Goal: Task Accomplishment & Management: Manage account settings

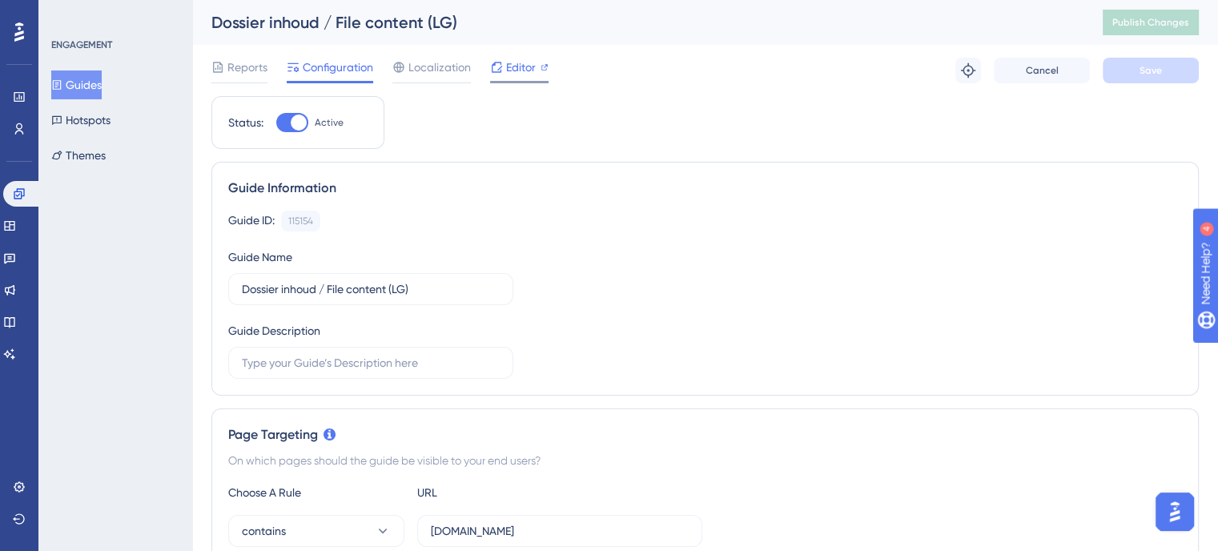
click at [514, 66] on span "Editor" at bounding box center [521, 67] width 30 height 19
click at [93, 86] on button "Guides" at bounding box center [76, 84] width 50 height 29
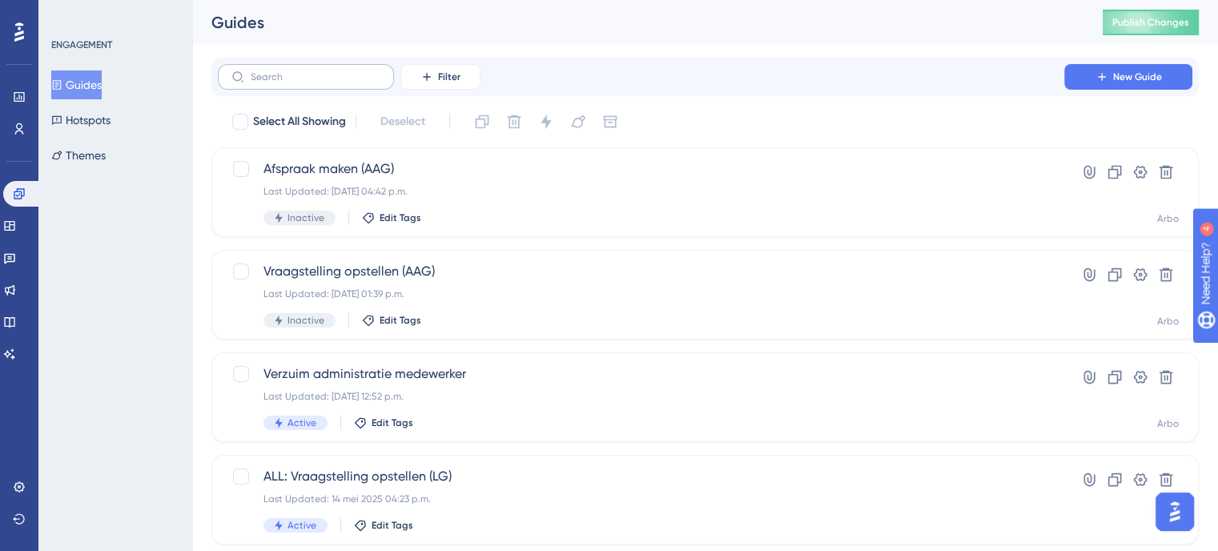
click at [309, 86] on label at bounding box center [306, 77] width 176 height 26
click at [309, 82] on input "text" at bounding box center [316, 76] width 130 height 11
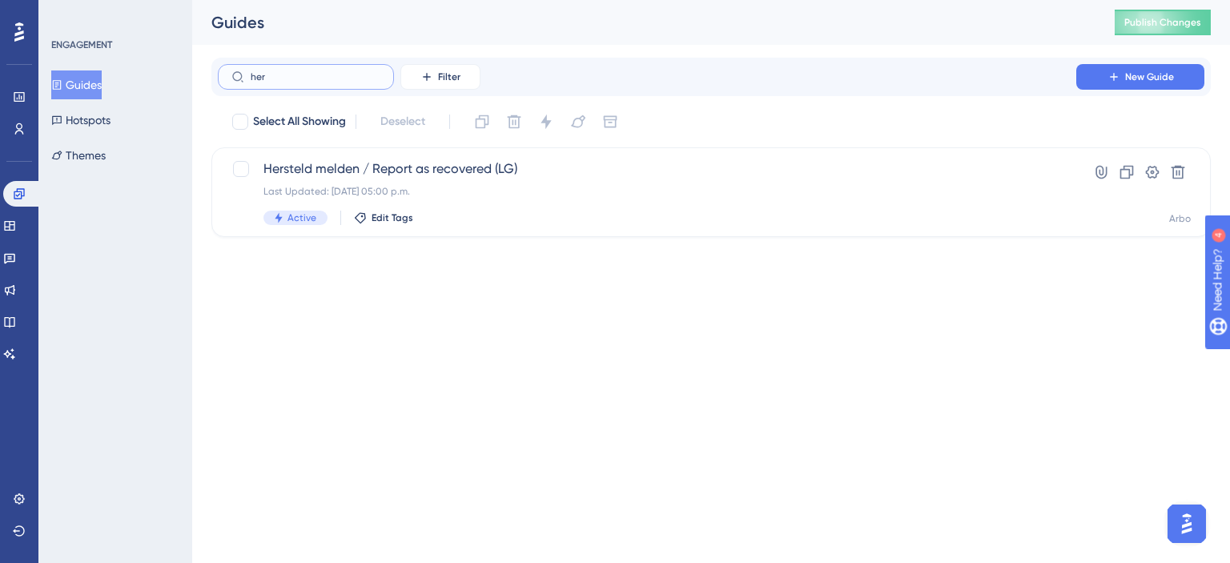
type input "hers"
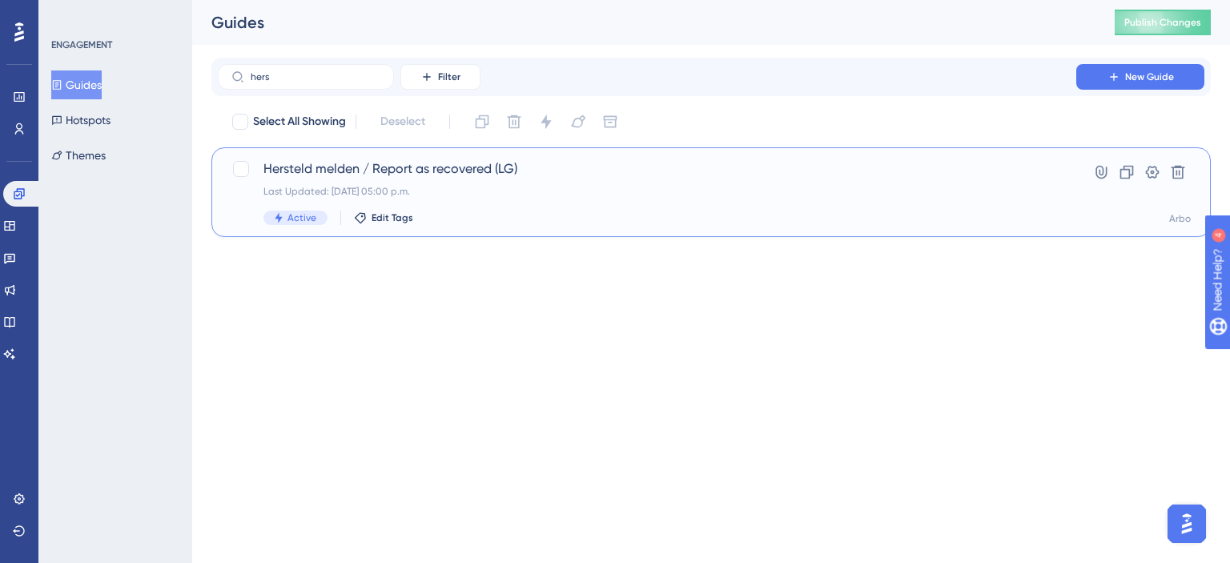
click at [444, 179] on div "Hersteld melden / Report as recovered (LG) Last Updated: 27 aug 2025 05:00 p.m.…" at bounding box center [646, 192] width 767 height 66
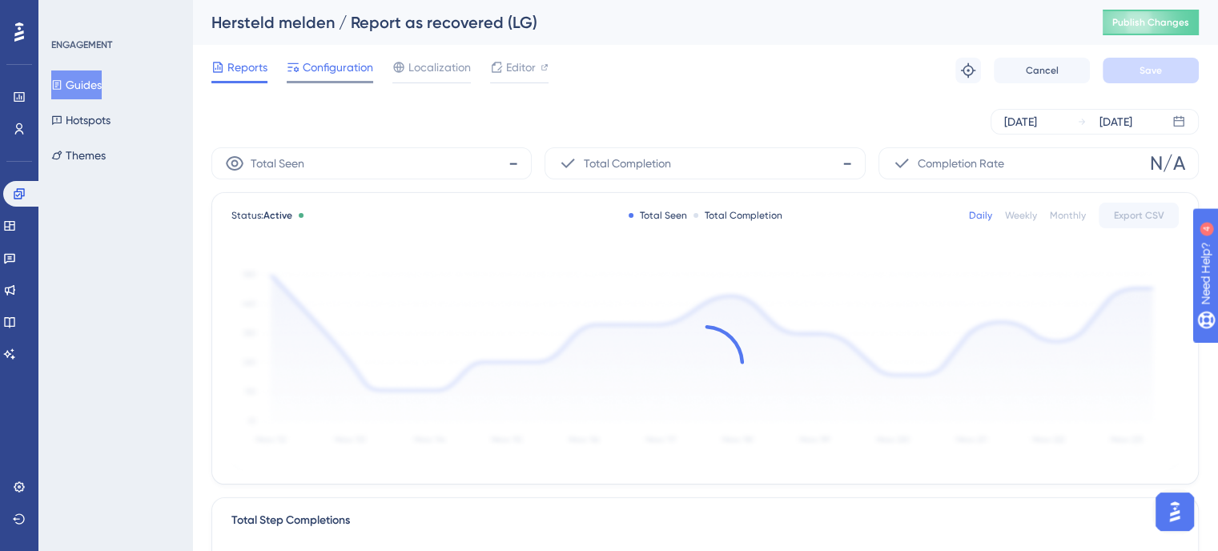
click at [368, 67] on span "Configuration" at bounding box center [338, 67] width 70 height 19
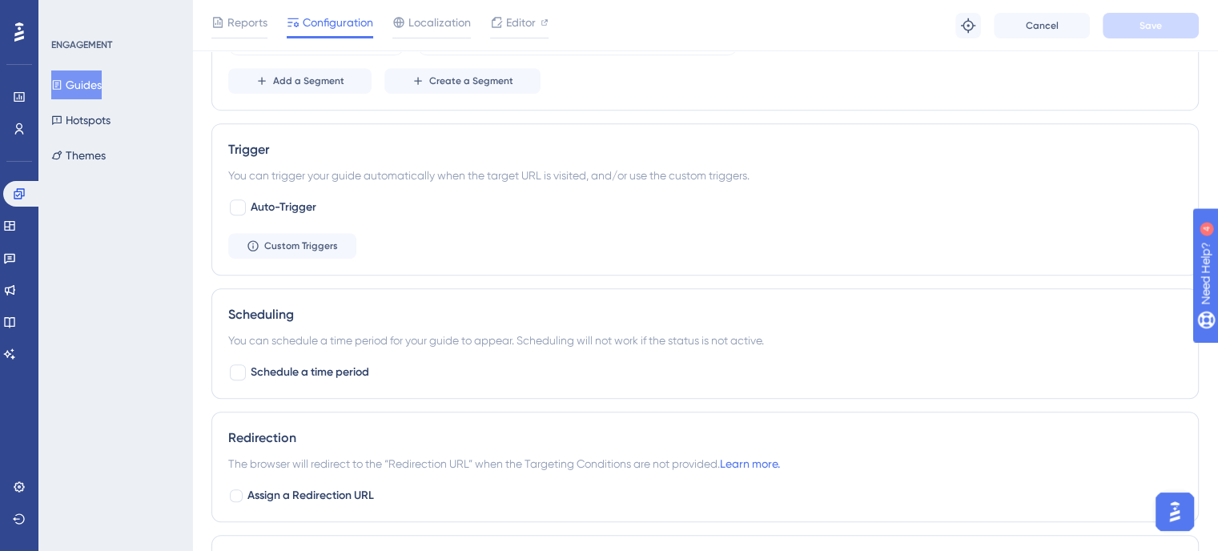
scroll to position [881, 0]
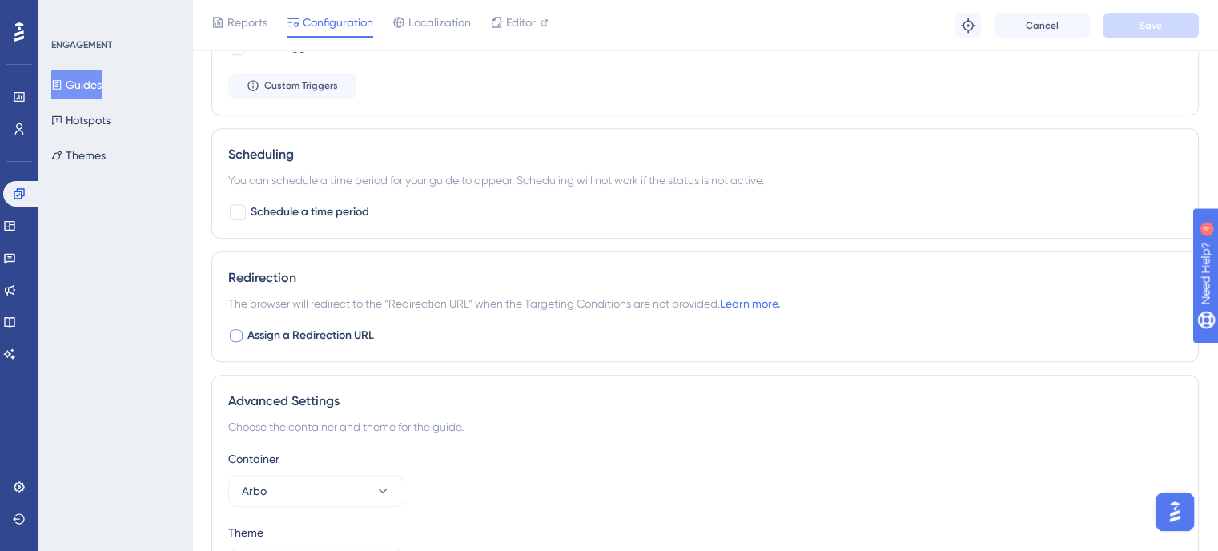
click at [237, 329] on div at bounding box center [236, 335] width 13 height 13
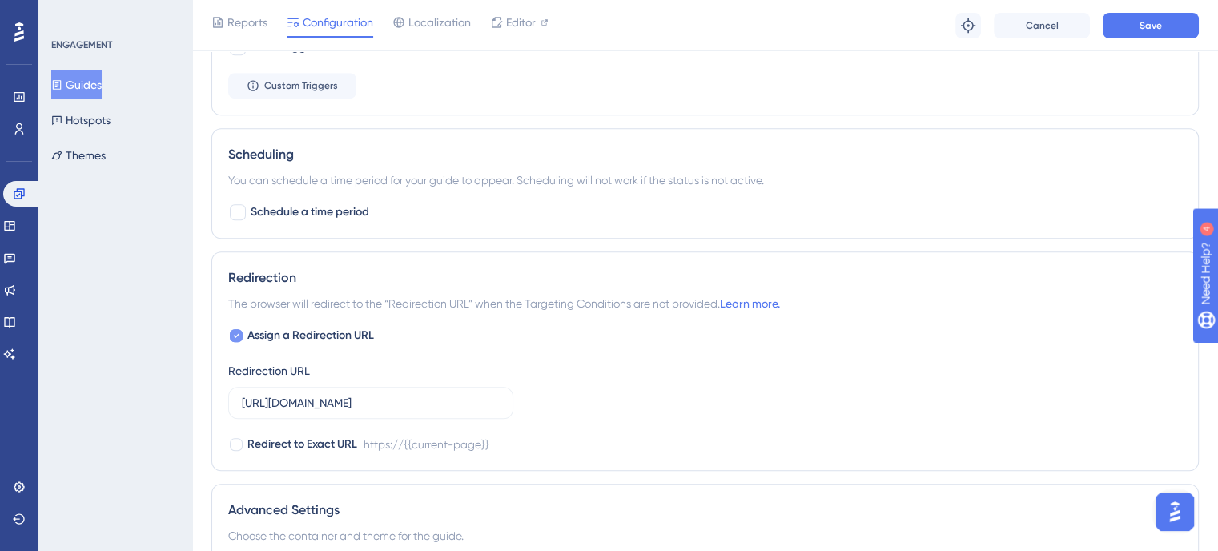
click at [237, 329] on icon at bounding box center [236, 335] width 6 height 13
checkbox input "false"
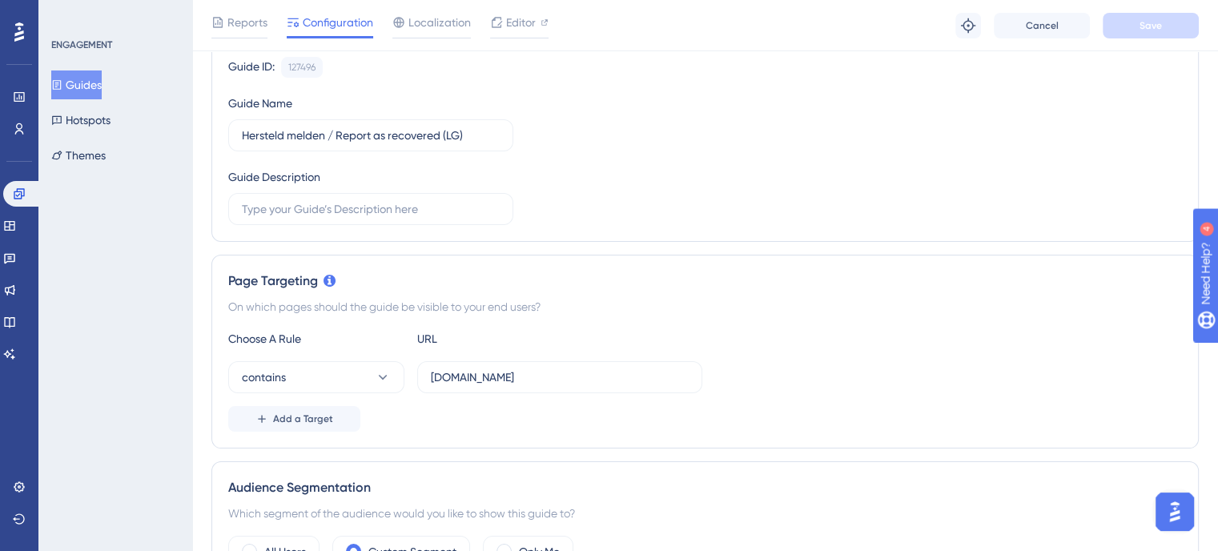
scroll to position [0, 0]
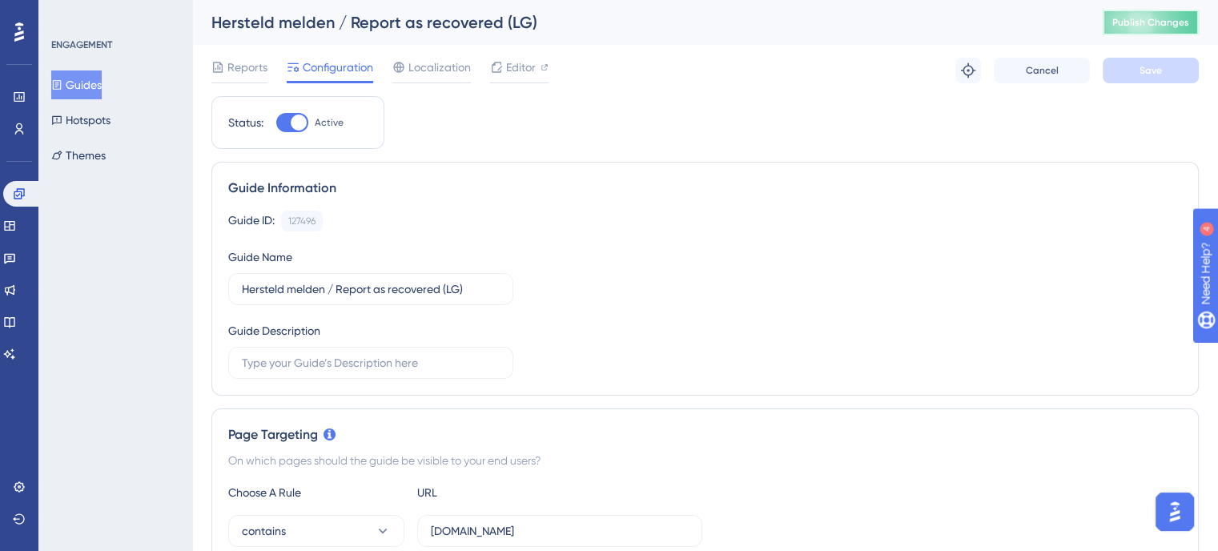
click at [1169, 23] on span "Publish Changes" at bounding box center [1150, 22] width 77 height 13
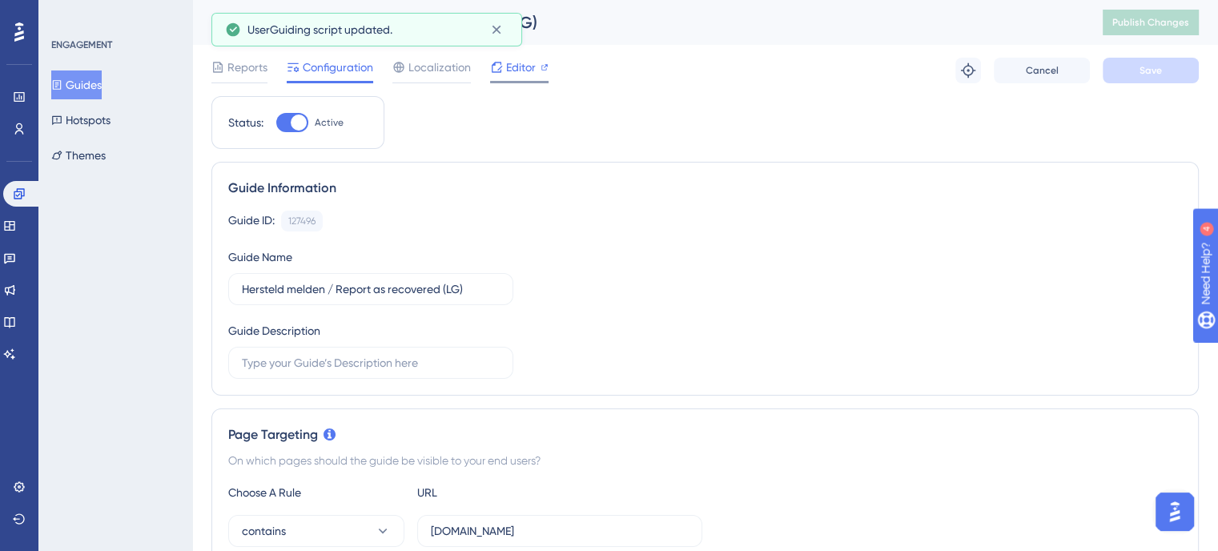
click at [507, 66] on span "Editor" at bounding box center [521, 67] width 30 height 19
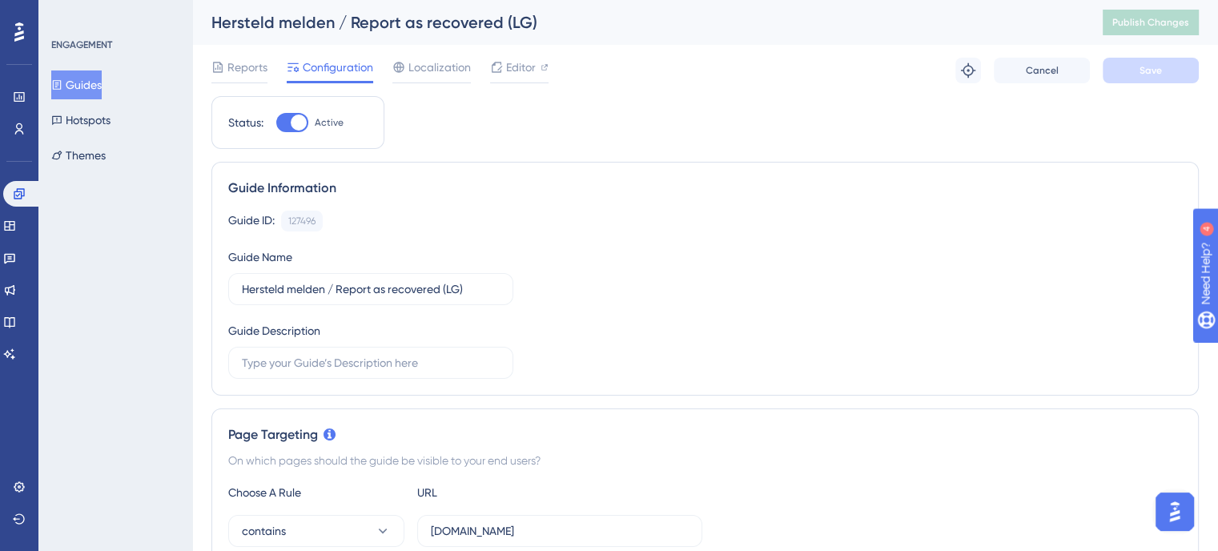
click at [102, 79] on button "Guides" at bounding box center [76, 84] width 50 height 29
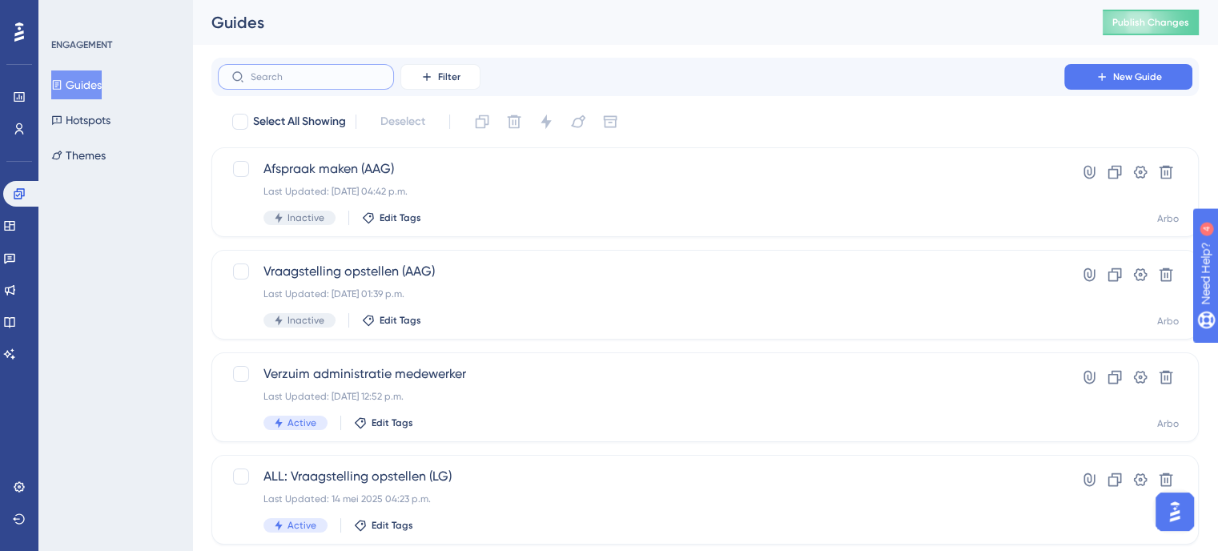
click at [279, 78] on input "text" at bounding box center [316, 76] width 130 height 11
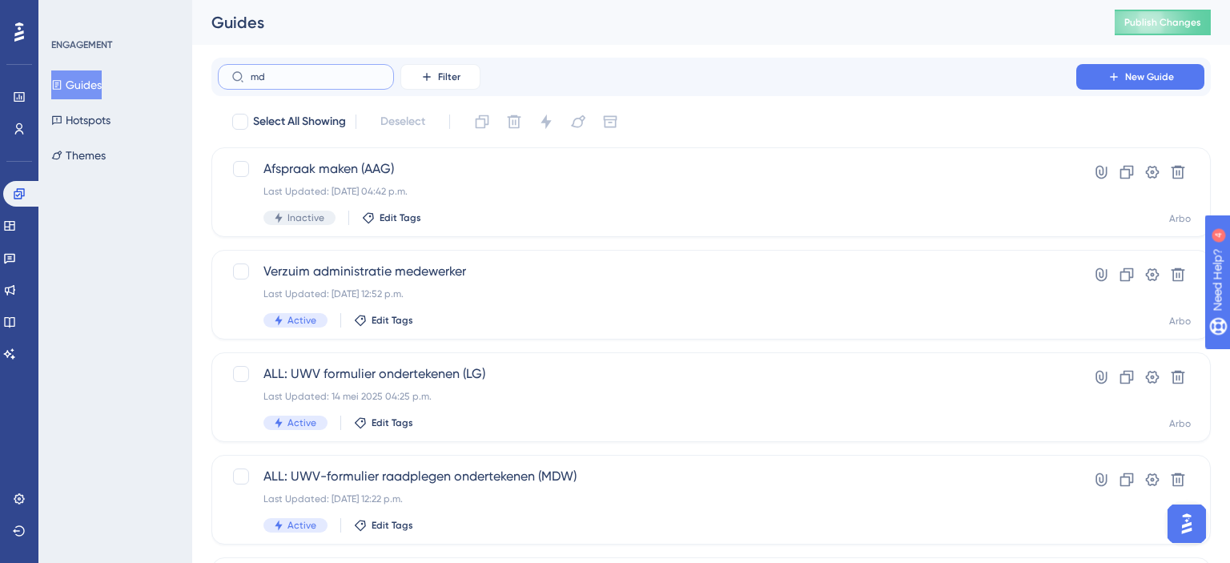
type input "mde"
checkbox input "true"
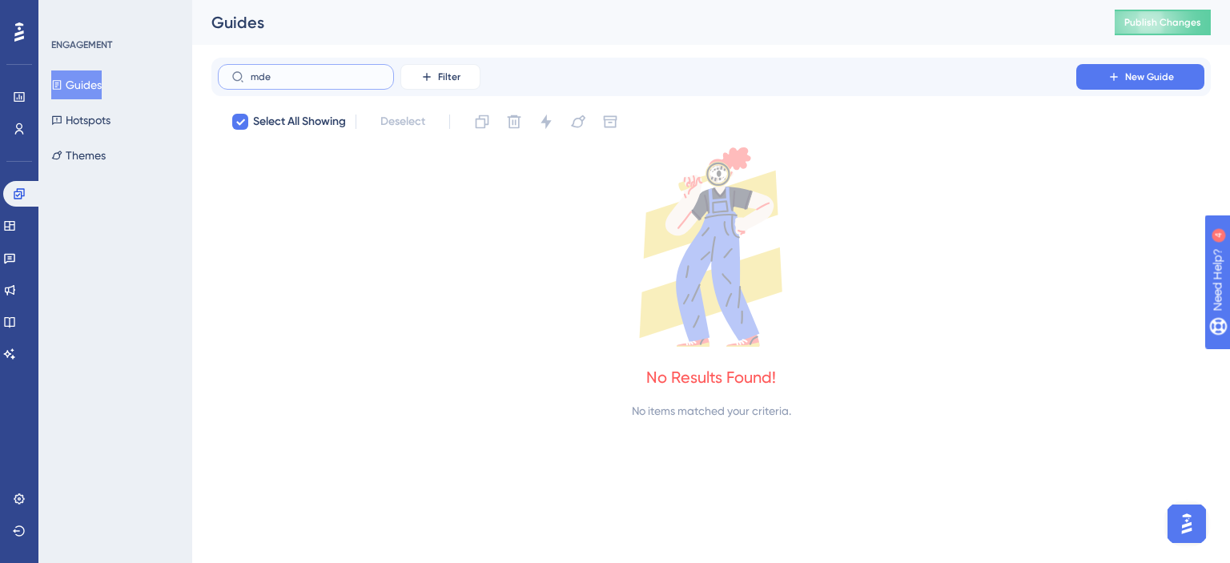
type input "md"
checkbox input "false"
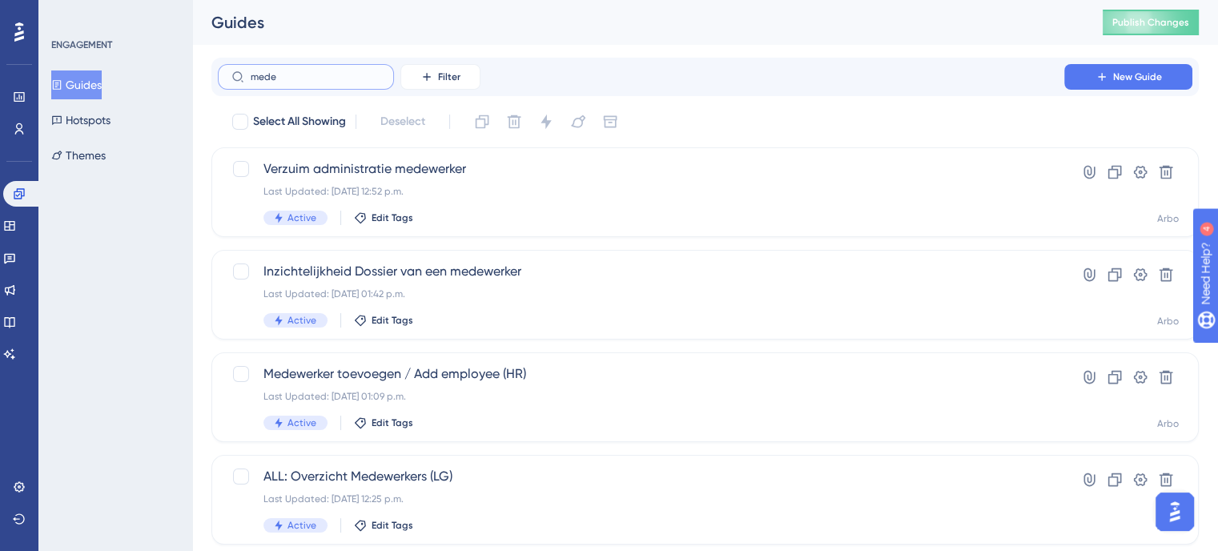
type input "medew"
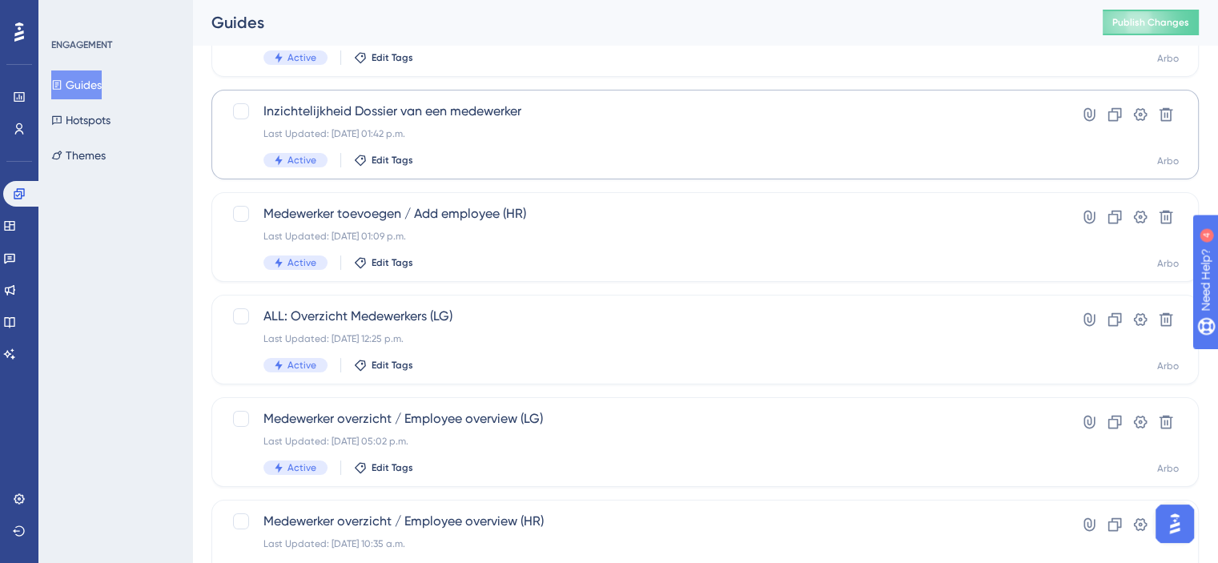
scroll to position [237, 0]
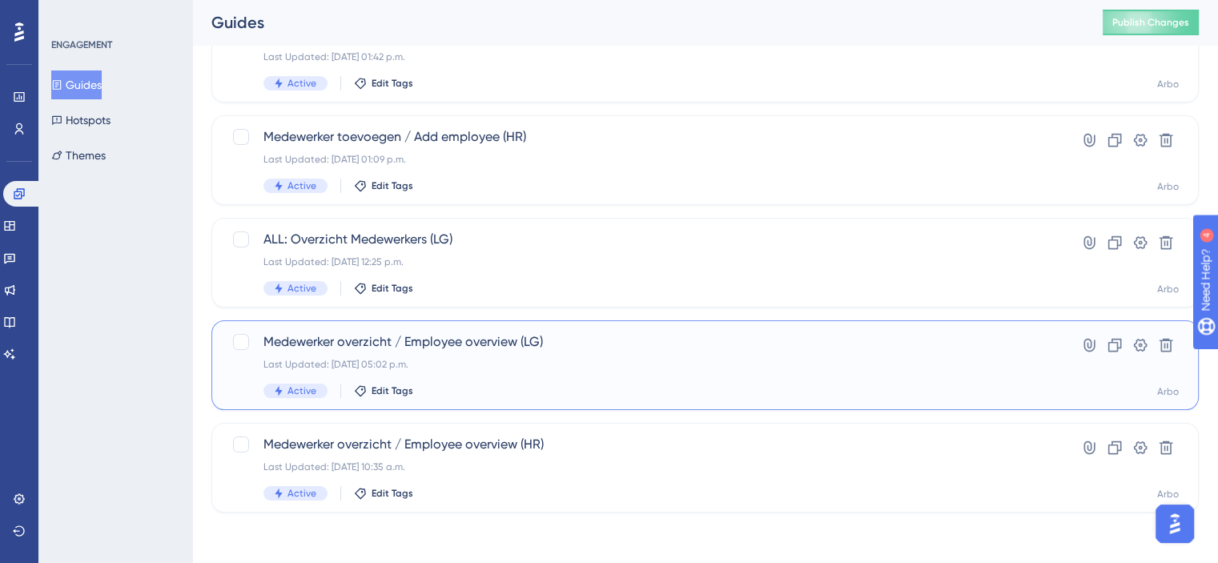
click at [482, 358] on div "Last Updated: 27 aug 2025 05:02 p.m." at bounding box center [640, 364] width 755 height 13
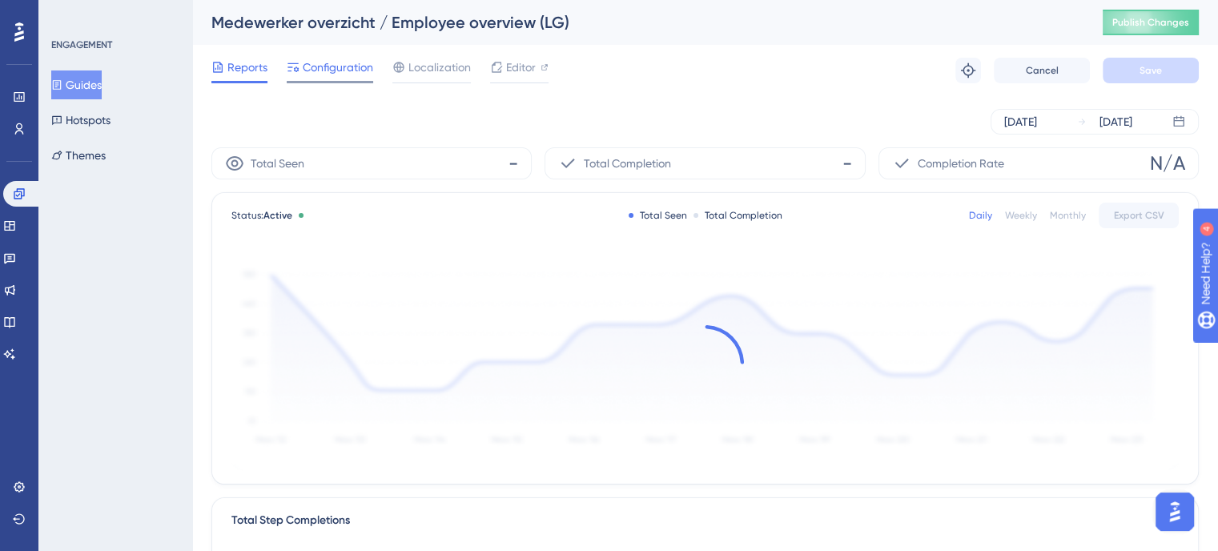
click at [331, 69] on span "Configuration" at bounding box center [338, 67] width 70 height 19
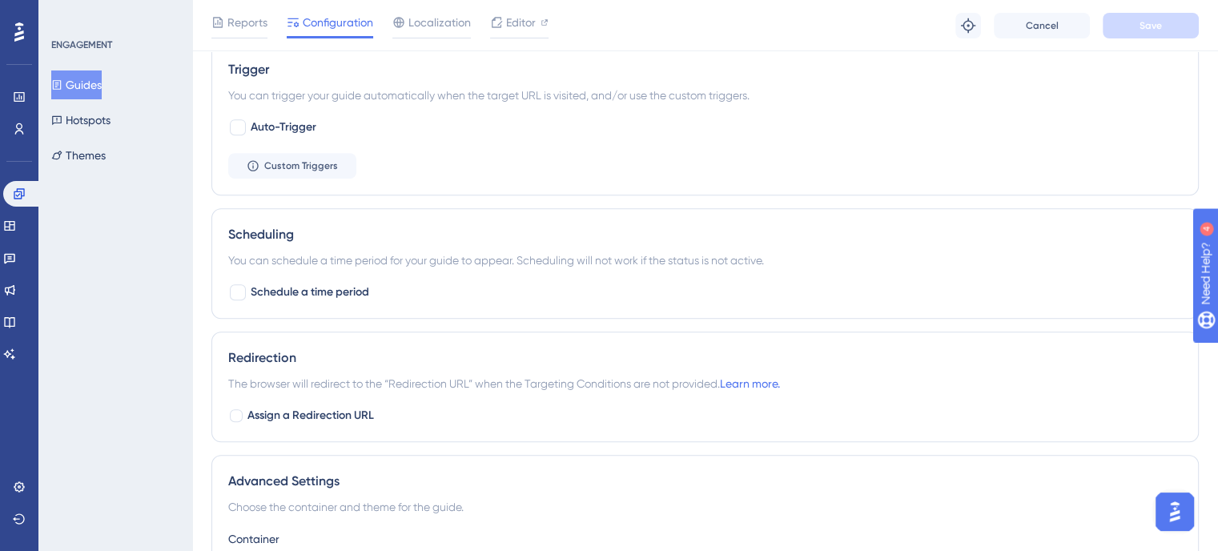
scroll to position [881, 0]
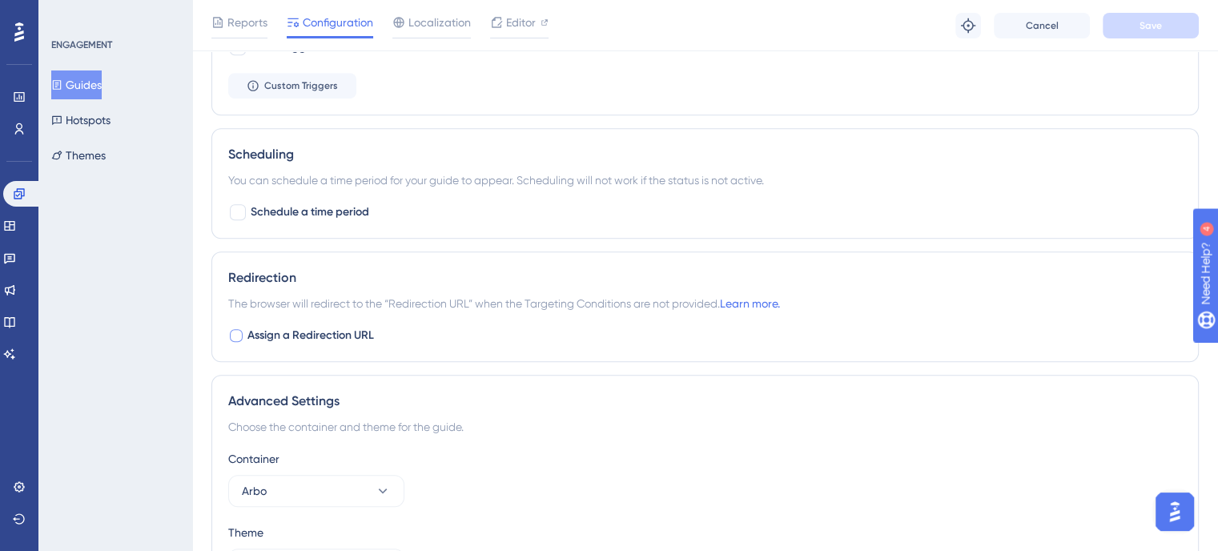
click at [255, 329] on span "Assign a Redirection URL" at bounding box center [310, 335] width 126 height 19
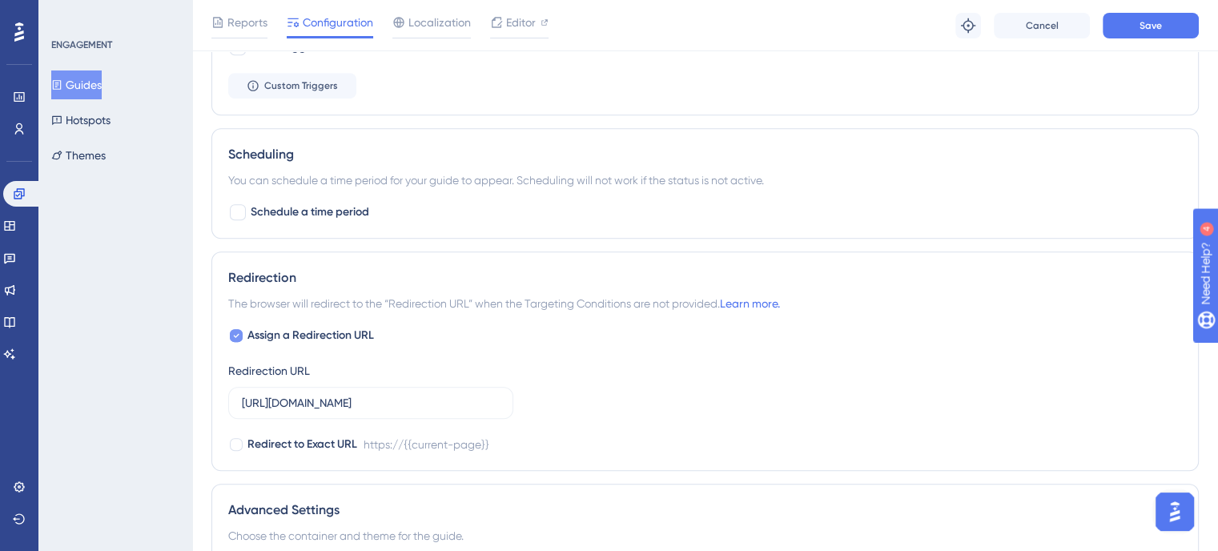
click at [255, 329] on span "Assign a Redirection URL" at bounding box center [310, 335] width 126 height 19
checkbox input "false"
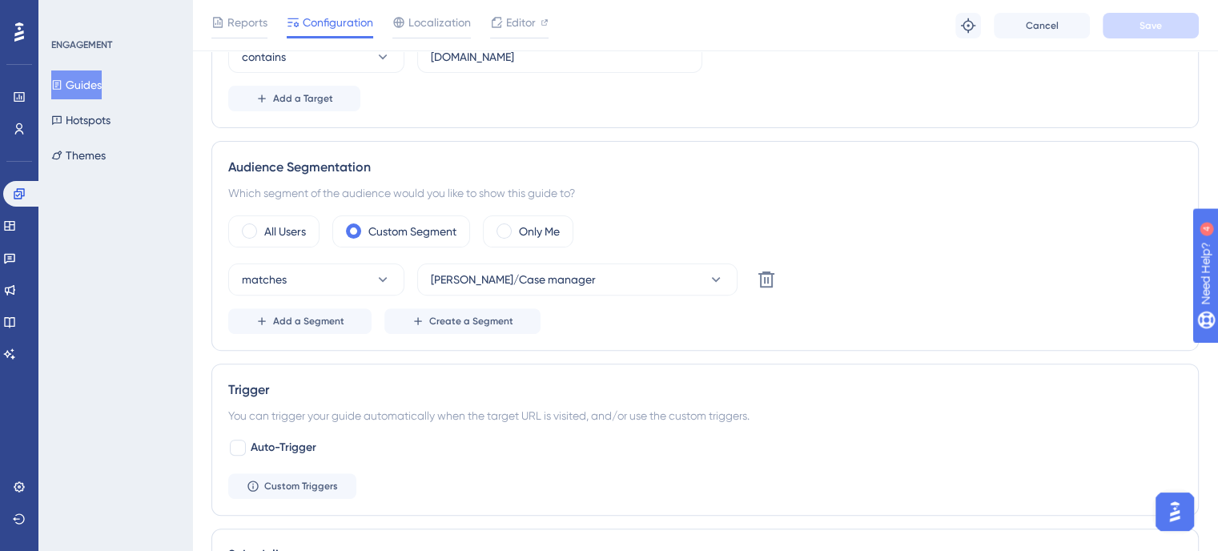
scroll to position [0, 0]
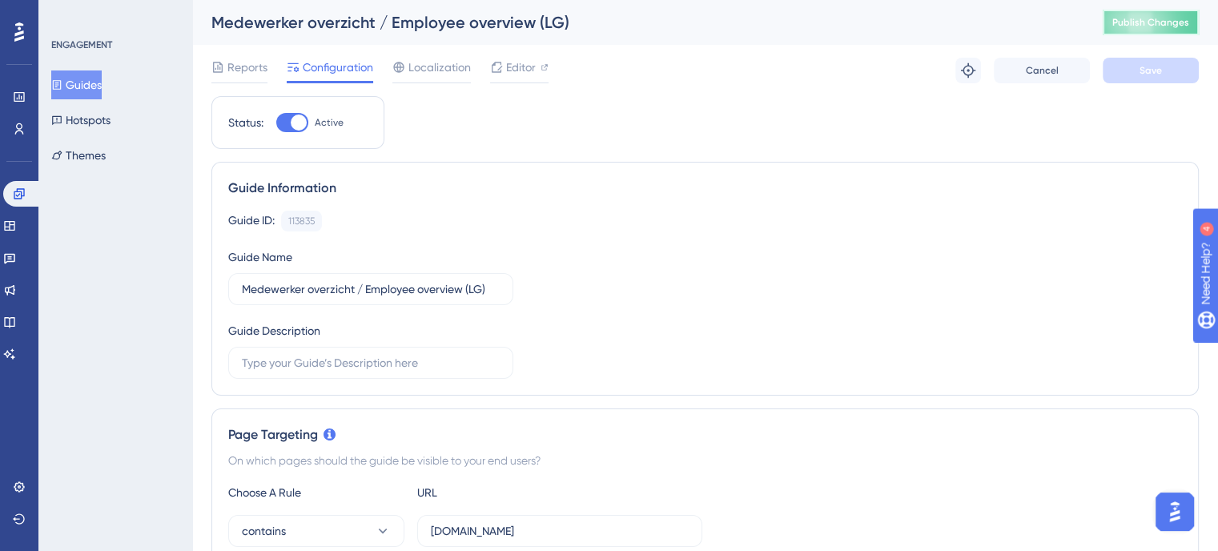
click at [1171, 13] on button "Publish Changes" at bounding box center [1150, 23] width 96 height 26
click at [102, 80] on button "Guides" at bounding box center [76, 84] width 50 height 29
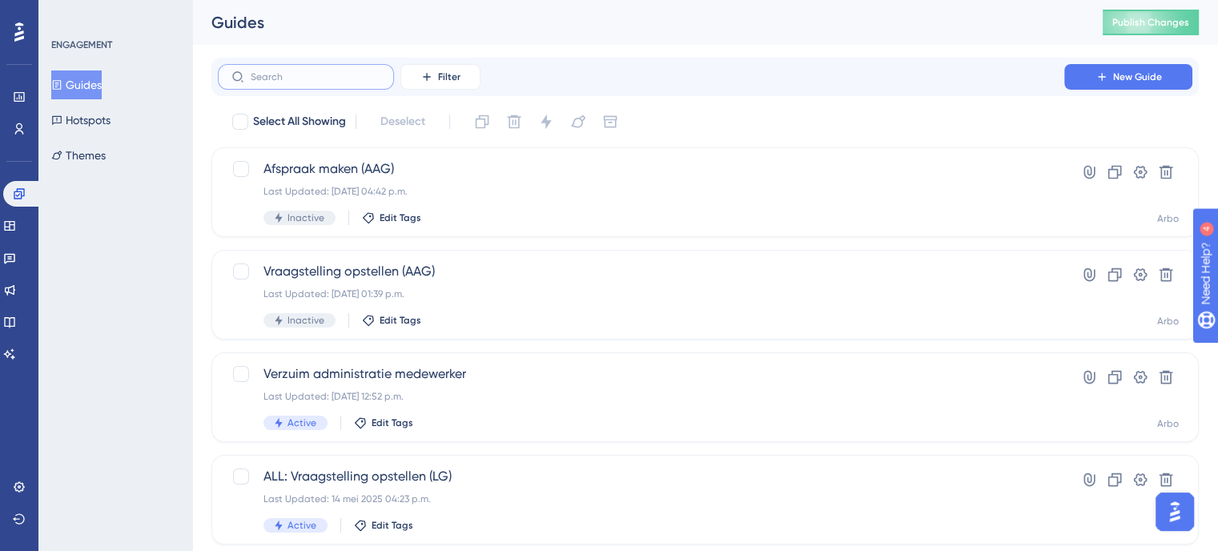
click at [314, 76] on input "text" at bounding box center [316, 76] width 130 height 11
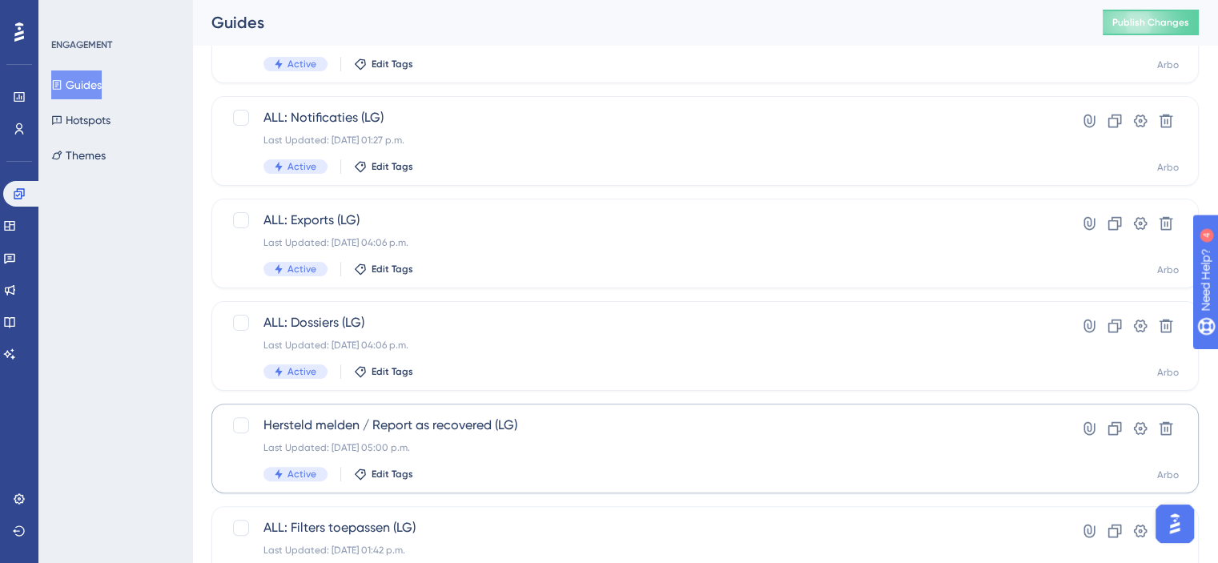
scroll to position [679, 0]
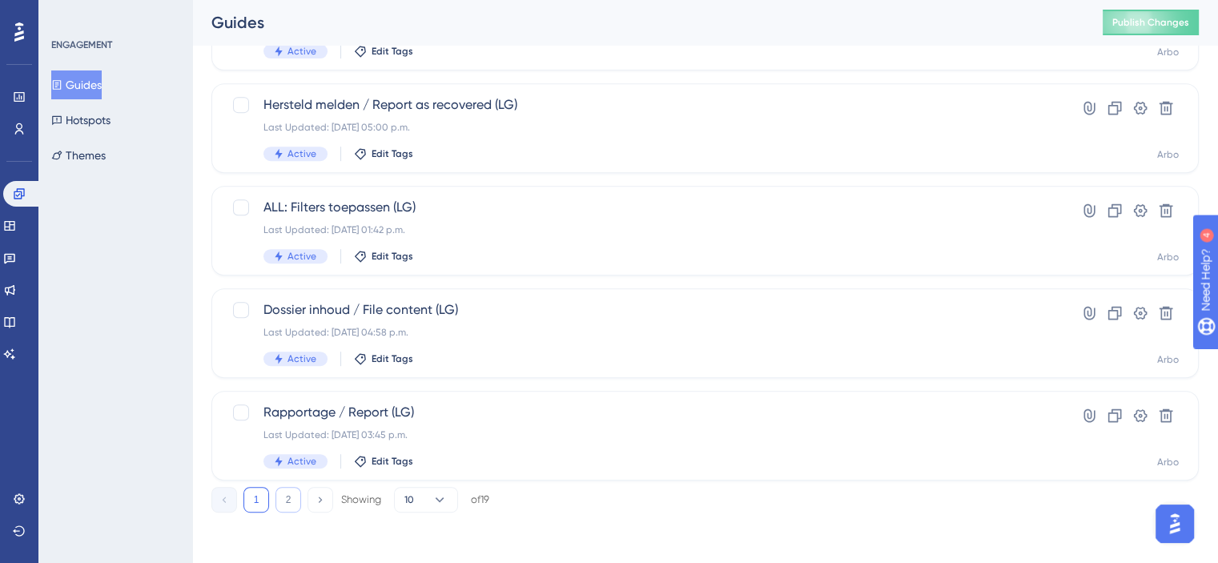
type input "LG"
click at [291, 492] on button "2" at bounding box center [288, 500] width 26 height 26
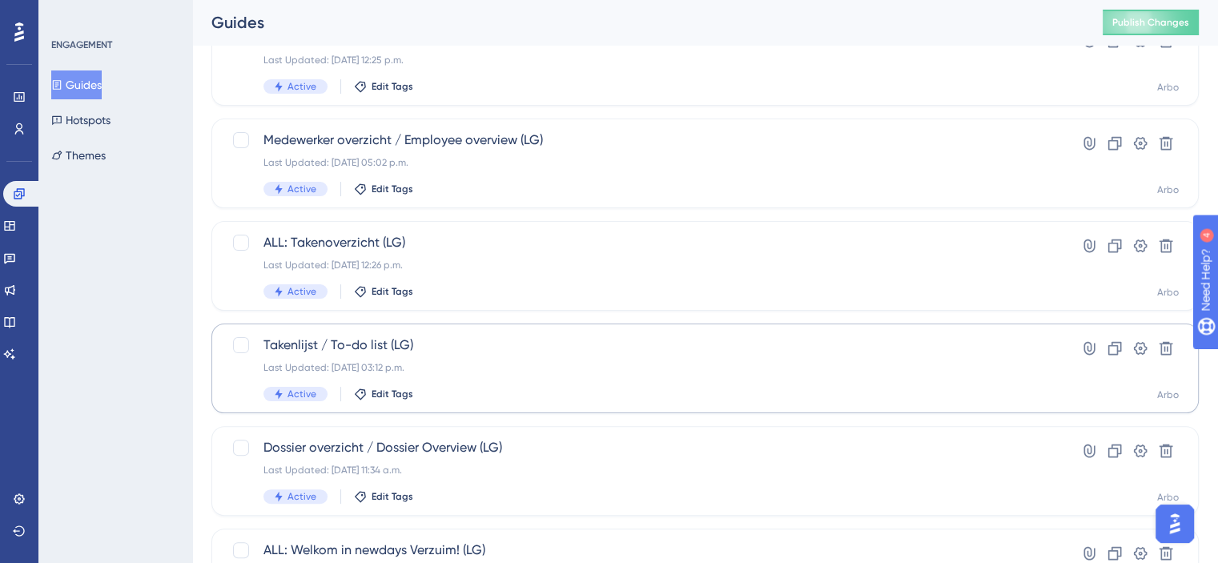
scroll to position [176, 0]
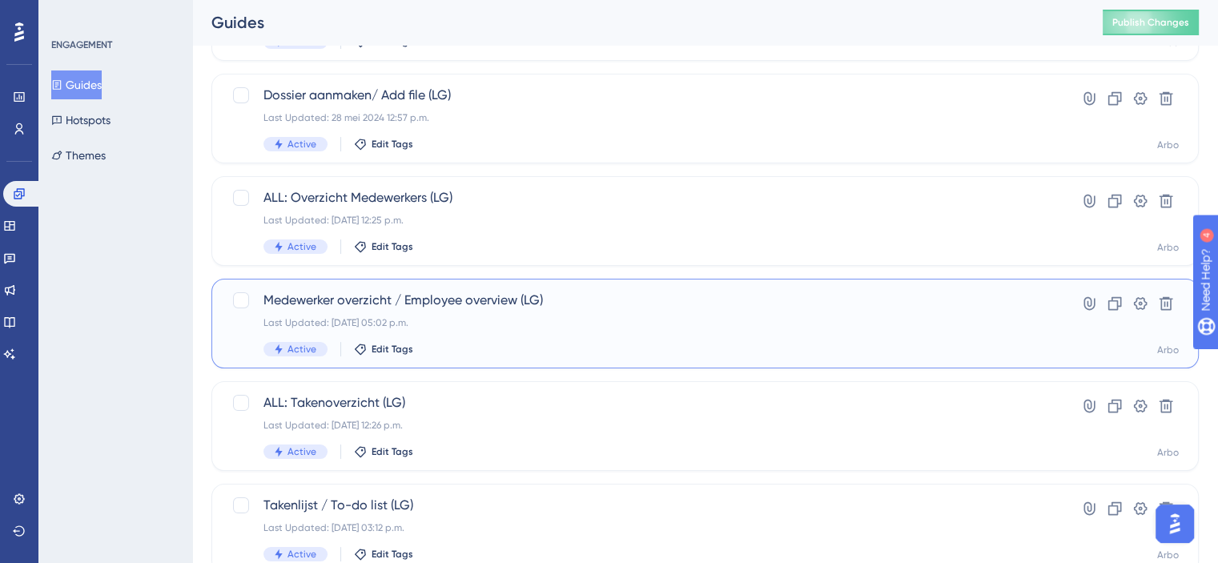
click at [571, 311] on div "Medewerker overzicht / Employee overview (LG) Last Updated: 27 aug 2025 05:02 p…" at bounding box center [640, 324] width 755 height 66
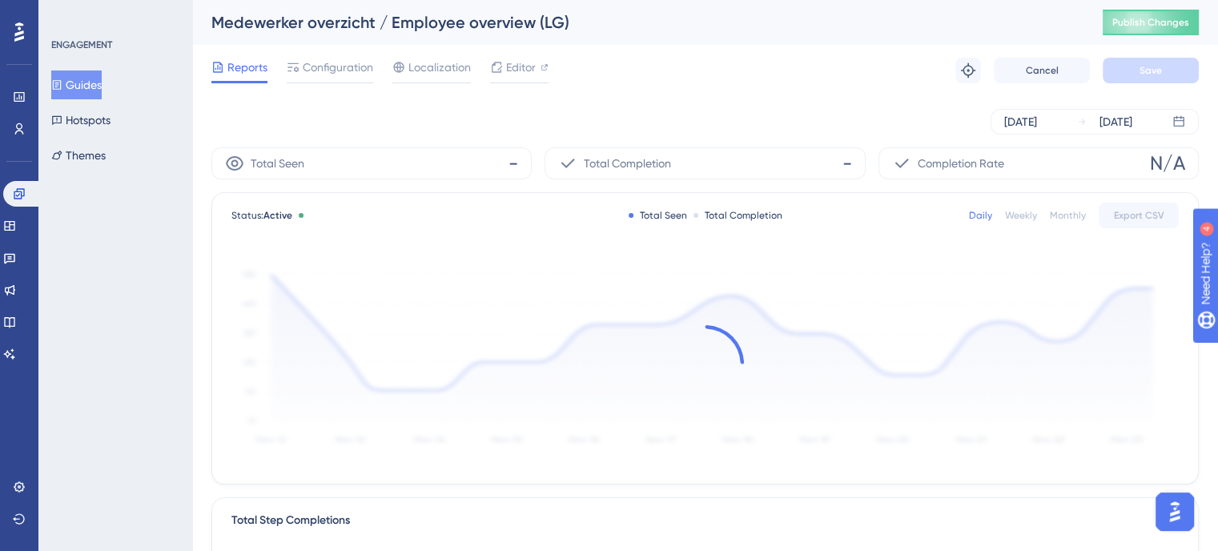
drag, startPoint x: 351, startPoint y: 62, endPoint x: 440, endPoint y: 131, distance: 113.0
click at [359, 63] on span "Configuration" at bounding box center [338, 67] width 70 height 19
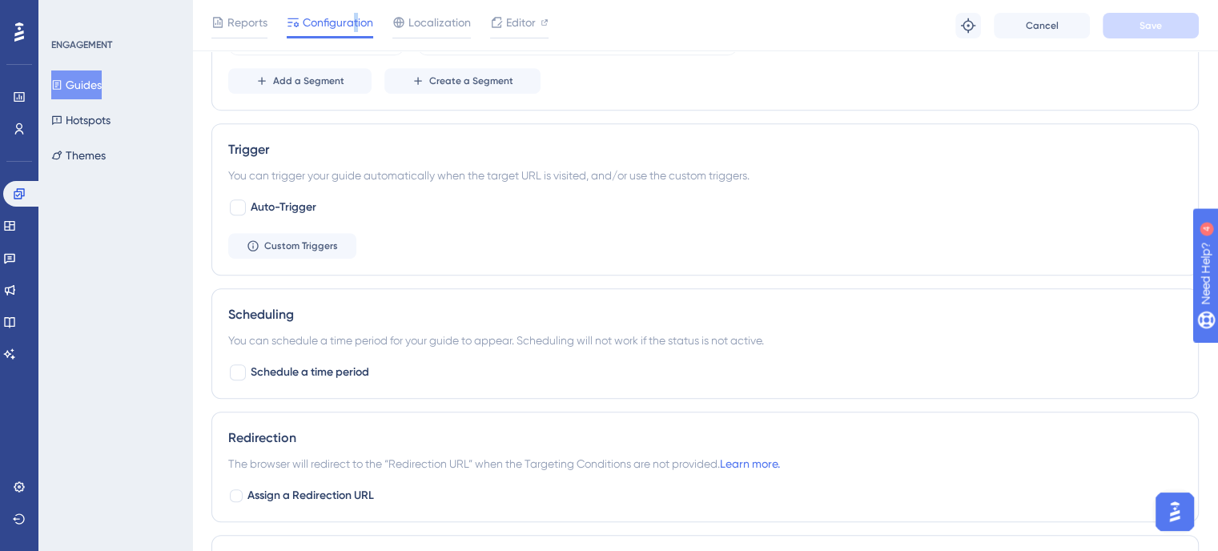
scroll to position [881, 0]
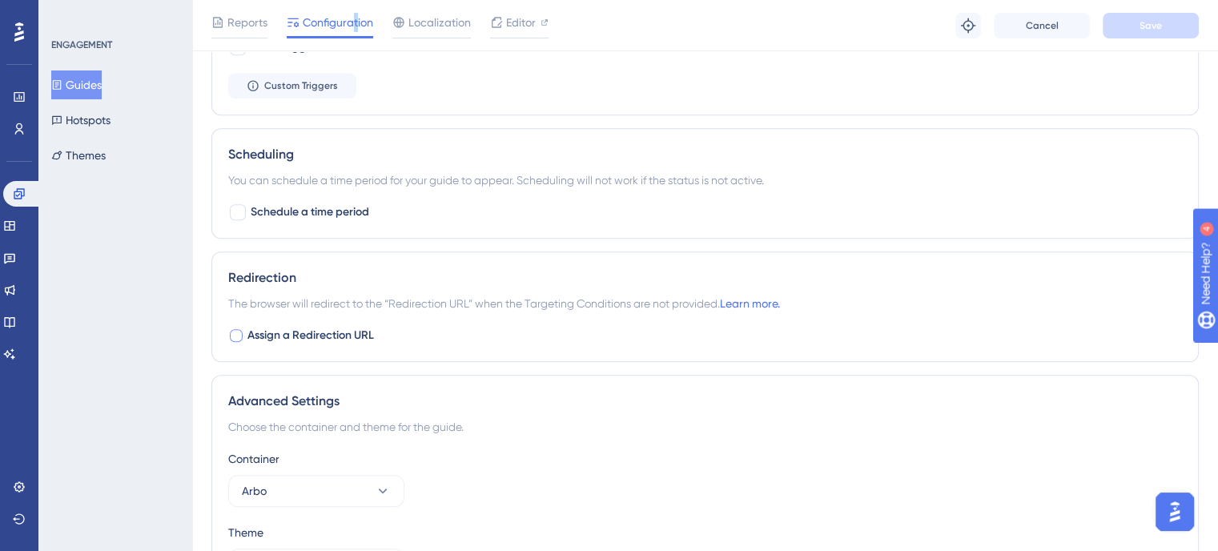
click at [280, 329] on span "Assign a Redirection URL" at bounding box center [310, 335] width 126 height 19
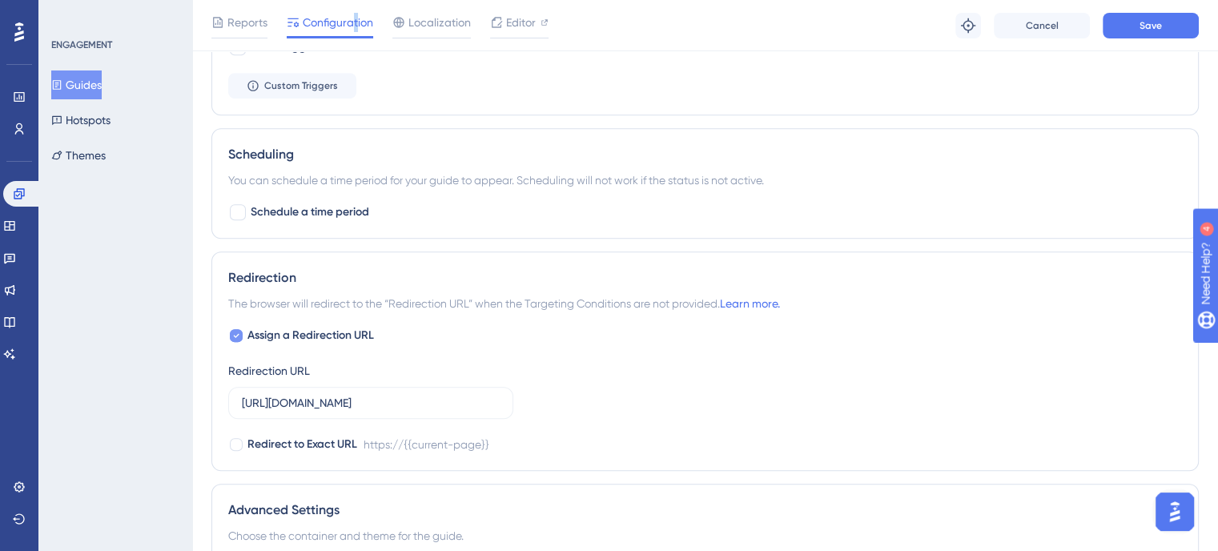
click at [280, 329] on span "Assign a Redirection URL" at bounding box center [310, 335] width 126 height 19
checkbox input "false"
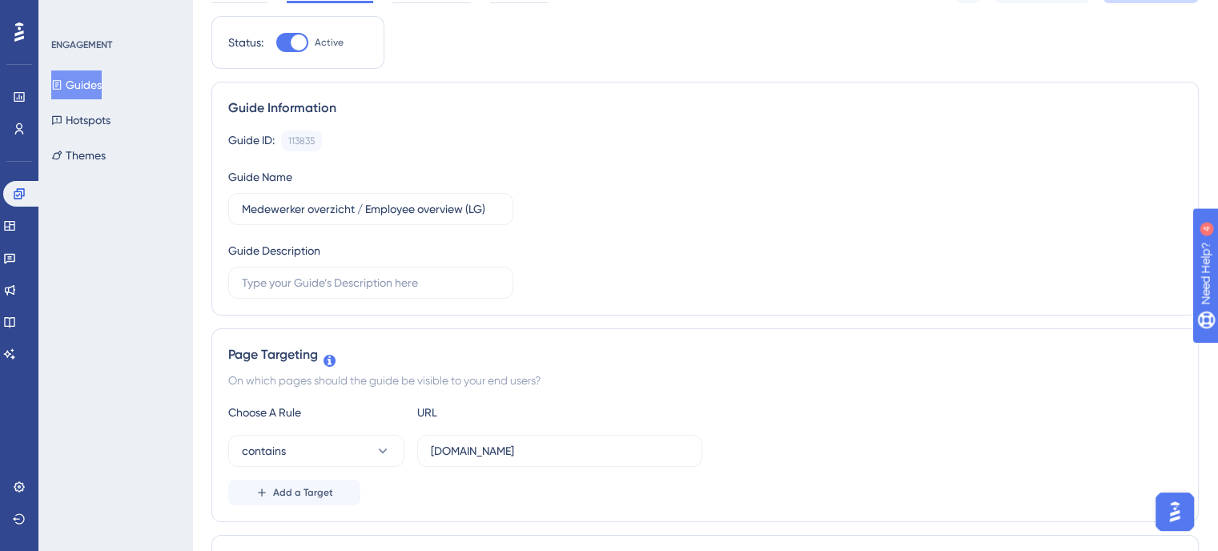
scroll to position [0, 0]
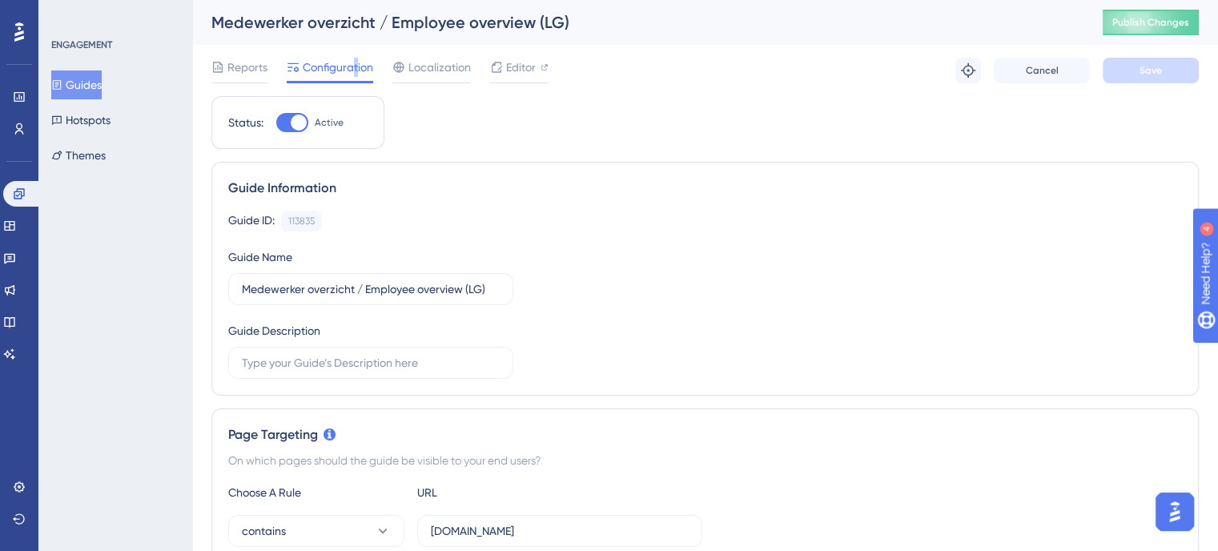
click at [78, 89] on button "Guides" at bounding box center [76, 84] width 50 height 29
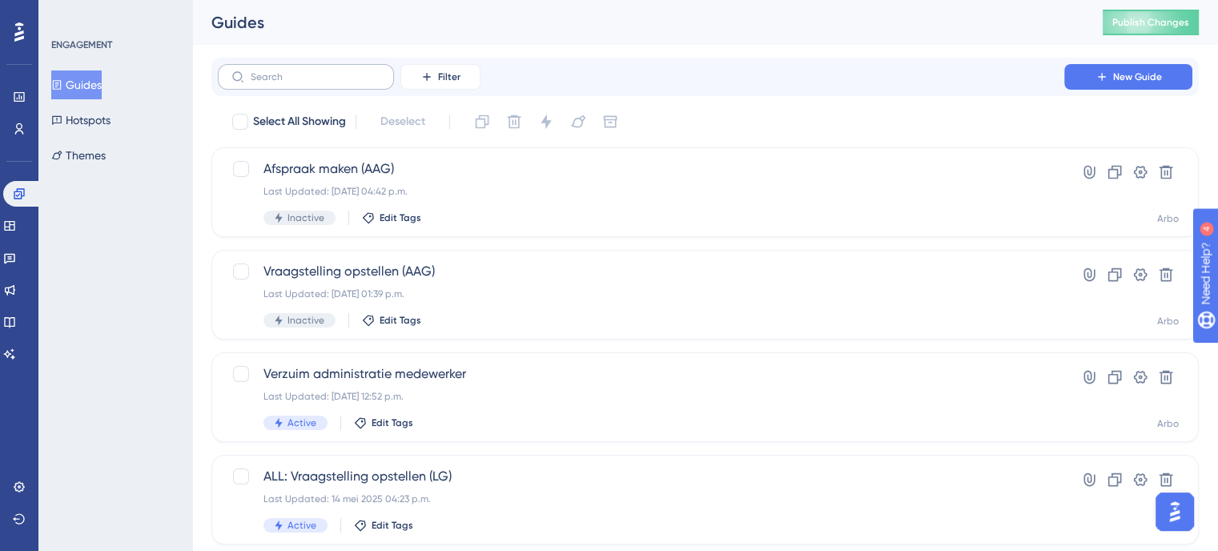
click at [315, 82] on label at bounding box center [306, 77] width 176 height 26
click at [315, 82] on input "text" at bounding box center [316, 76] width 130 height 11
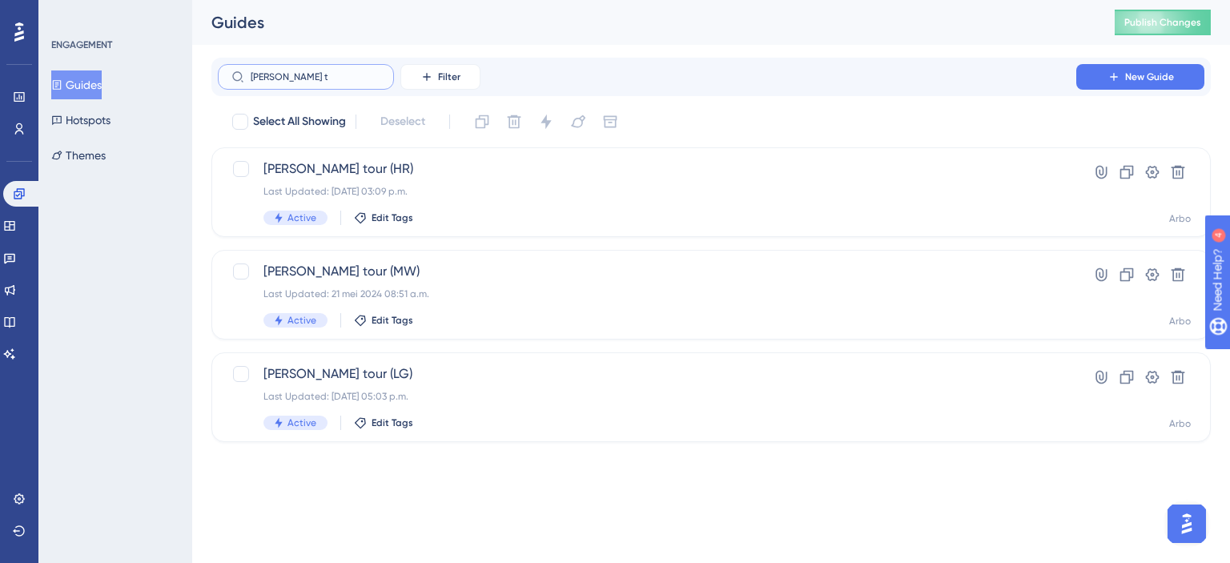
type input "korte to"
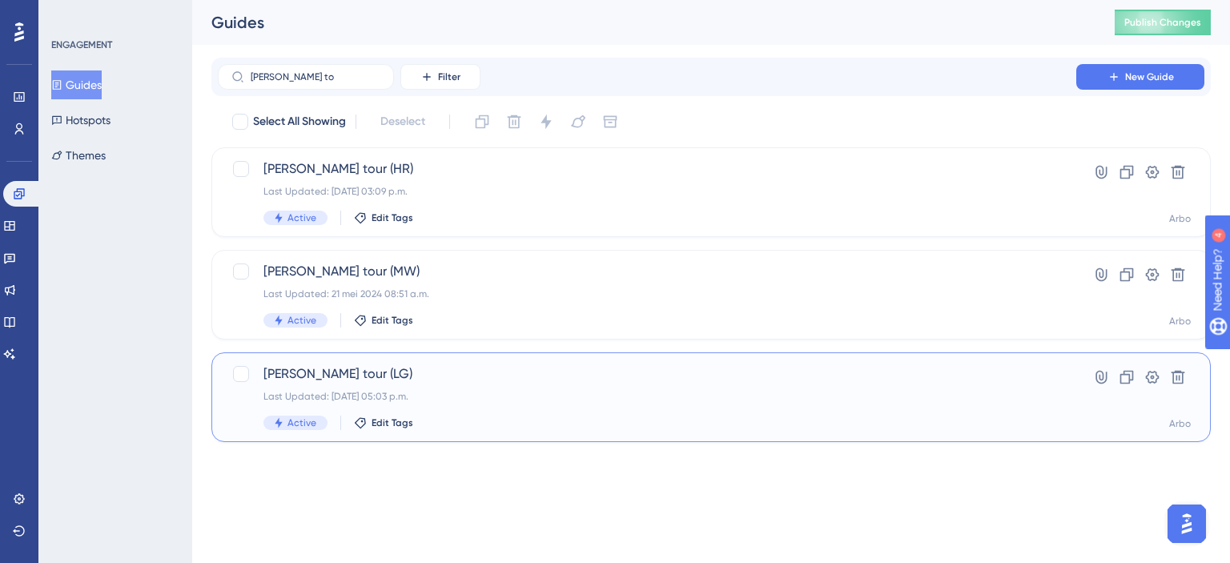
click at [387, 384] on div "Korte tour (LG) Last Updated: 27 aug 2025 05:03 p.m. Active Edit Tags" at bounding box center [646, 397] width 767 height 66
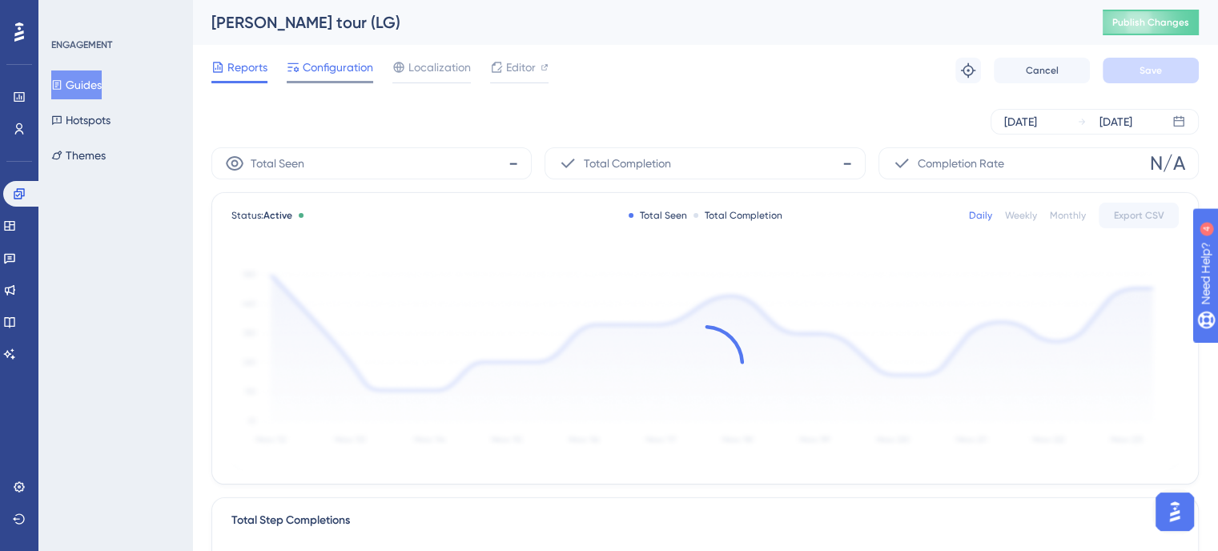
click at [371, 79] on div "Configuration" at bounding box center [330, 71] width 86 height 26
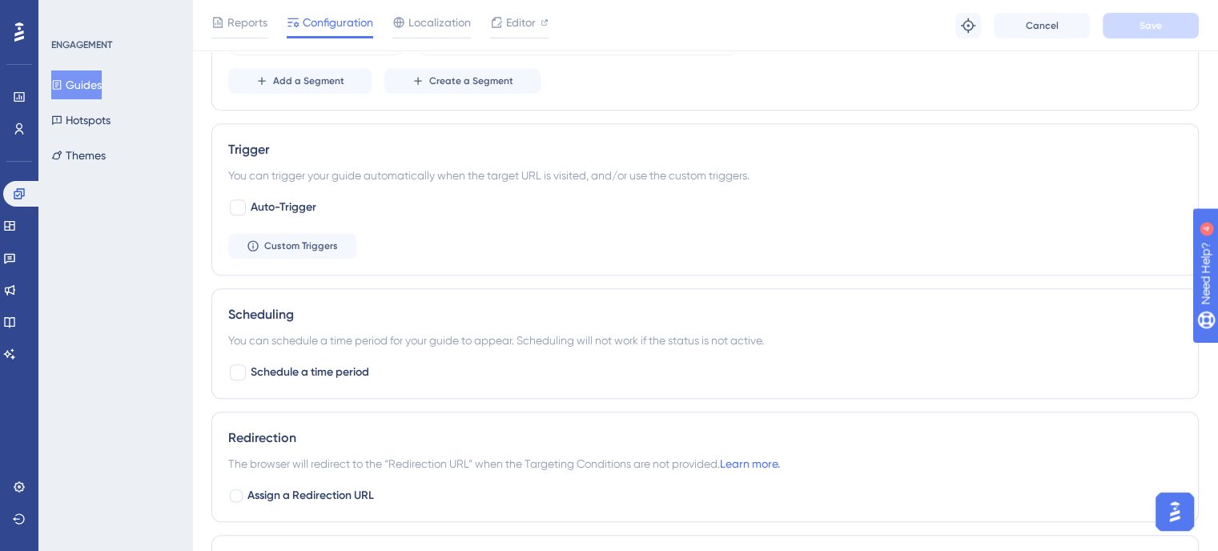
scroll to position [881, 0]
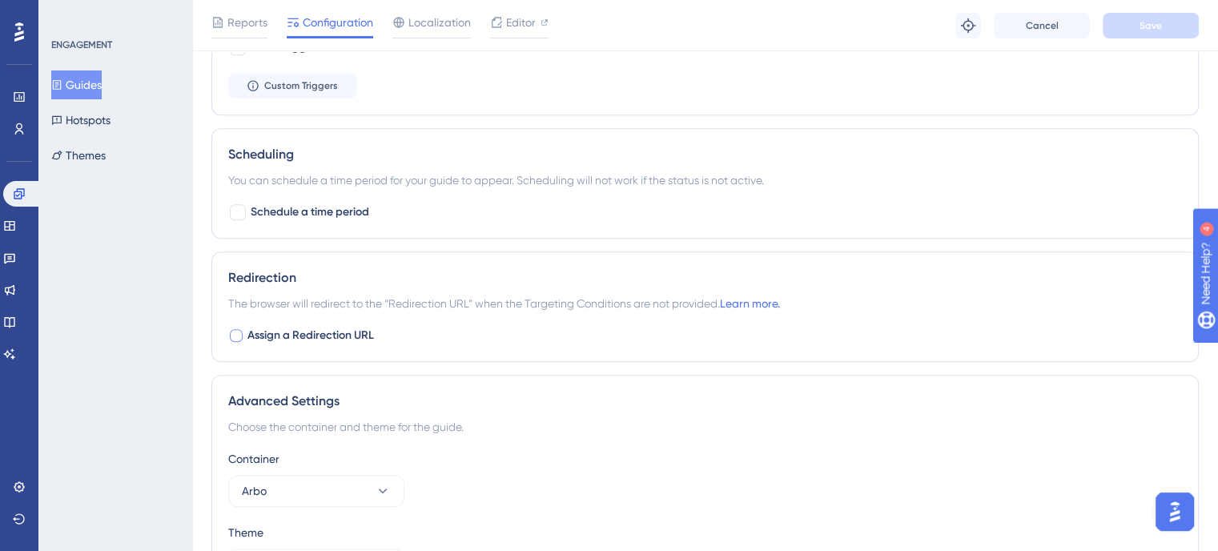
drag, startPoint x: 287, startPoint y: 322, endPoint x: 285, endPoint y: 331, distance: 8.9
click at [286, 327] on div "Redirection The browser will redirect to the “Redirection URL” when the Targeti…" at bounding box center [704, 306] width 987 height 110
click at [285, 331] on span "Assign a Redirection URL" at bounding box center [310, 335] width 126 height 19
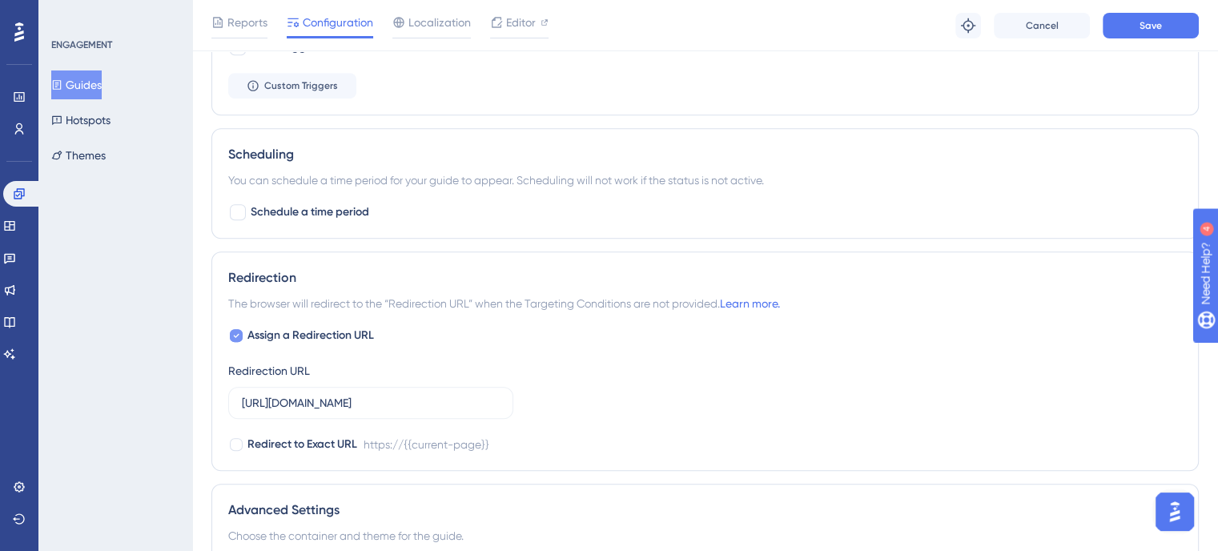
click at [285, 331] on span "Assign a Redirection URL" at bounding box center [310, 335] width 126 height 19
checkbox input "false"
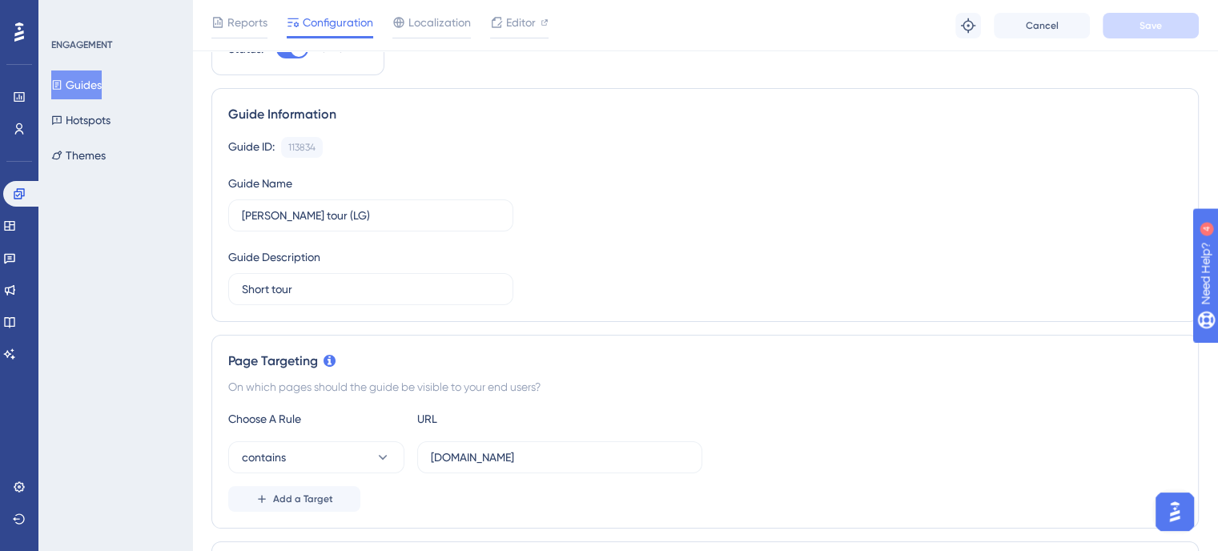
scroll to position [0, 0]
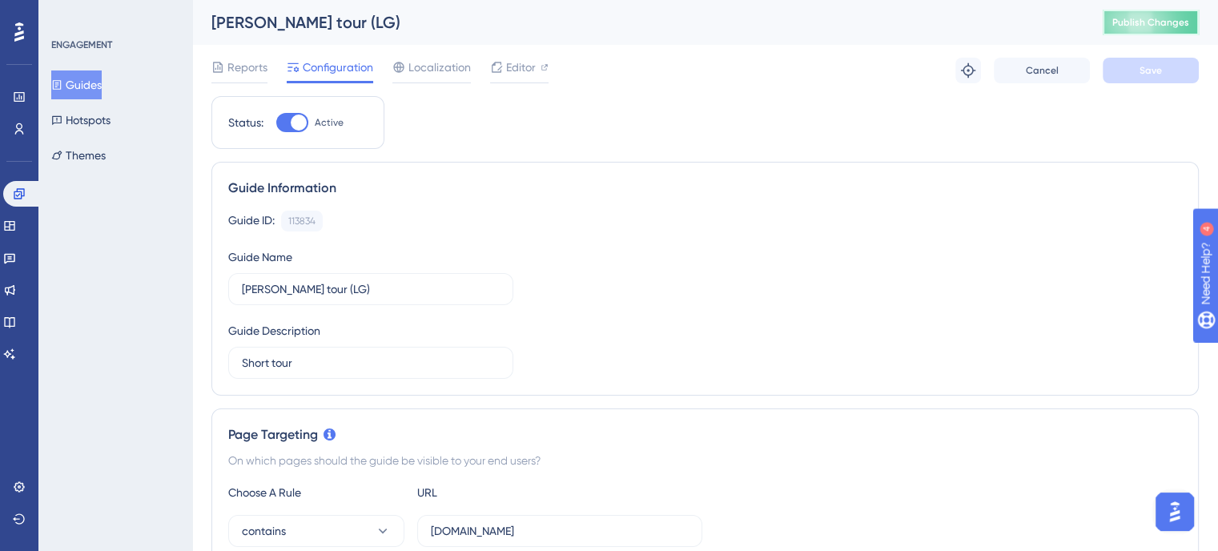
click at [1153, 23] on span "Publish Changes" at bounding box center [1150, 22] width 77 height 13
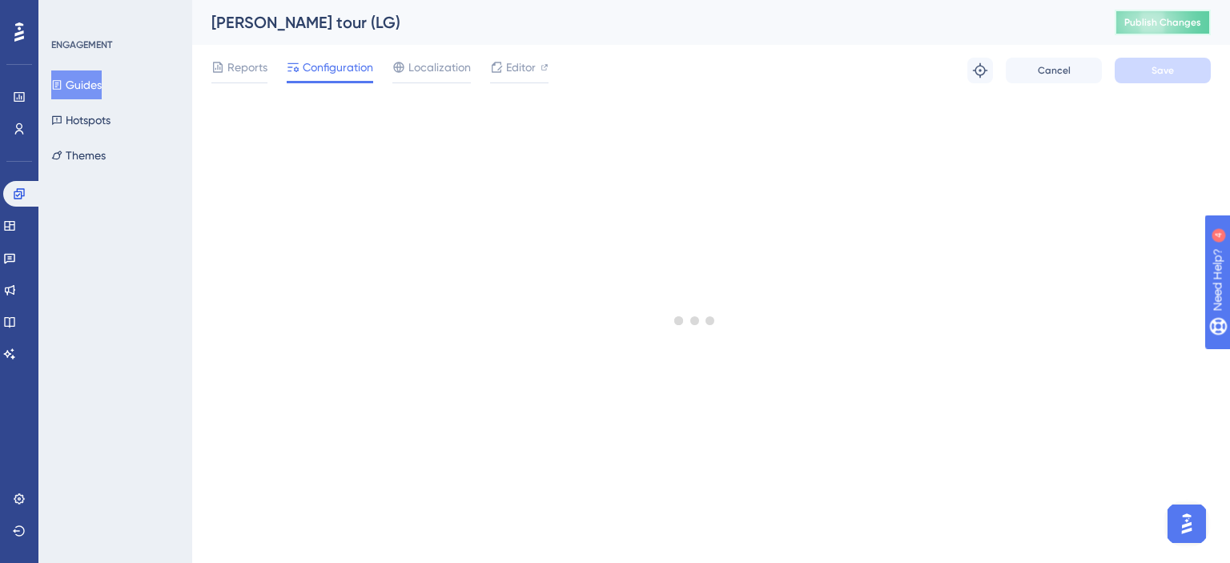
click at [1153, 18] on span "Publish Changes" at bounding box center [1162, 22] width 77 height 13
click at [1157, 14] on button "Publish Changes" at bounding box center [1162, 23] width 96 height 26
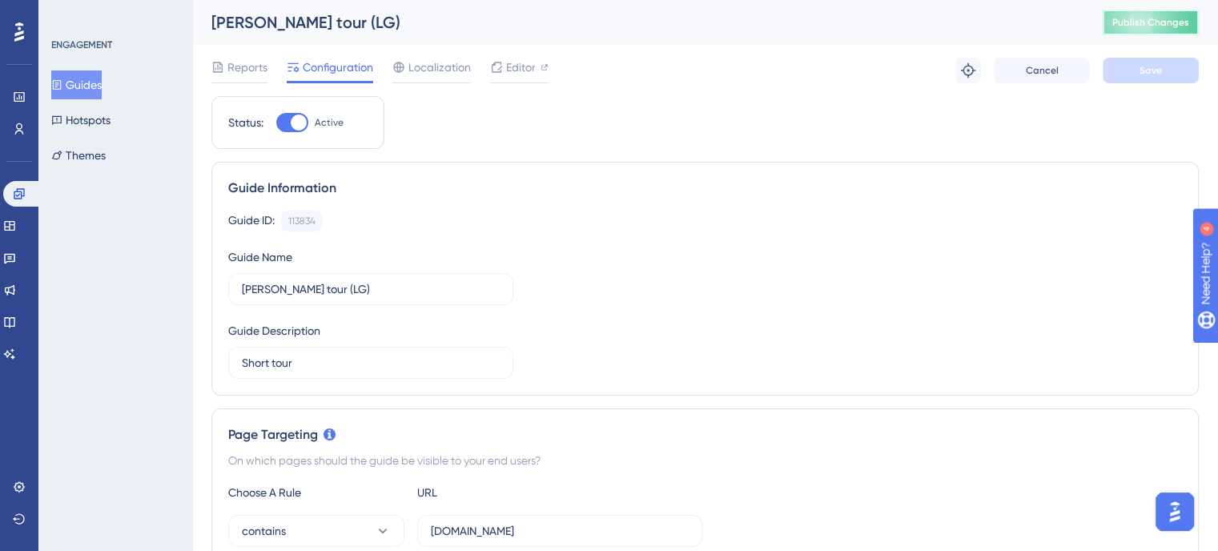
click at [1189, 19] on span "Publish Changes" at bounding box center [1150, 22] width 77 height 13
click at [1167, 26] on span "Publish Changes" at bounding box center [1150, 22] width 77 height 13
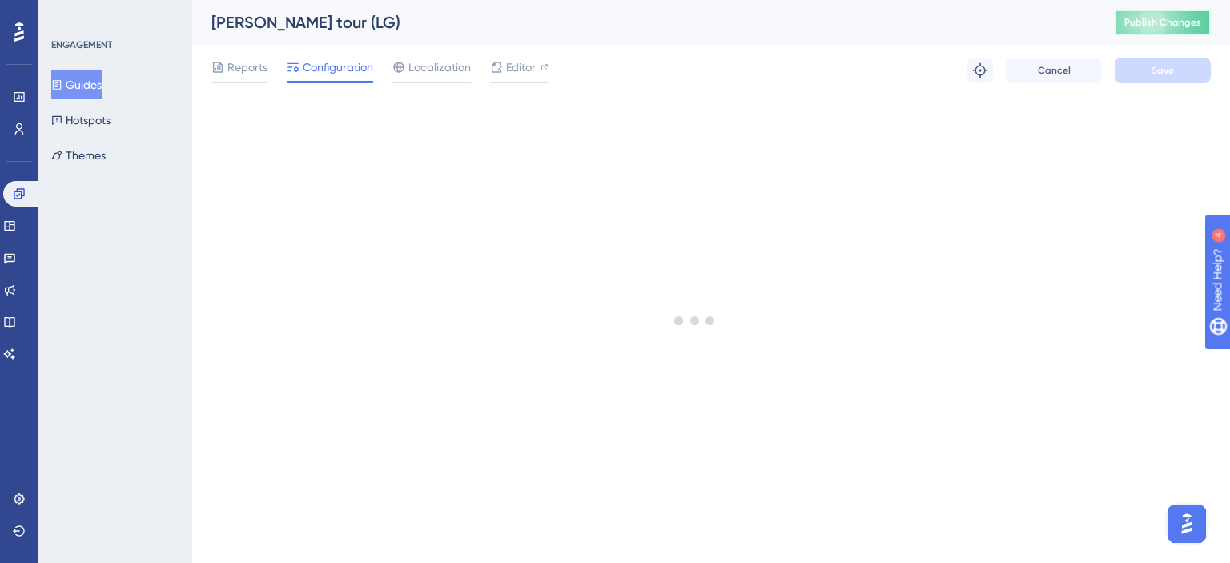
click at [1165, 18] on span "Publish Changes" at bounding box center [1162, 22] width 77 height 13
click at [1145, 29] on button "Publish Changes" at bounding box center [1162, 23] width 96 height 26
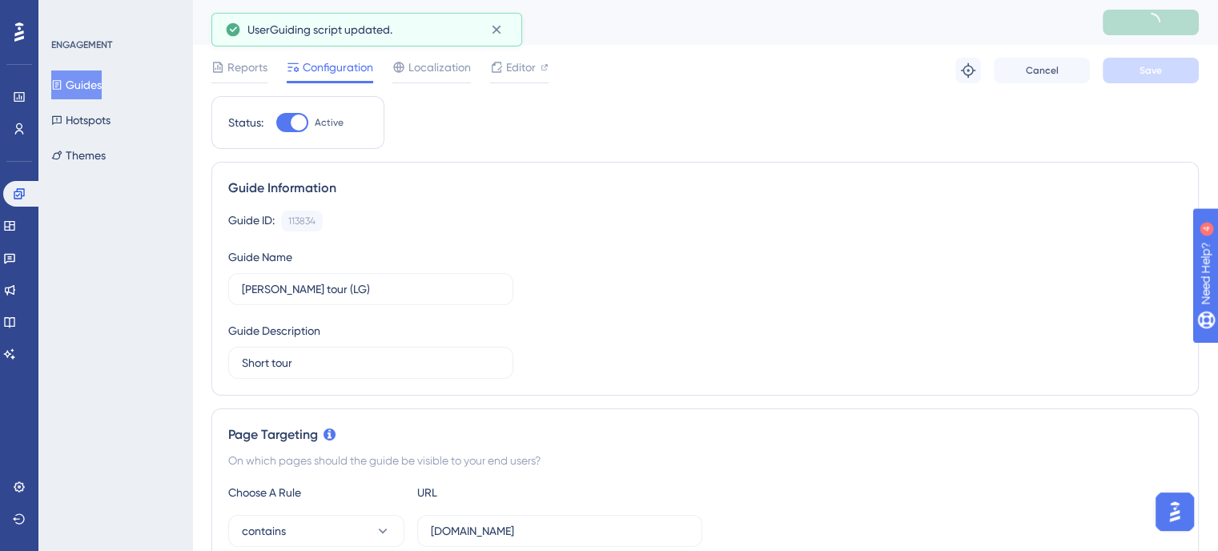
click at [86, 85] on button "Guides" at bounding box center [76, 84] width 50 height 29
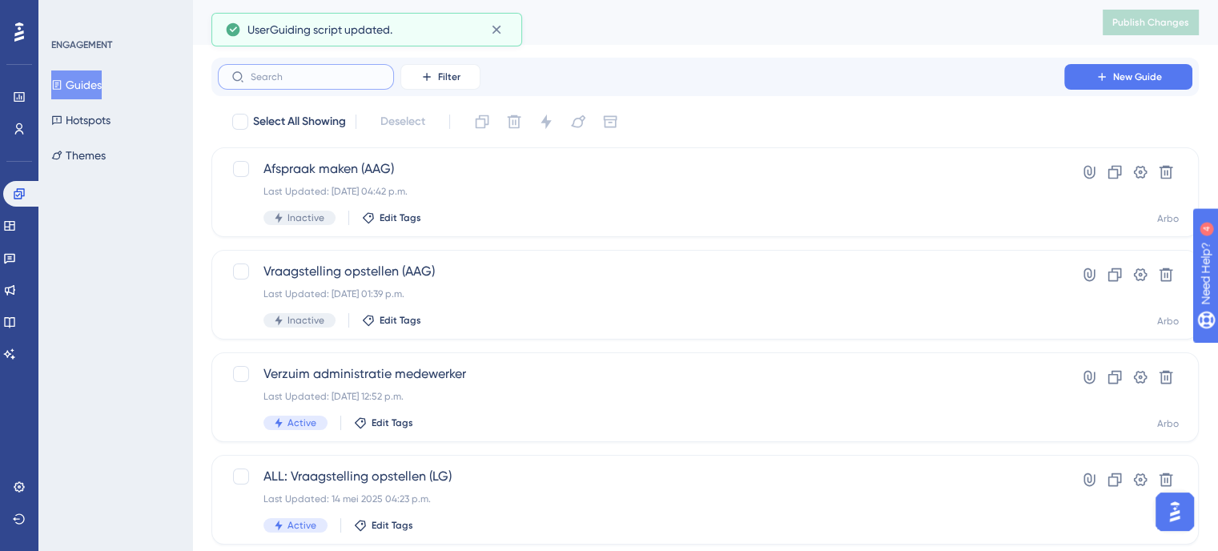
click at [328, 76] on input "text" at bounding box center [316, 76] width 130 height 11
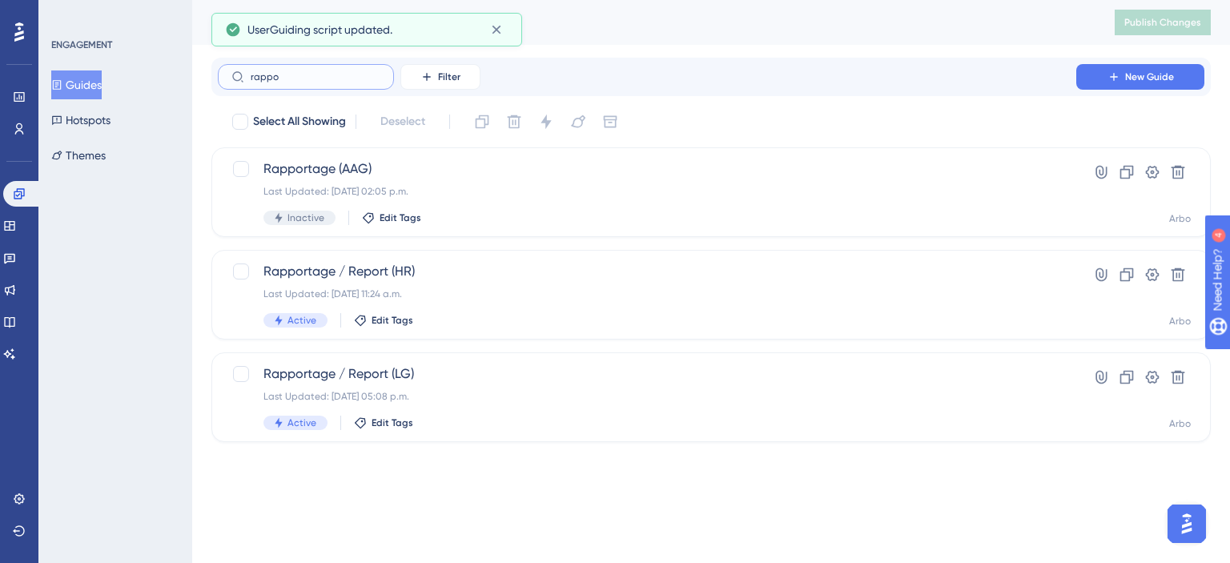
type input "rappor"
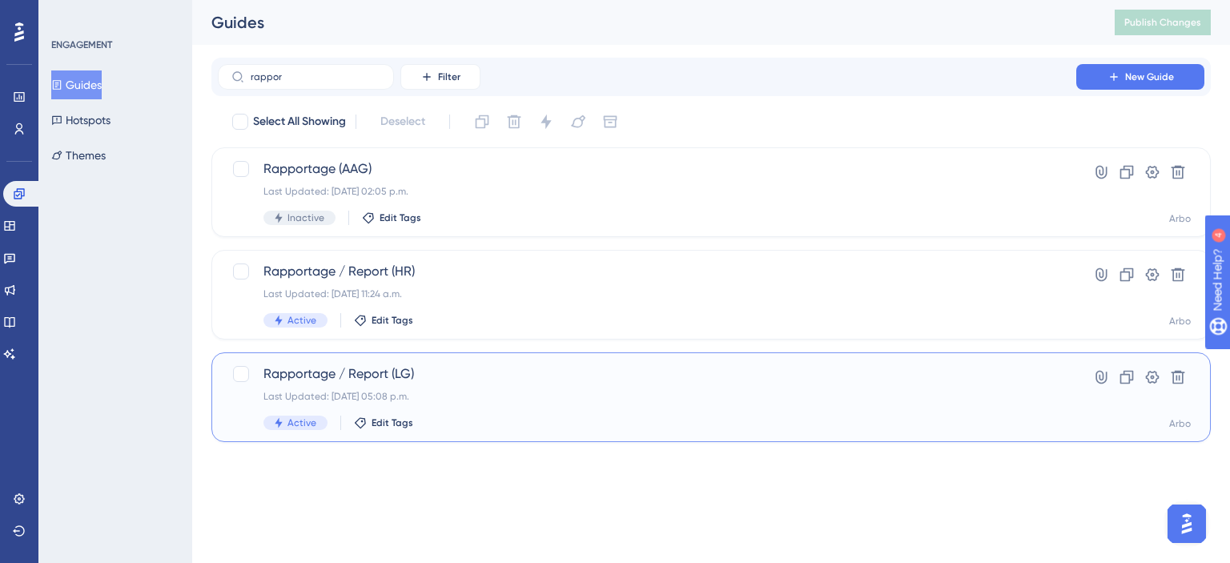
click at [434, 384] on div "Rapportage / Report (LG) Last Updated: 27 aug 2025 05:08 p.m. Active Edit Tags" at bounding box center [646, 397] width 767 height 66
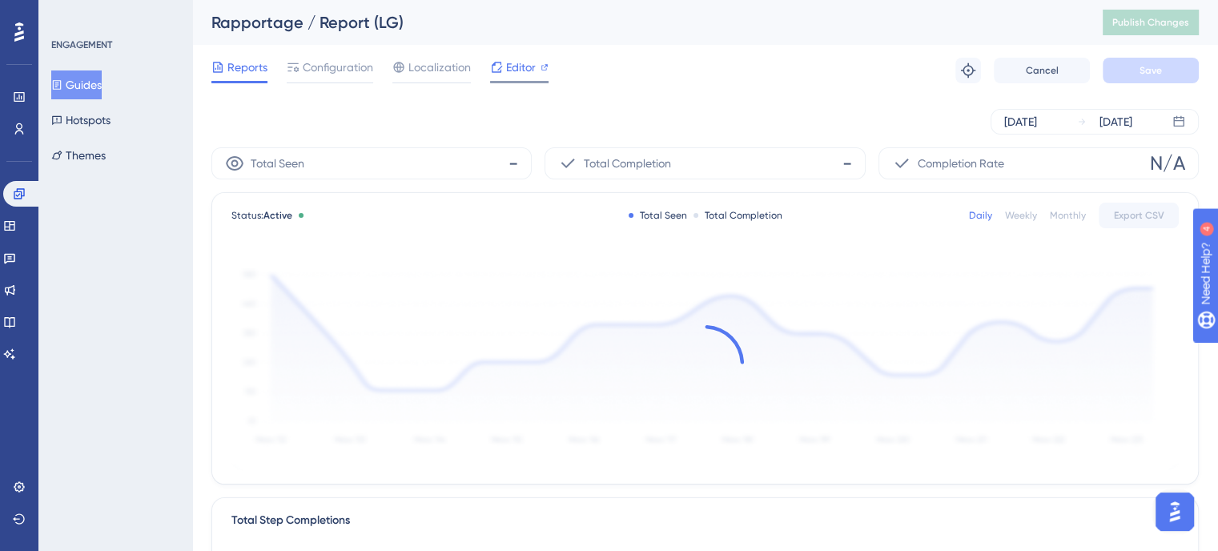
click at [509, 65] on span "Editor" at bounding box center [521, 67] width 30 height 19
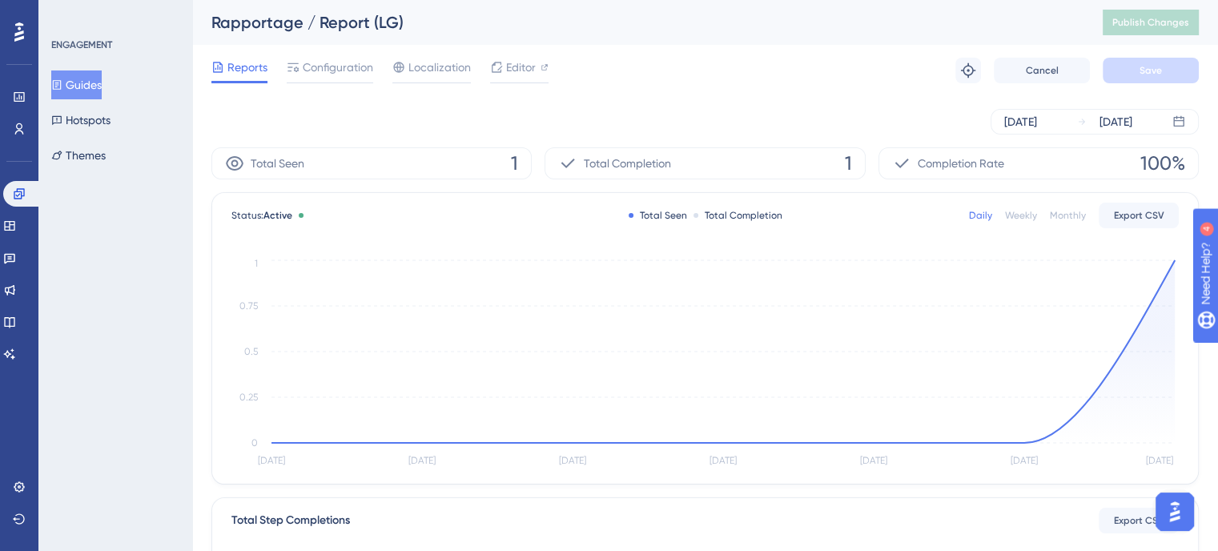
click at [99, 85] on button "Guides" at bounding box center [76, 84] width 50 height 29
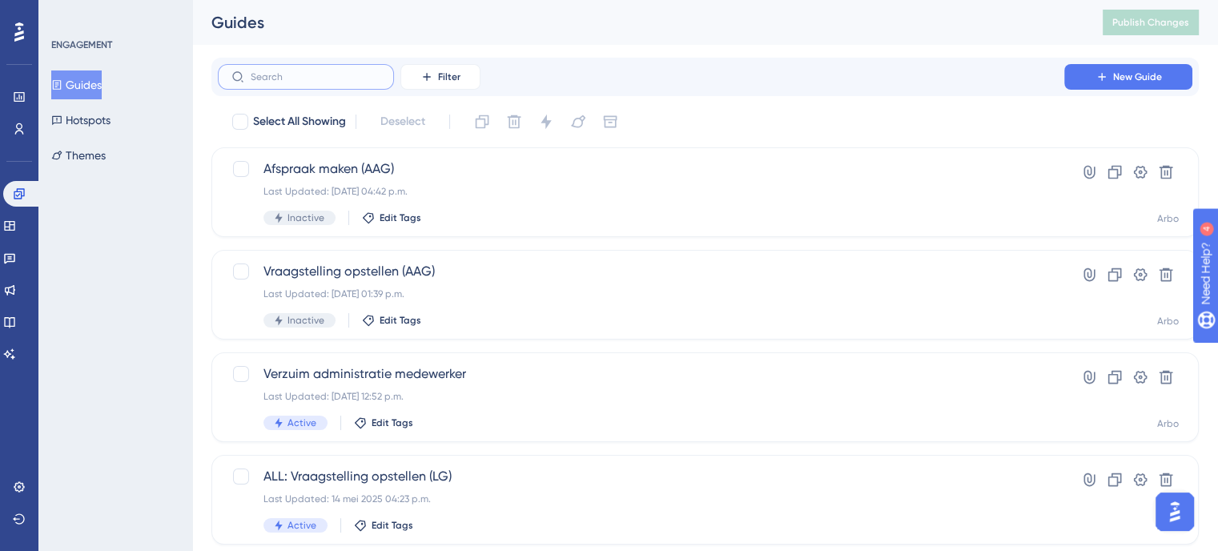
click at [319, 72] on input "text" at bounding box center [316, 76] width 130 height 11
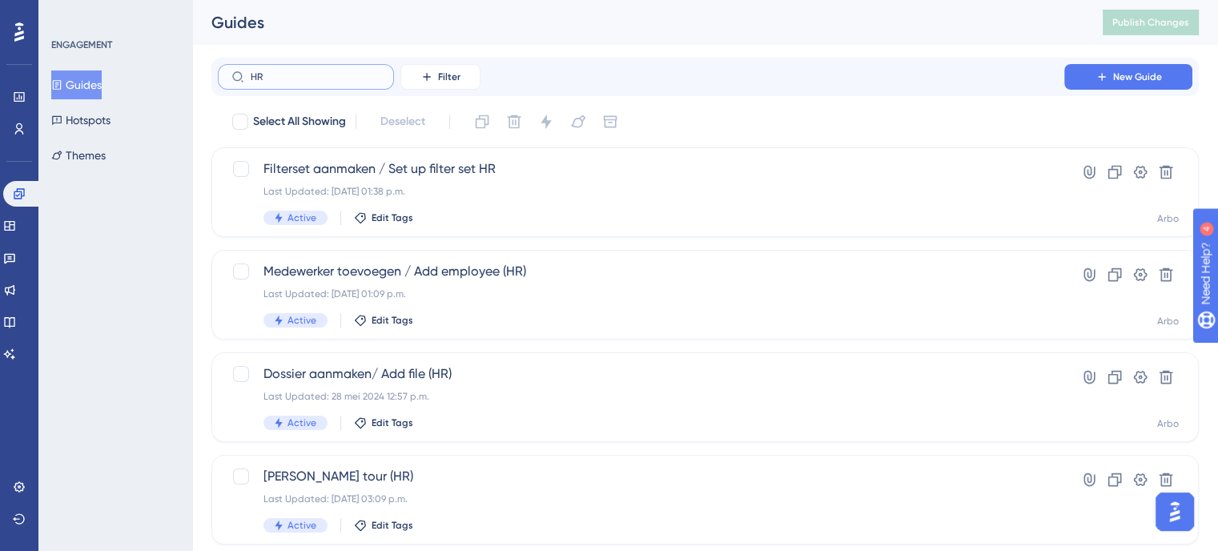
type input "HR"
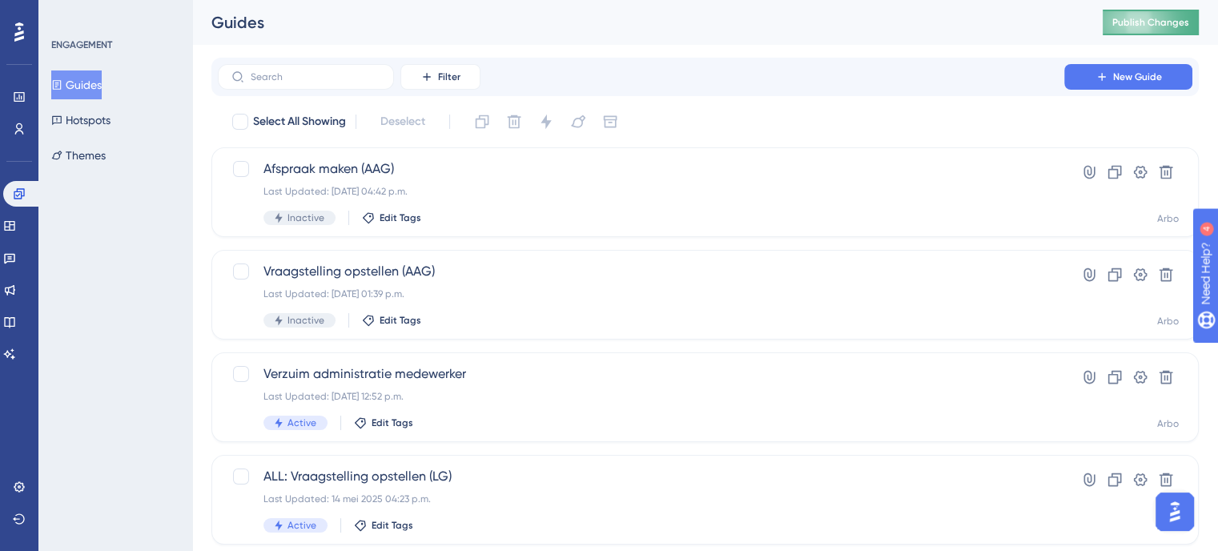
click at [1162, 24] on span "Publish Changes" at bounding box center [1150, 22] width 77 height 13
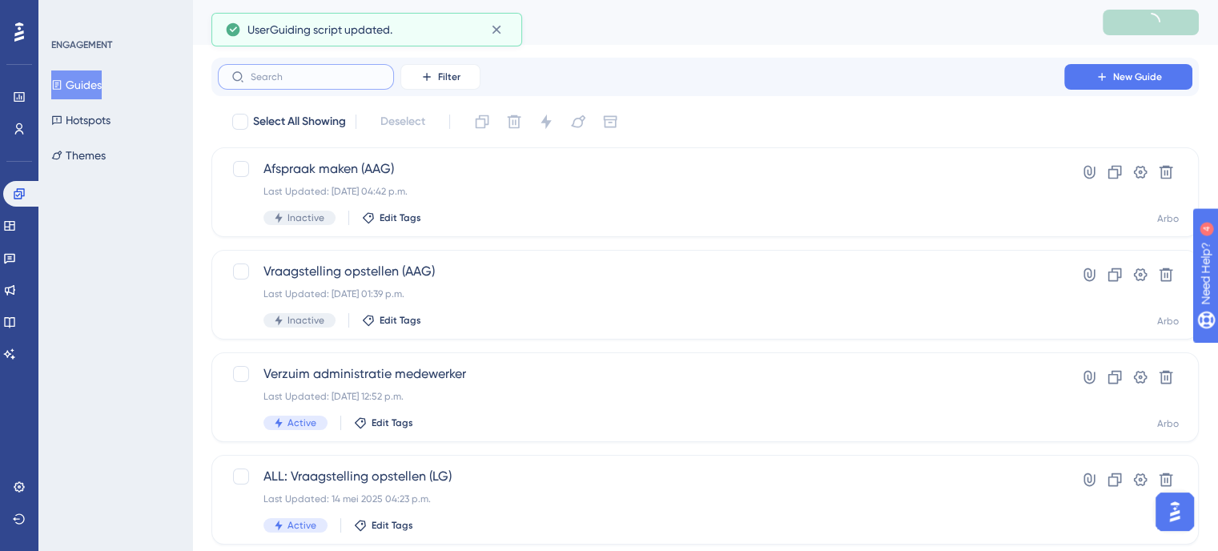
click at [336, 78] on input "text" at bounding box center [316, 76] width 130 height 11
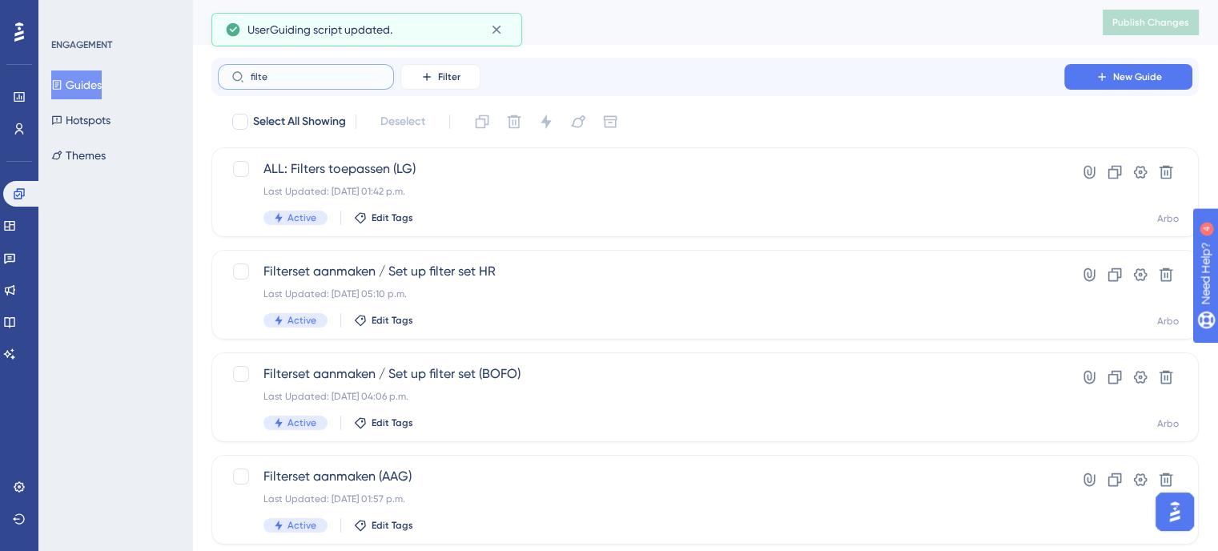
type input "filter"
click at [465, 289] on div "Last Updated: 27 aug 2025 05:10 p.m." at bounding box center [640, 293] width 755 height 13
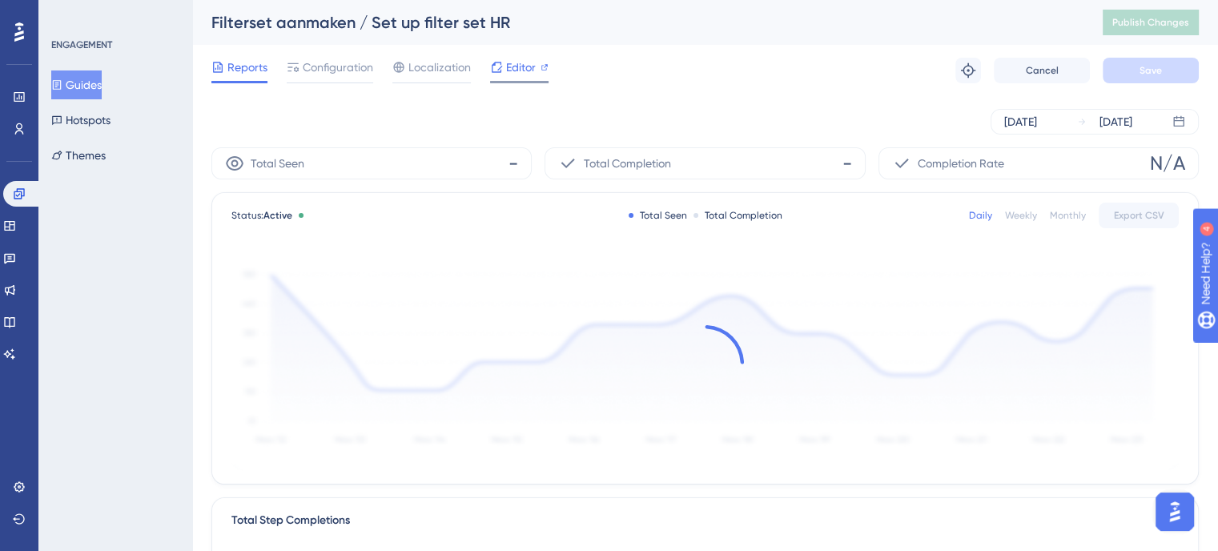
click at [514, 71] on span "Editor" at bounding box center [521, 67] width 30 height 19
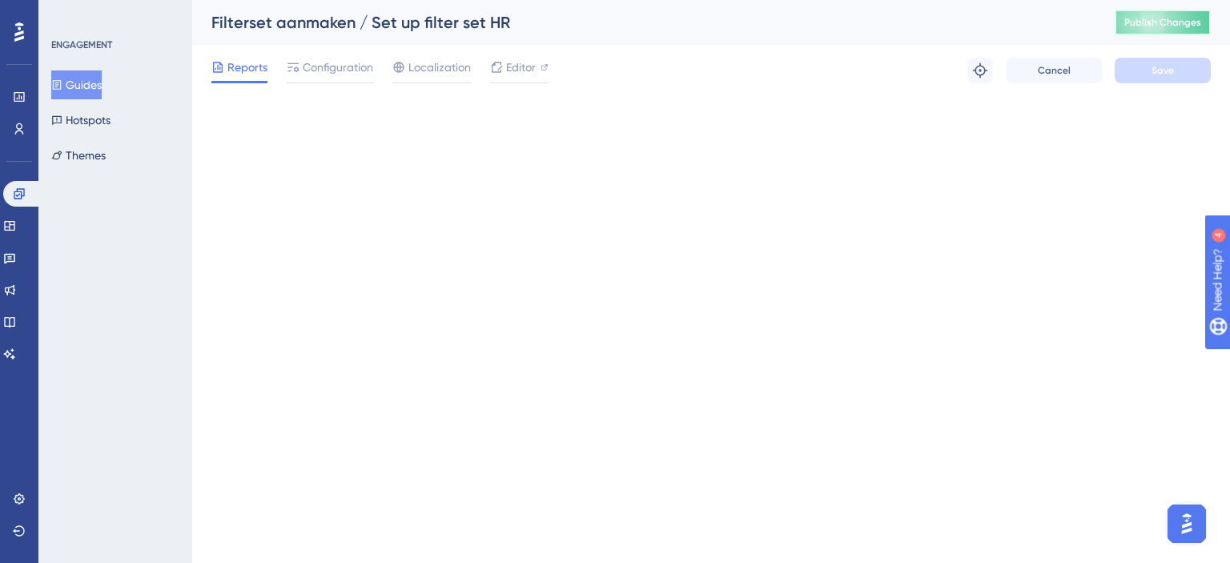
click at [1157, 30] on button "Publish Changes" at bounding box center [1162, 23] width 96 height 26
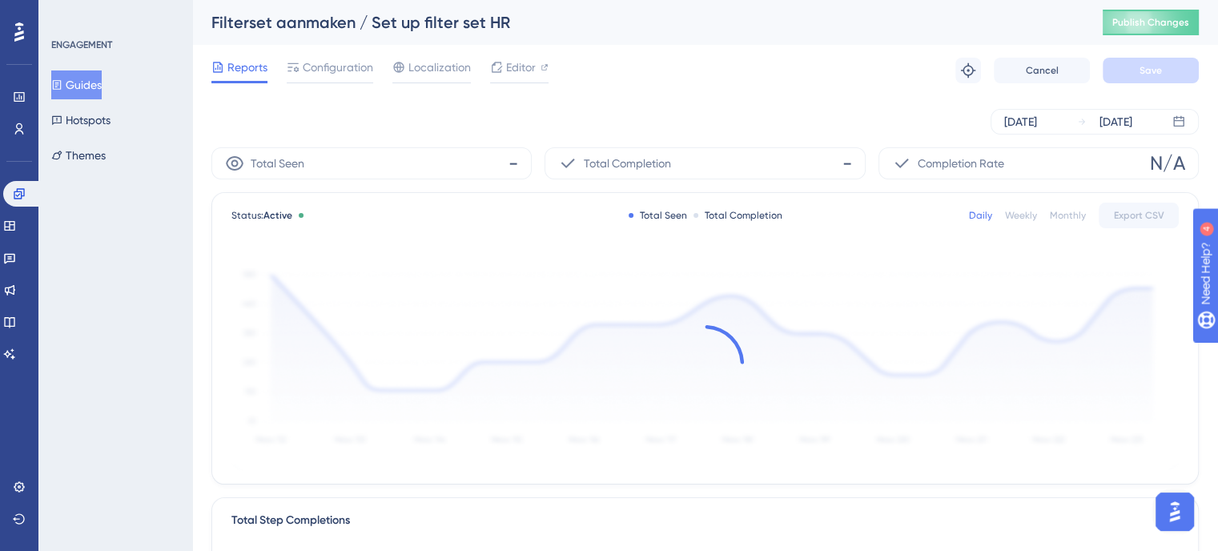
click at [88, 90] on button "Guides" at bounding box center [76, 84] width 50 height 29
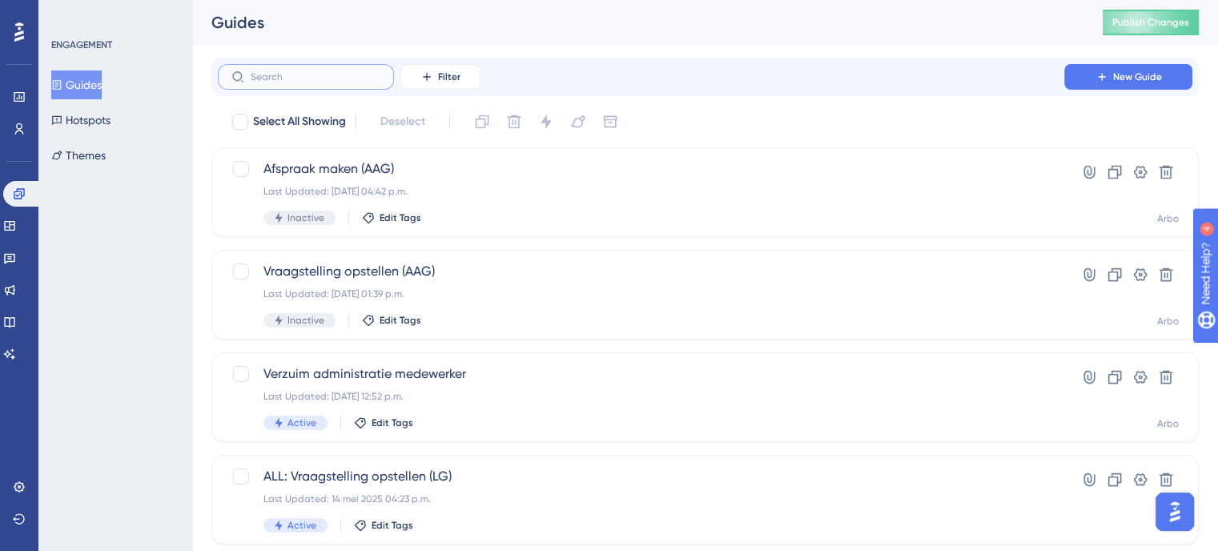
click at [300, 78] on input "text" at bounding box center [316, 76] width 130 height 11
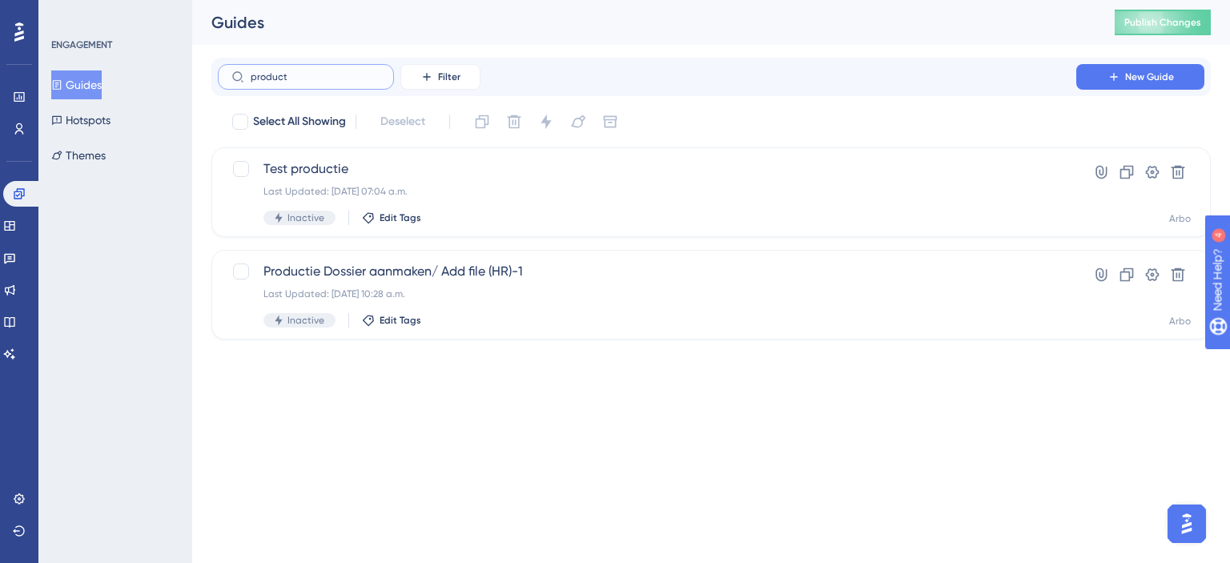
type input "product"
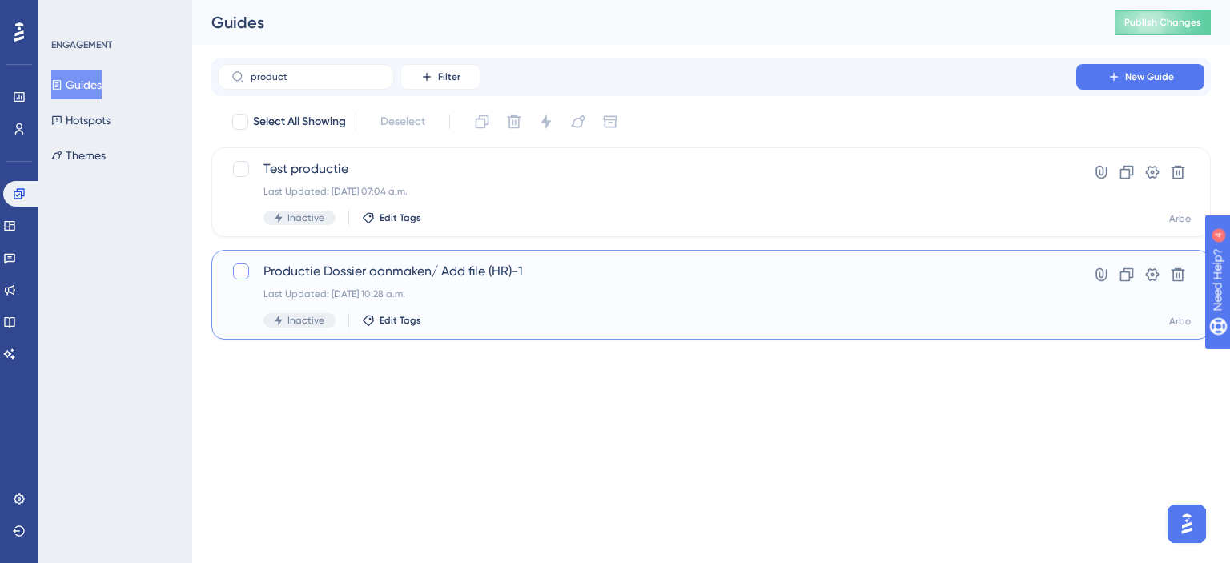
click at [242, 270] on div at bounding box center [241, 271] width 16 height 16
checkbox input "true"
click at [1174, 275] on icon at bounding box center [1177, 275] width 16 height 16
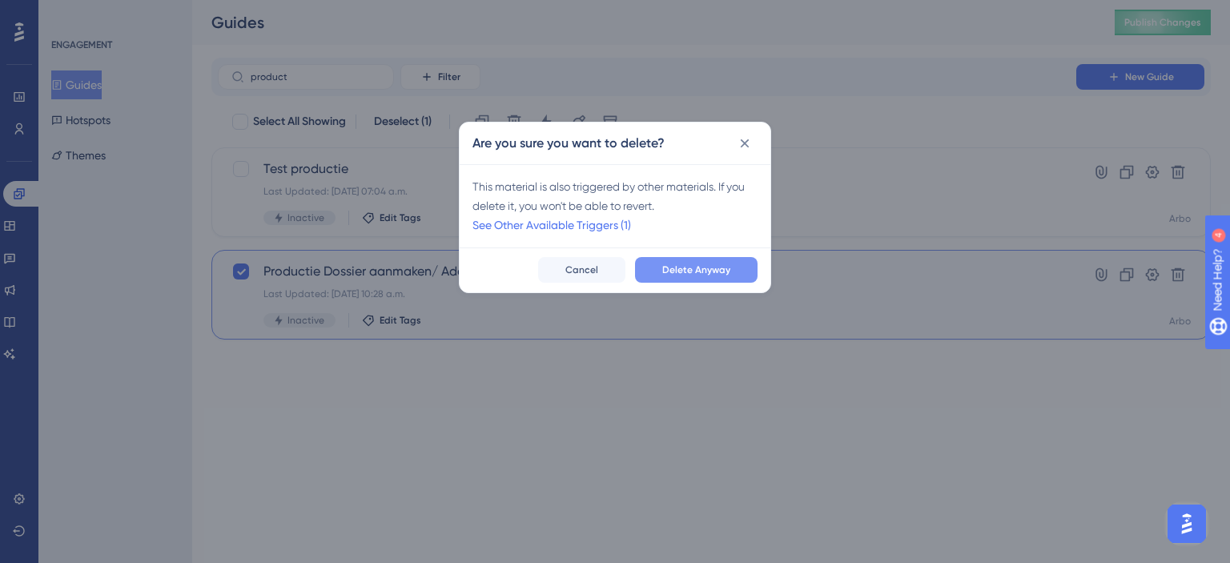
click at [722, 271] on span "Delete Anyway" at bounding box center [696, 269] width 68 height 13
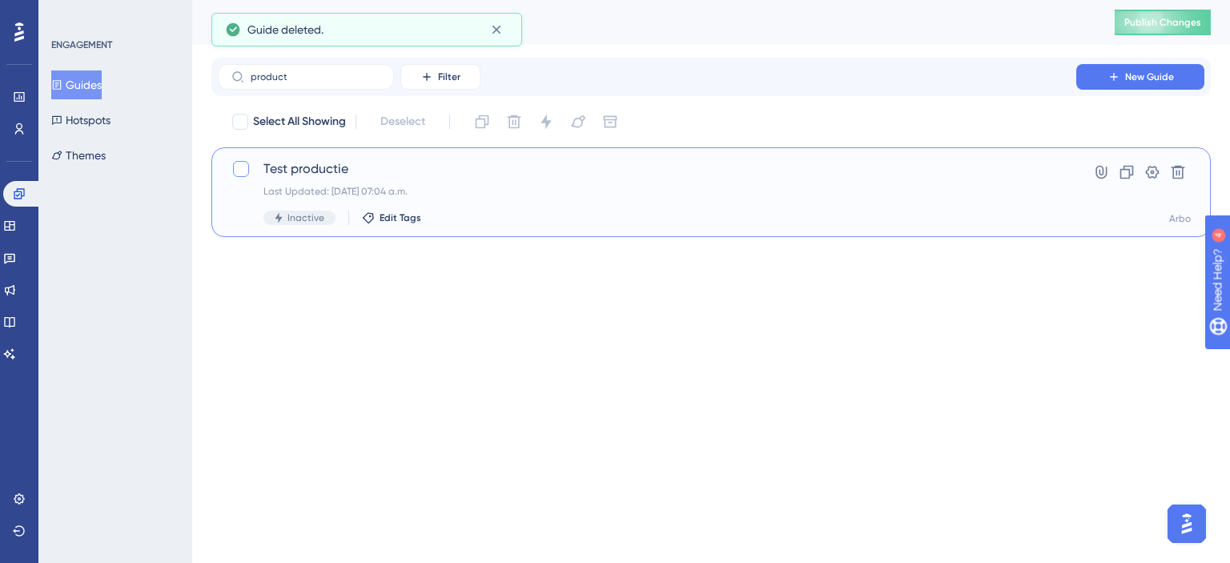
click at [247, 170] on div at bounding box center [241, 169] width 16 height 16
checkbox input "true"
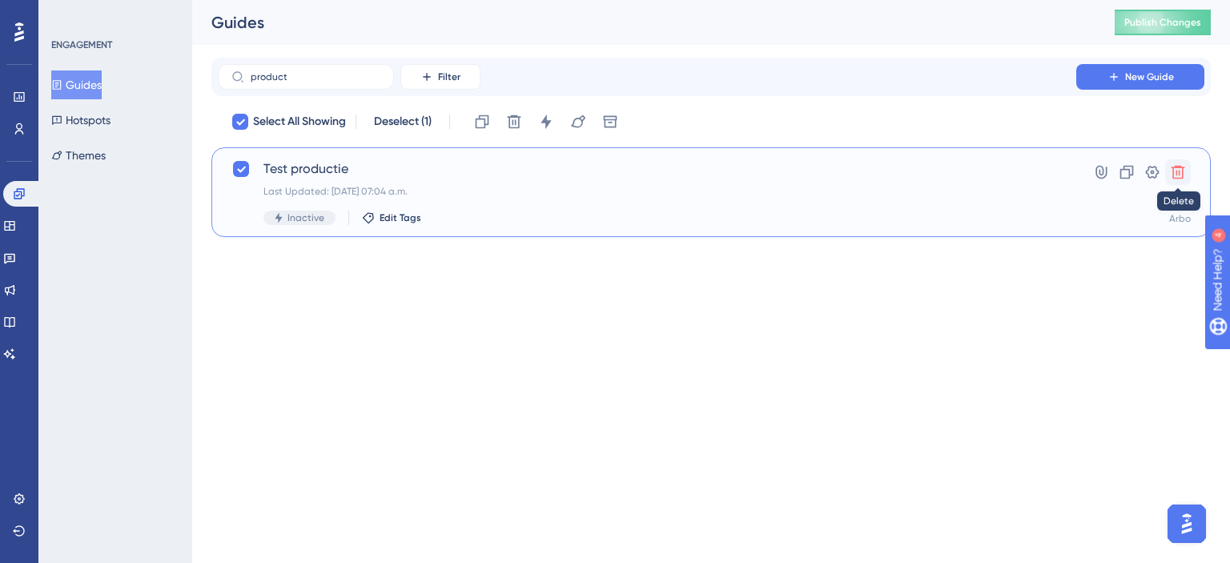
click at [1173, 170] on icon at bounding box center [1177, 172] width 16 height 16
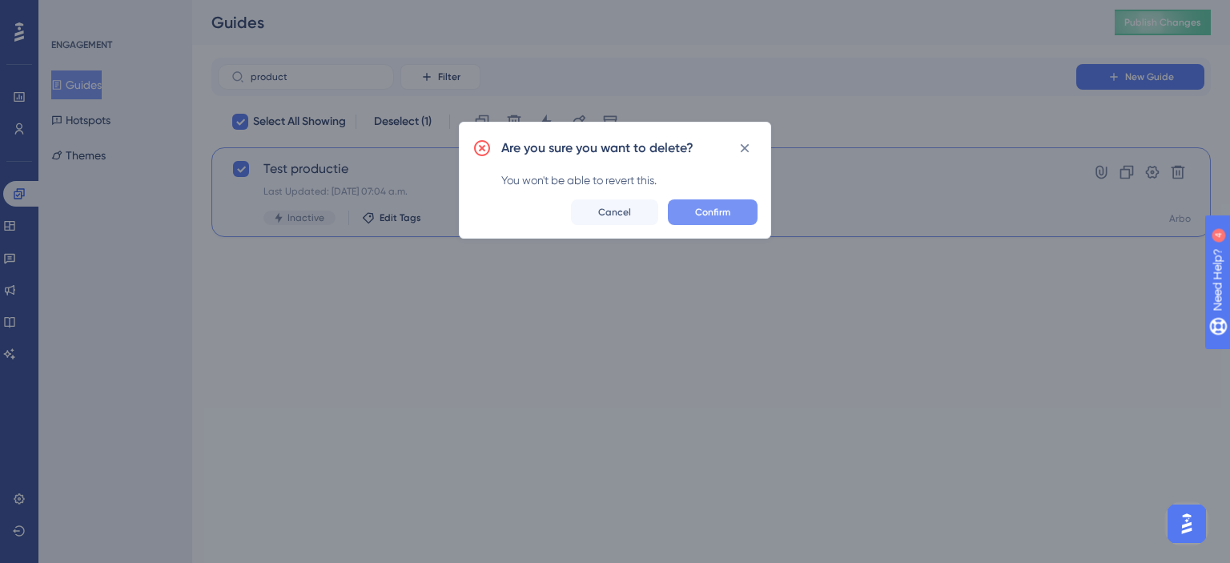
click at [700, 214] on span "Confirm" at bounding box center [712, 212] width 35 height 13
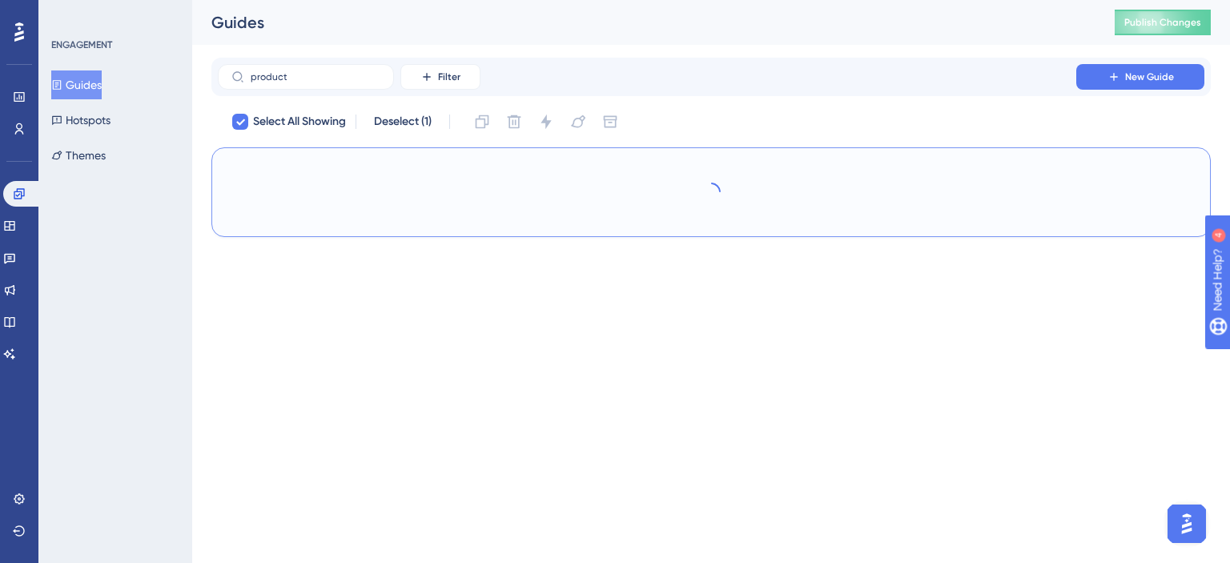
checkbox input "true"
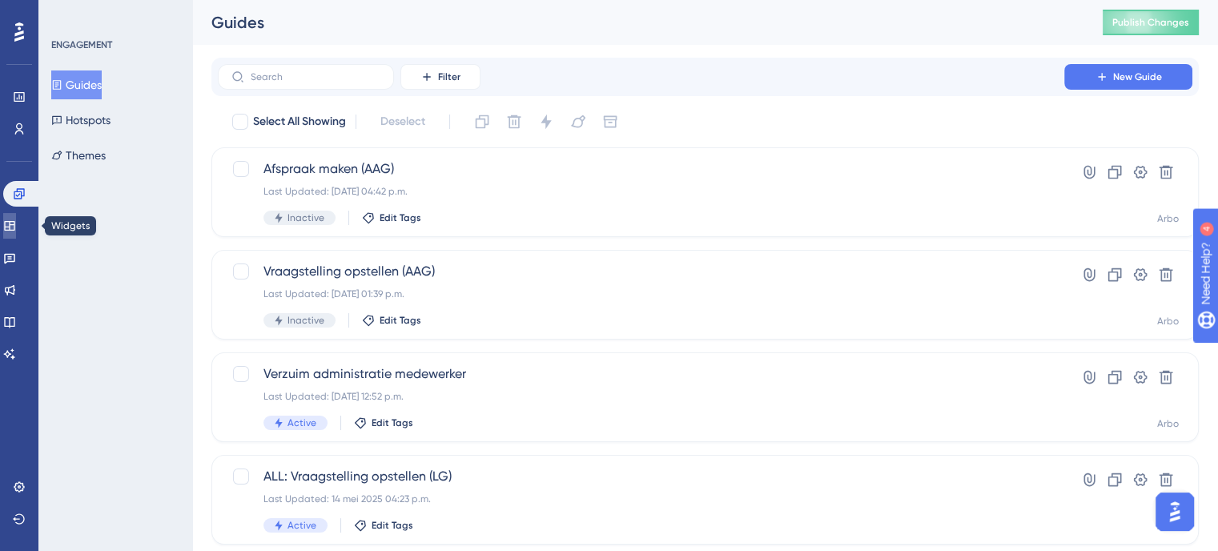
click at [16, 232] on link at bounding box center [9, 226] width 13 height 26
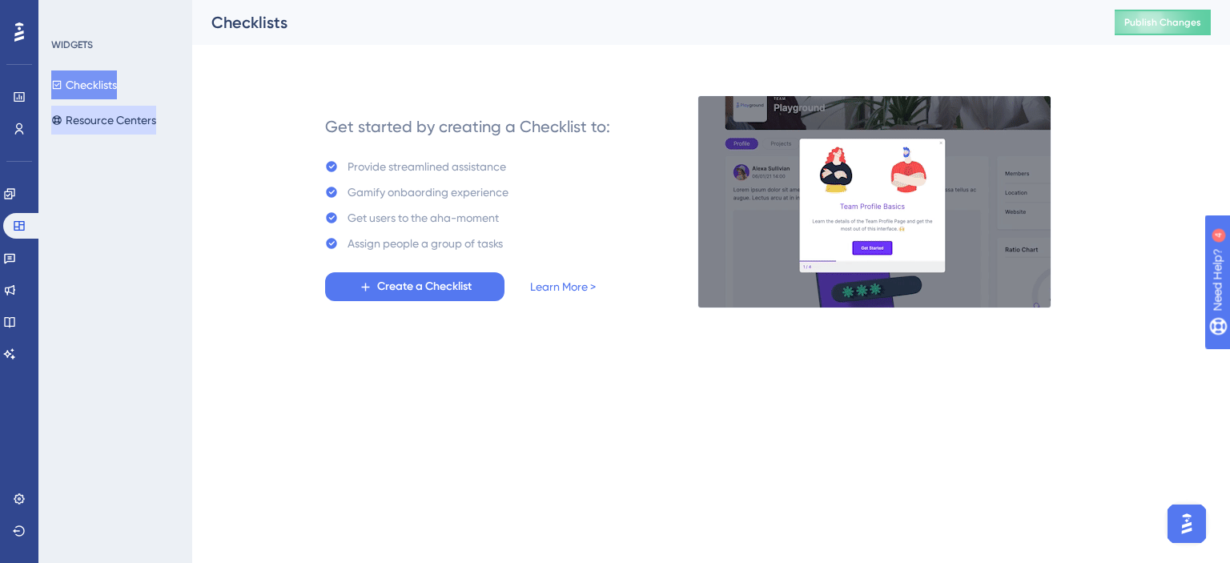
click at [120, 119] on button "Resource Centers" at bounding box center [103, 120] width 105 height 29
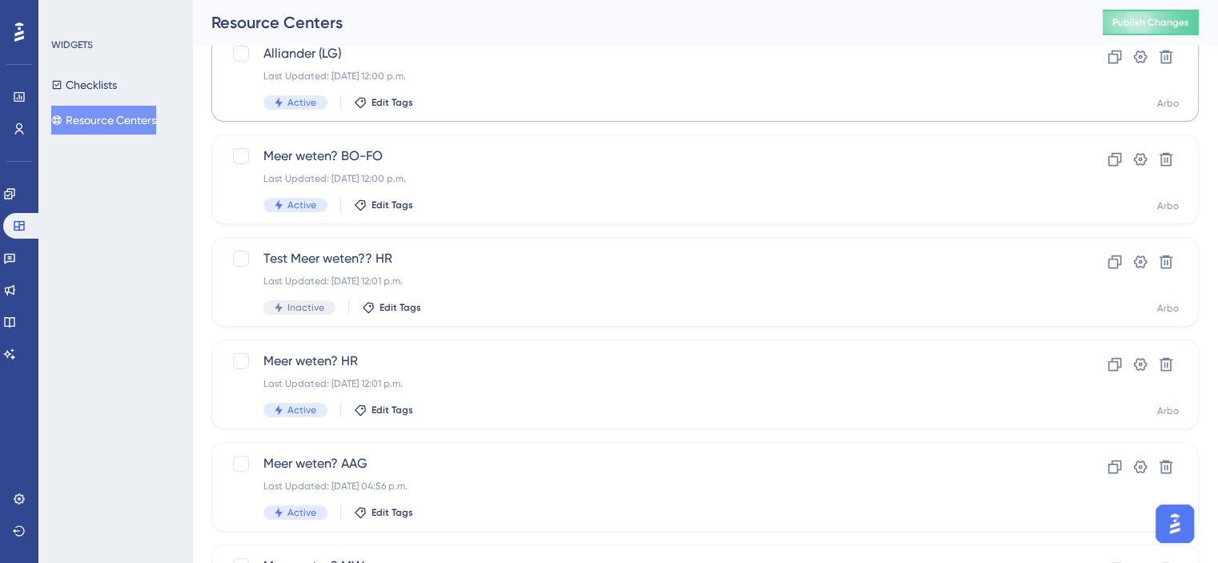
scroll to position [400, 0]
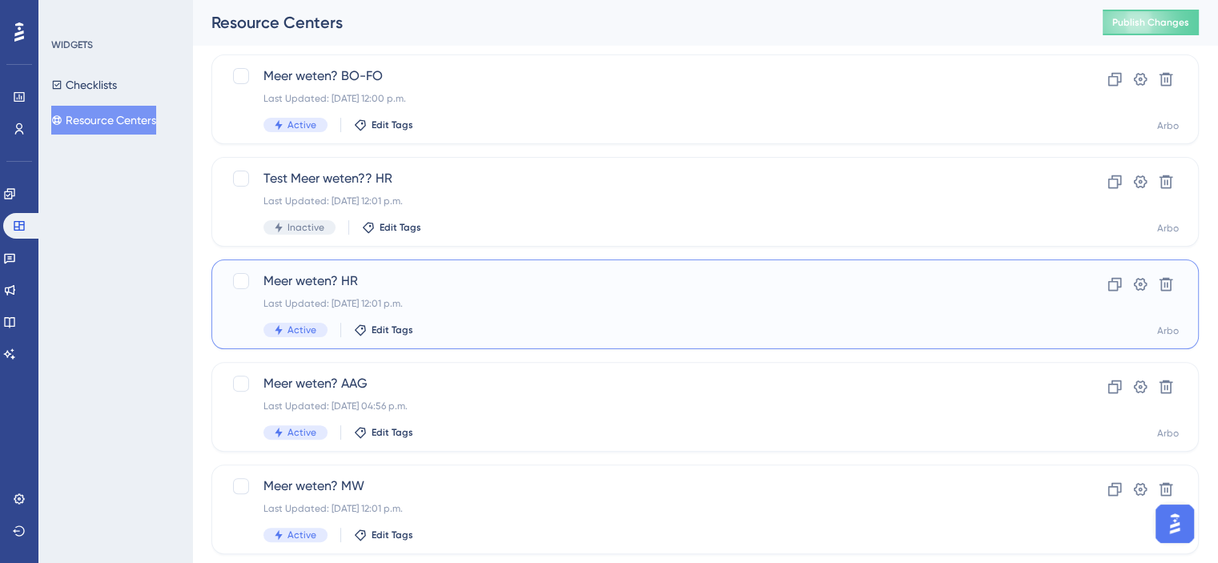
click at [391, 291] on div "Meer weten? HR Last Updated: 22 jul 2025 12:01 p.m. Active Edit Tags" at bounding box center [640, 304] width 755 height 66
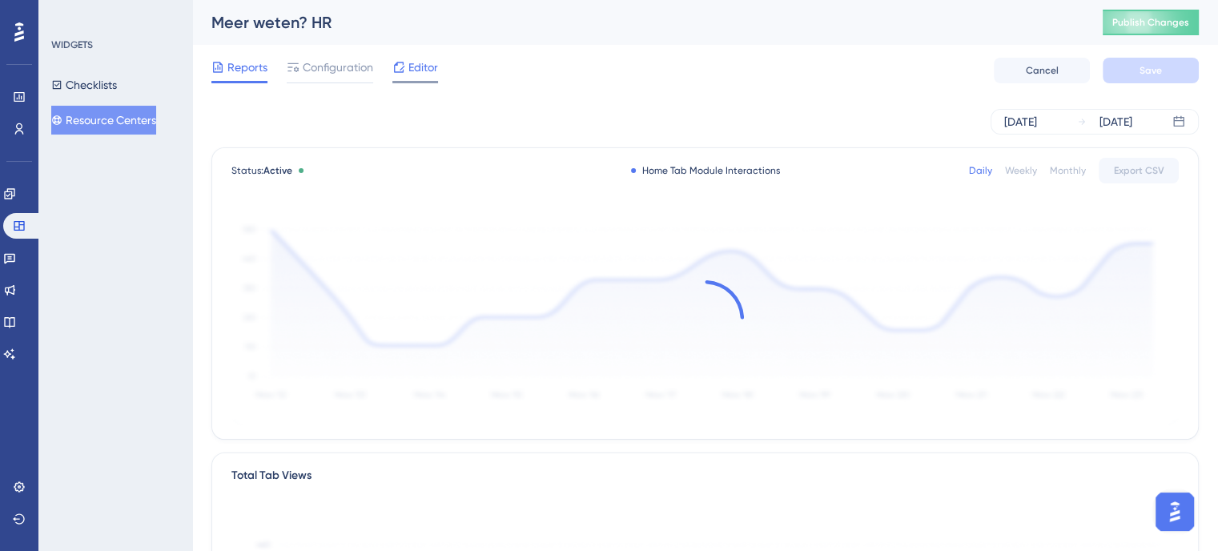
click at [429, 73] on span "Editor" at bounding box center [423, 67] width 30 height 19
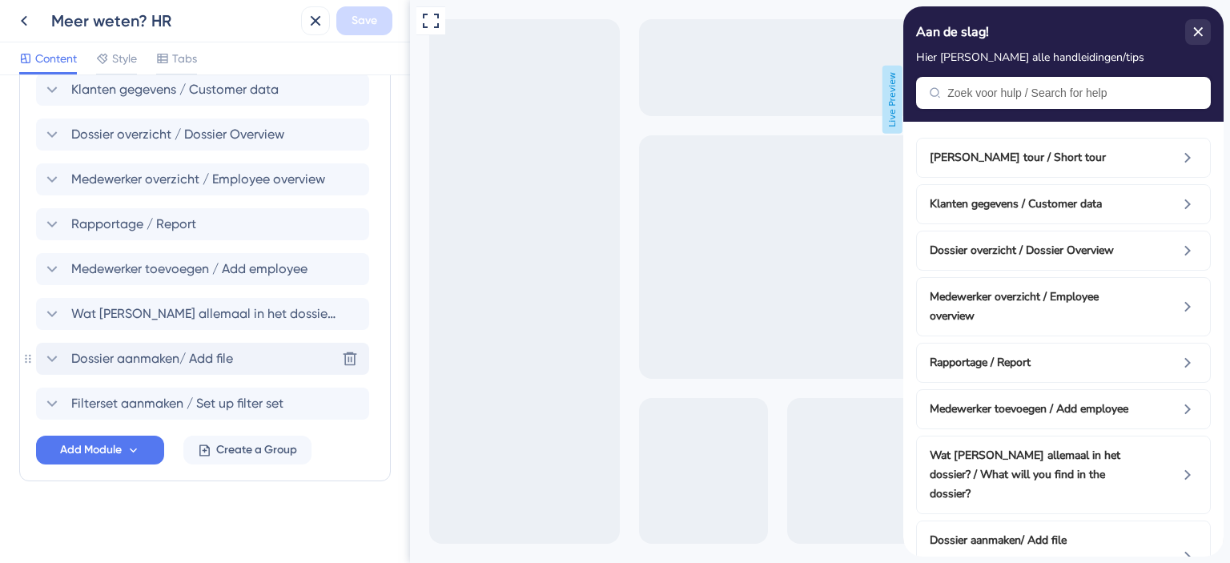
scroll to position [636, 0]
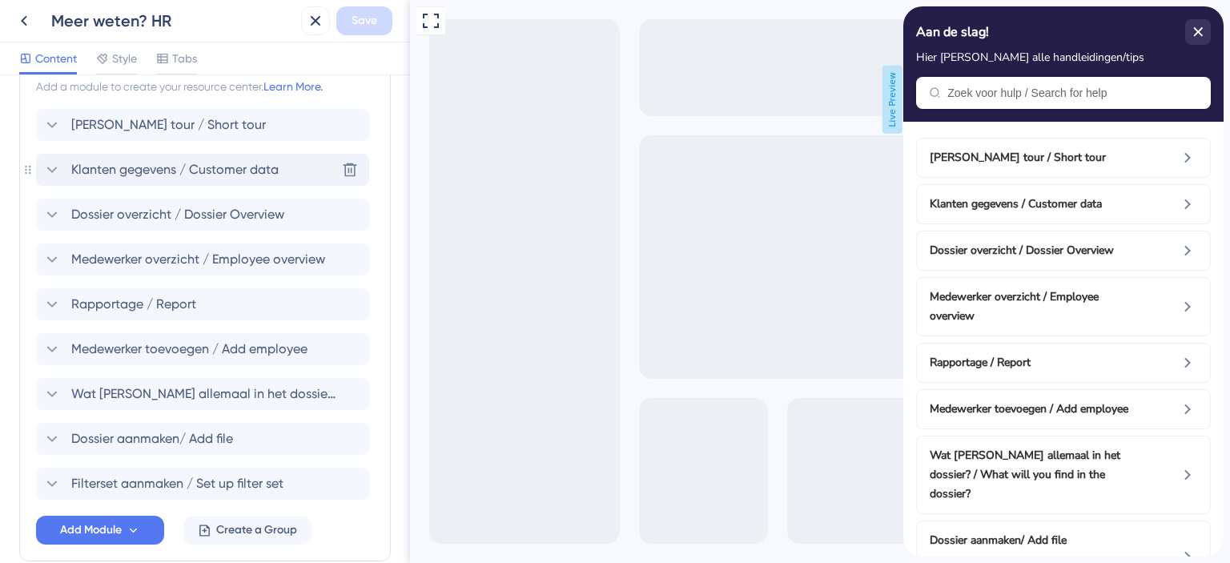
click at [142, 167] on span "Klanten gegevens / Customer data" at bounding box center [174, 169] width 207 height 19
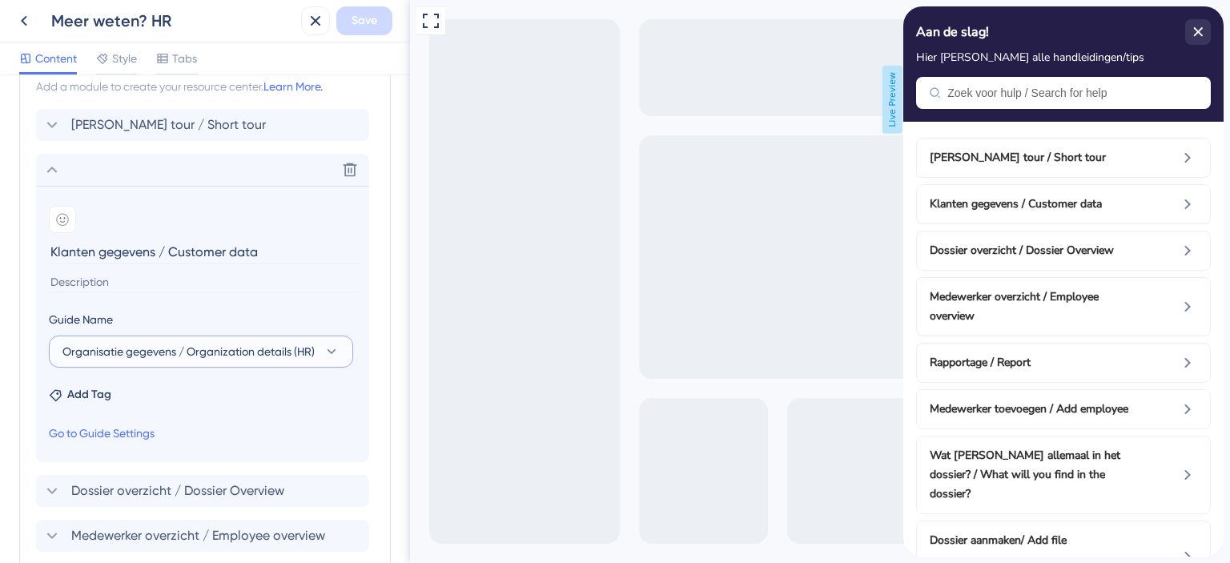
click at [295, 350] on span "Organisatie gegevens / Organization details (HR)" at bounding box center [188, 351] width 252 height 19
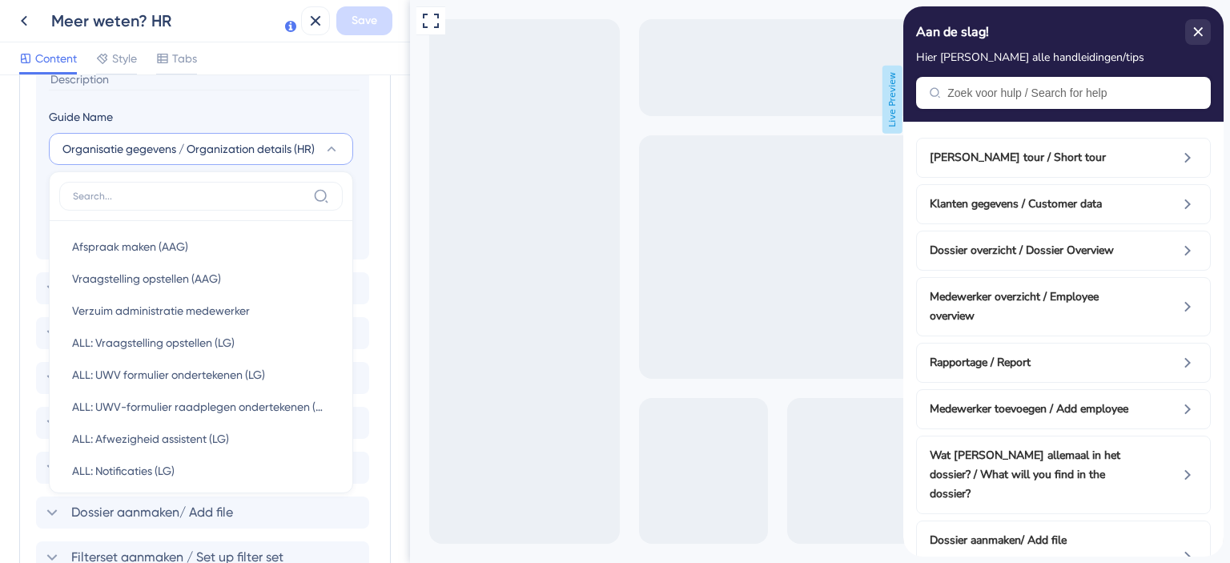
scroll to position [599, 0]
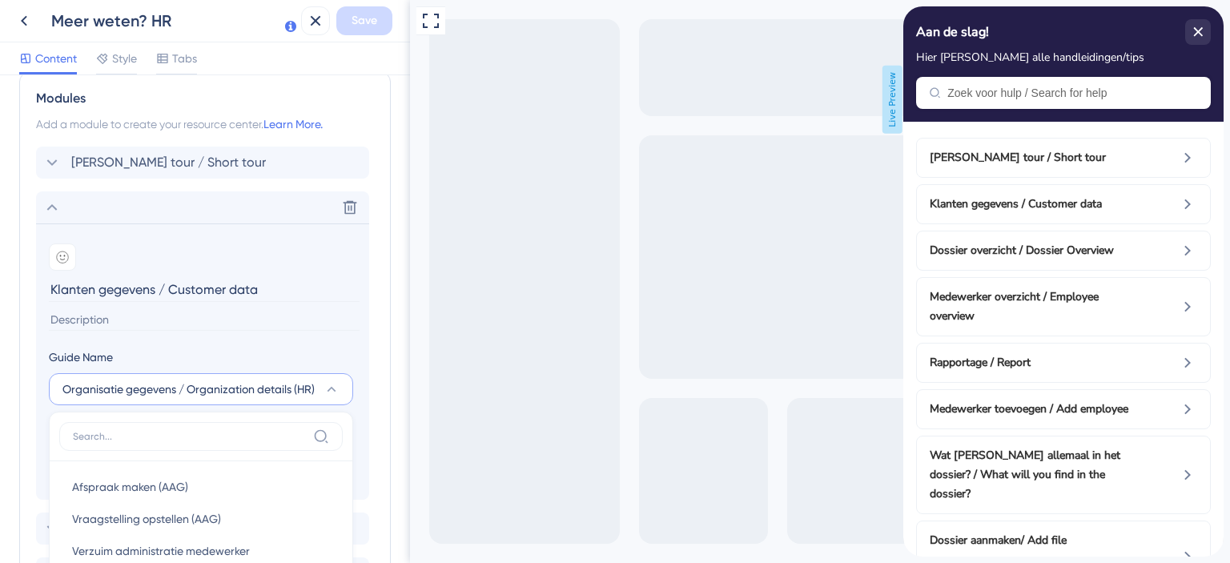
click at [206, 303] on section "Add emoji Klanten gegevens / Customer data" at bounding box center [202, 285] width 307 height 85
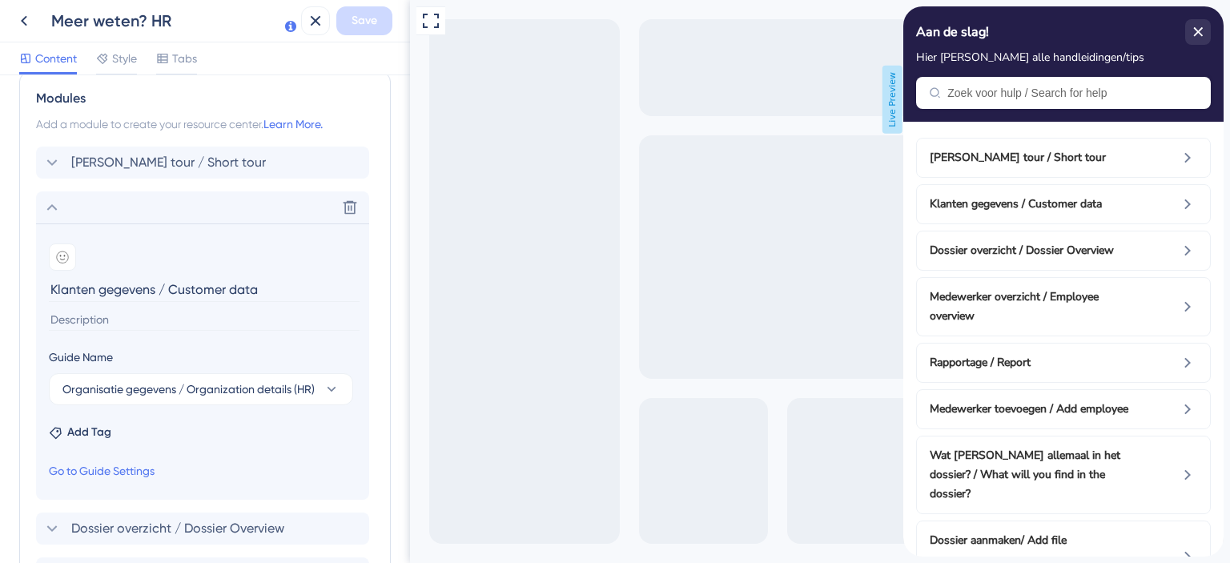
drag, startPoint x: 275, startPoint y: 292, endPoint x: 30, endPoint y: 284, distance: 245.1
click at [30, 284] on div "Modules Add a module to create your resource center. Learn More. Korte tour / S…" at bounding box center [204, 473] width 371 height 803
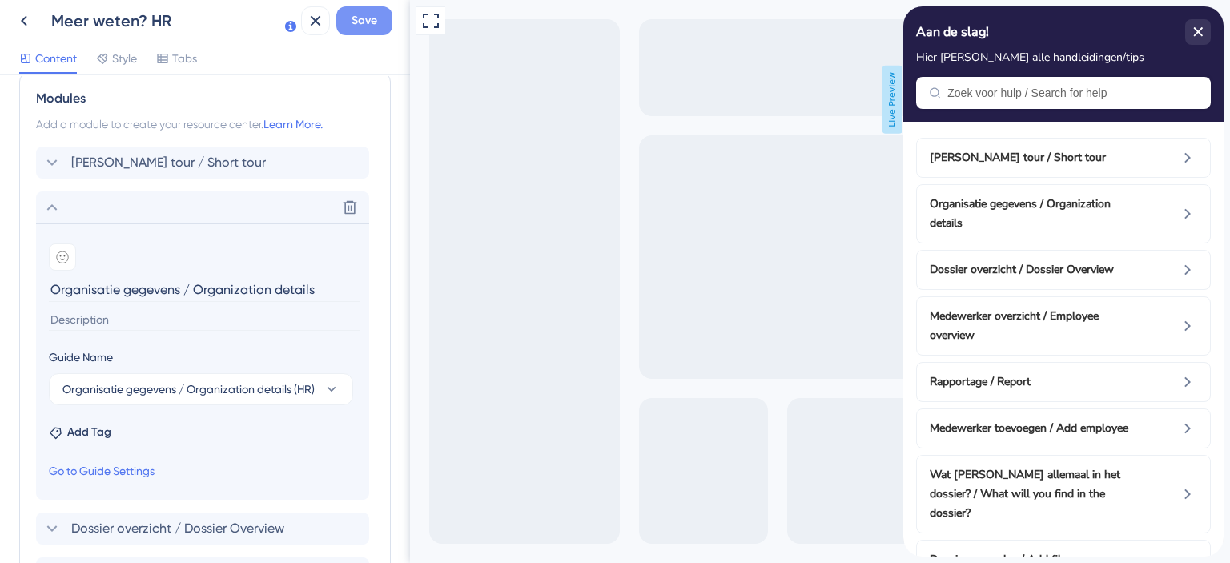
type input "Organisatie gegevens / Organization details"
click at [362, 30] on span "Save" at bounding box center [364, 20] width 26 height 19
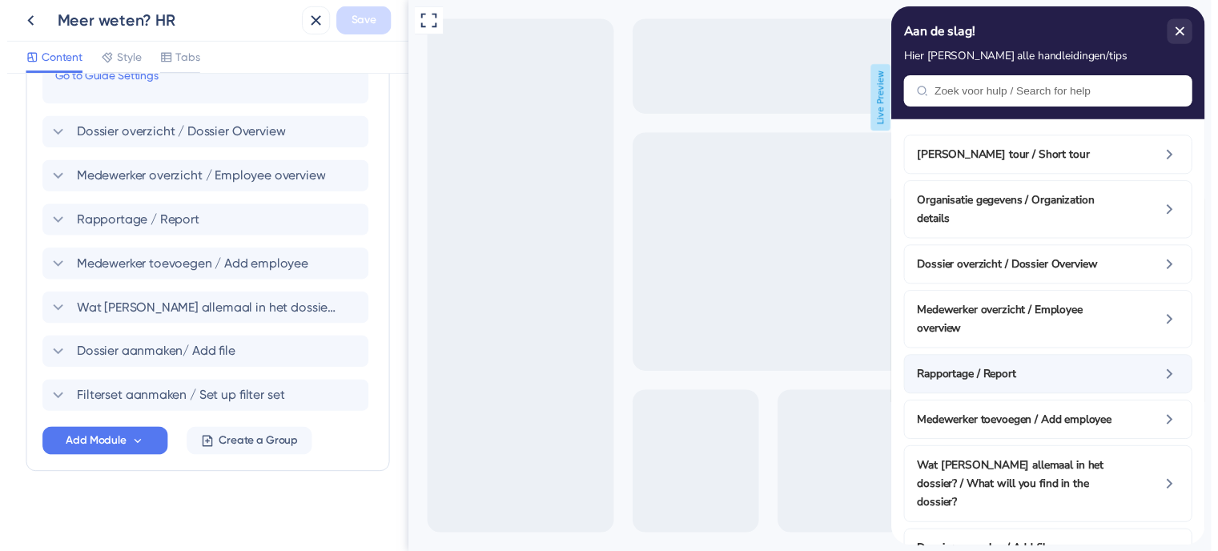
scroll to position [80, 0]
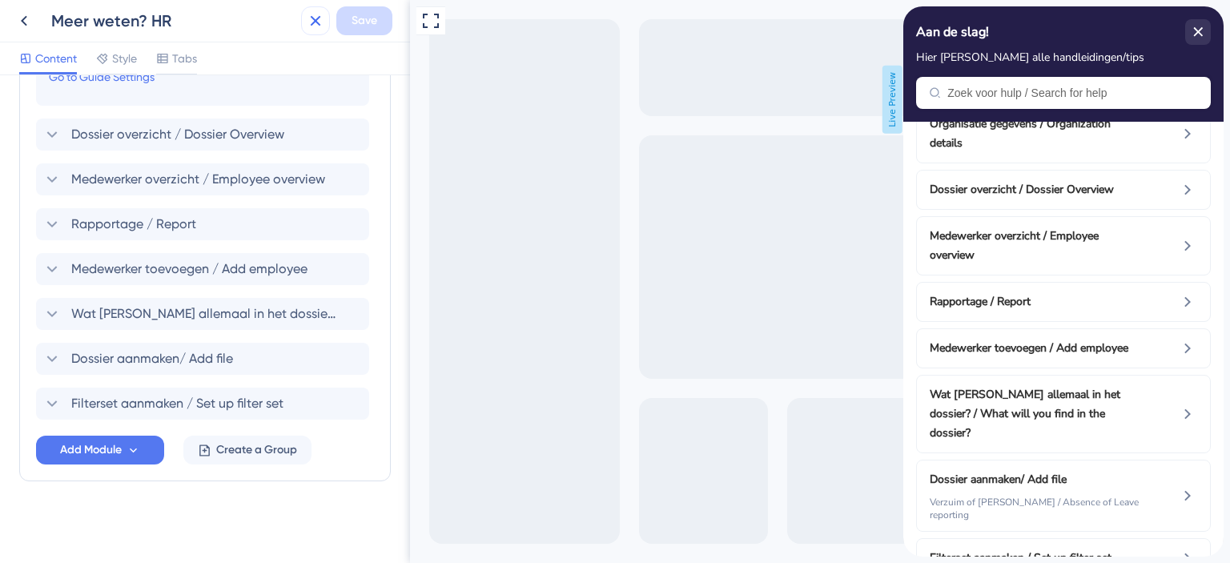
click at [315, 18] on icon at bounding box center [315, 20] width 19 height 19
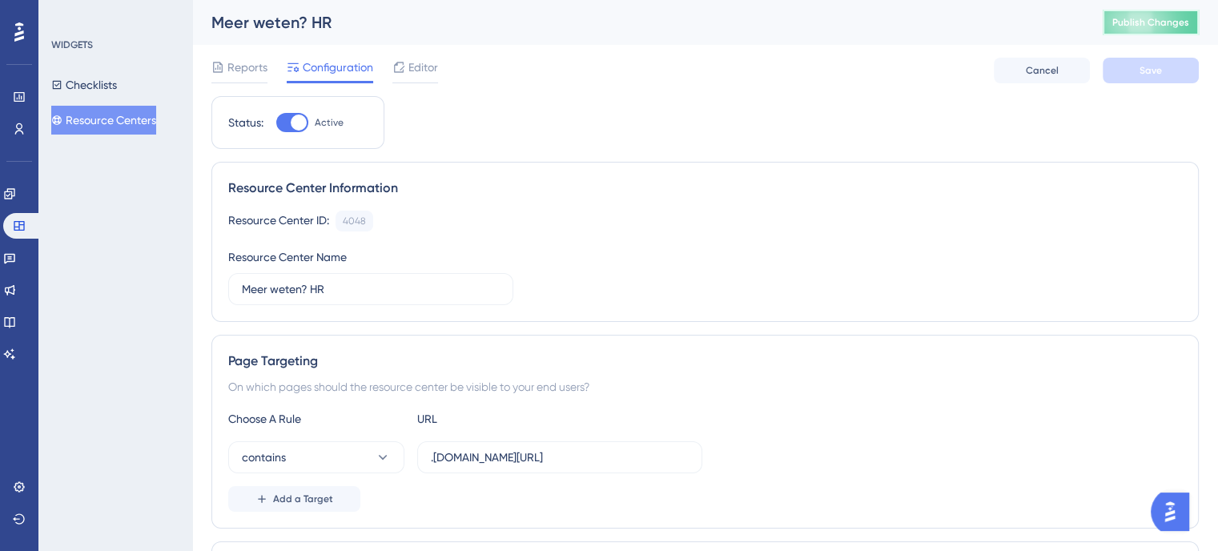
click at [1137, 18] on span "Publish Changes" at bounding box center [1150, 22] width 77 height 13
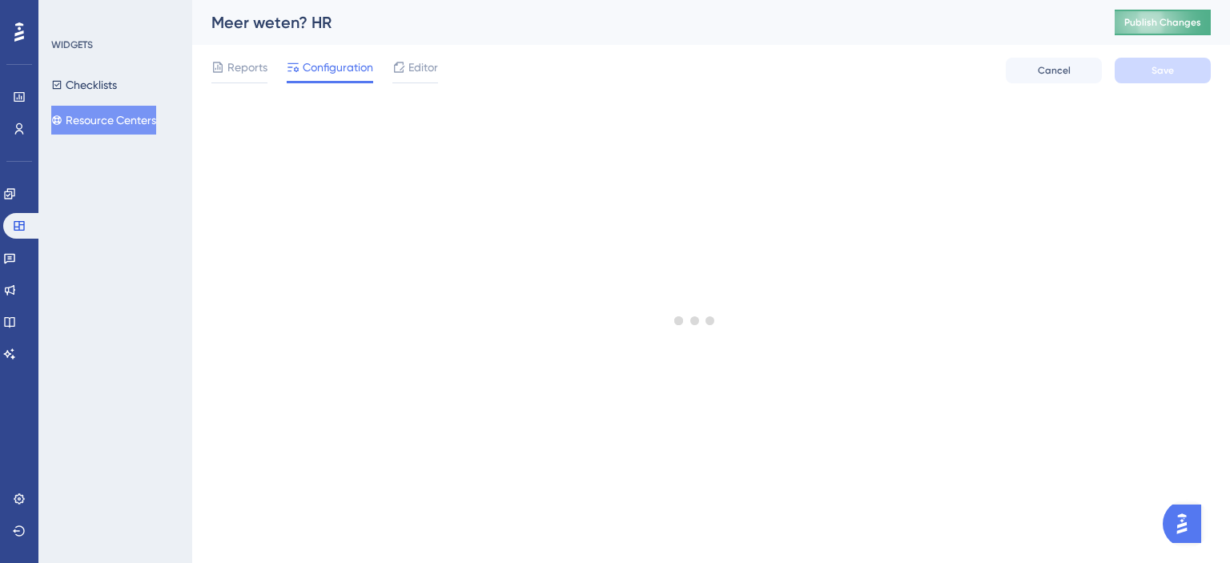
click at [1143, 20] on span "Publish Changes" at bounding box center [1162, 22] width 77 height 13
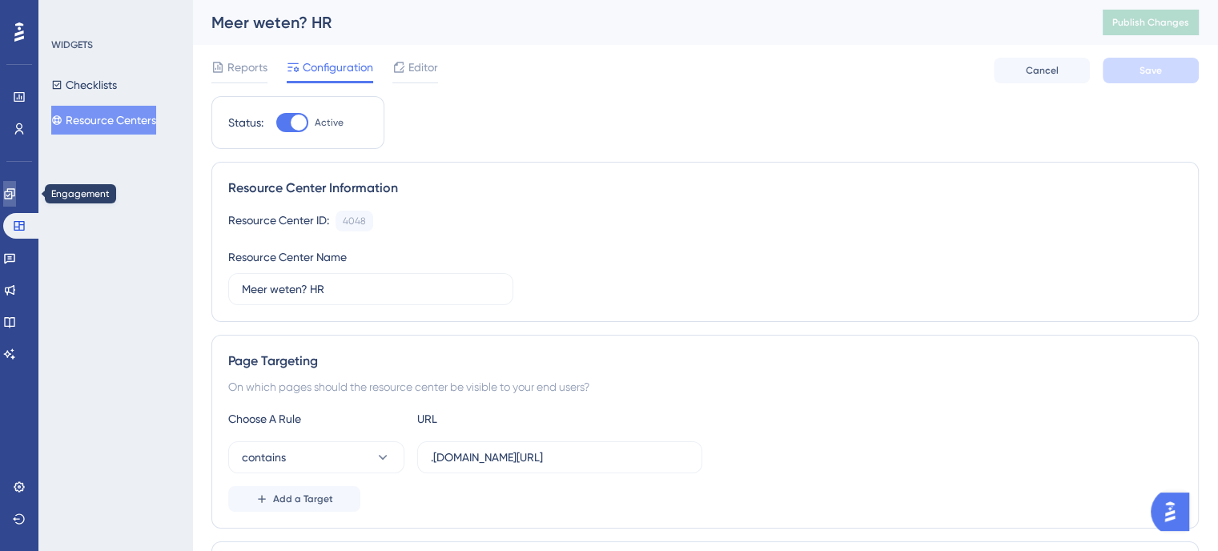
click at [16, 198] on link at bounding box center [9, 194] width 13 height 26
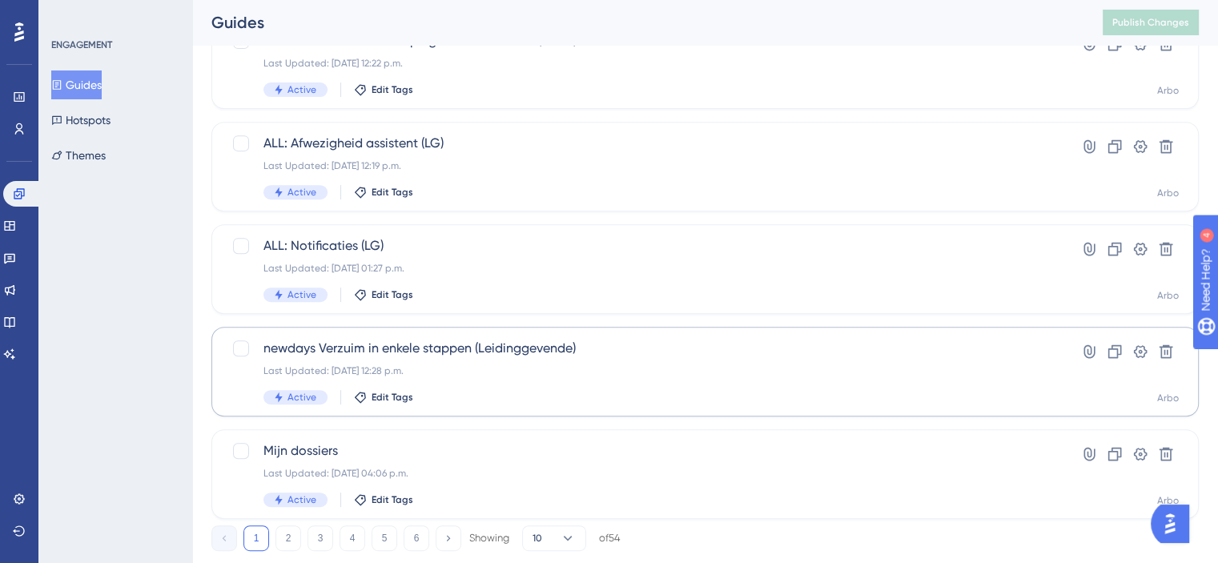
scroll to position [679, 0]
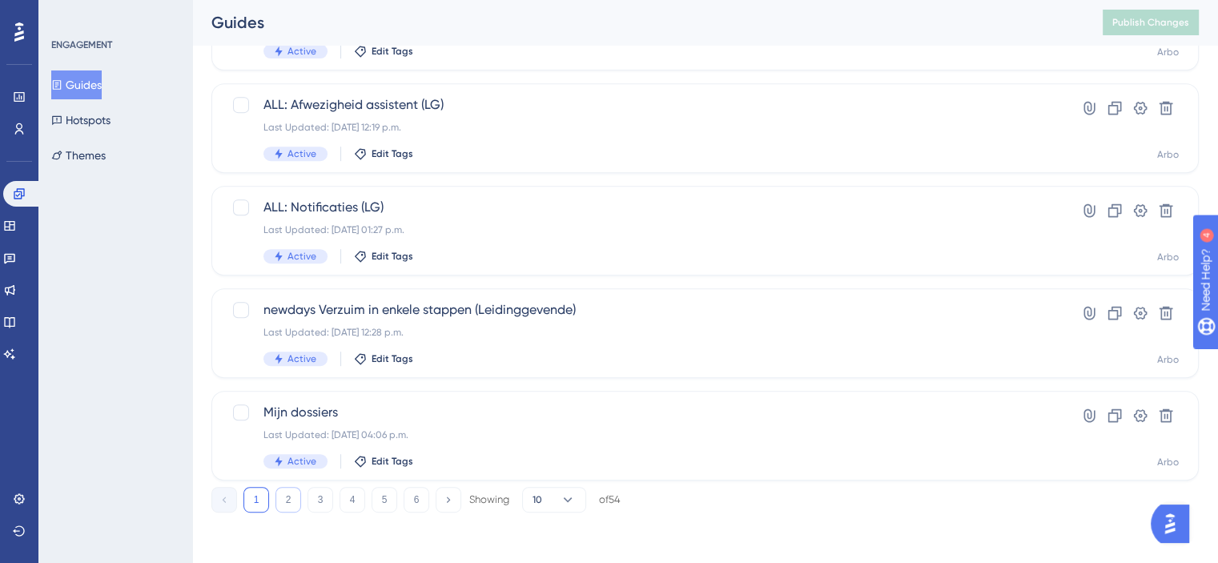
click at [289, 495] on button "2" at bounding box center [288, 500] width 26 height 26
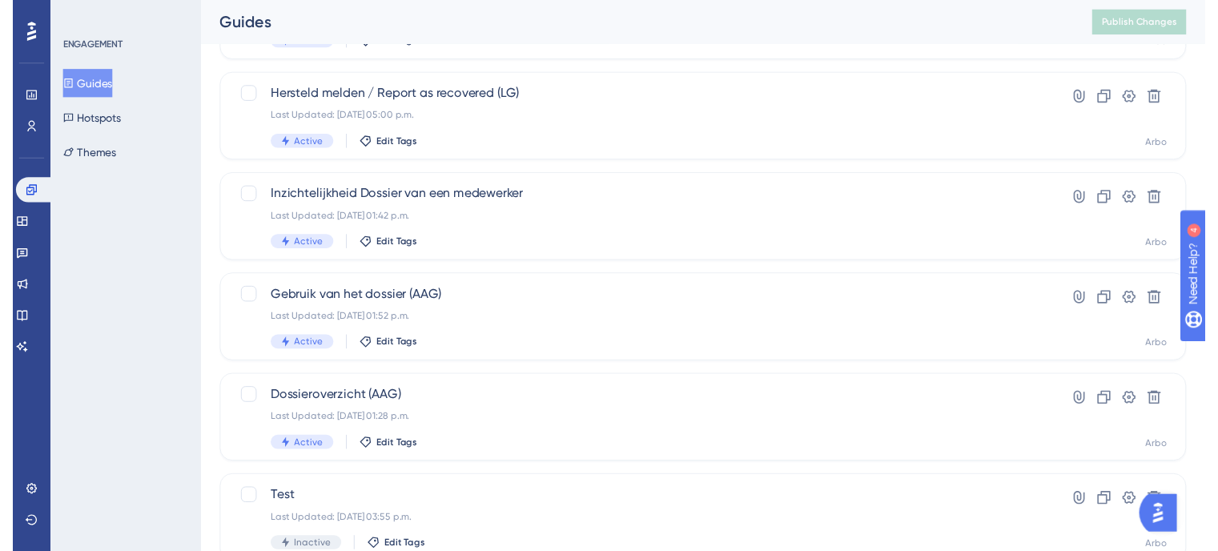
scroll to position [0, 0]
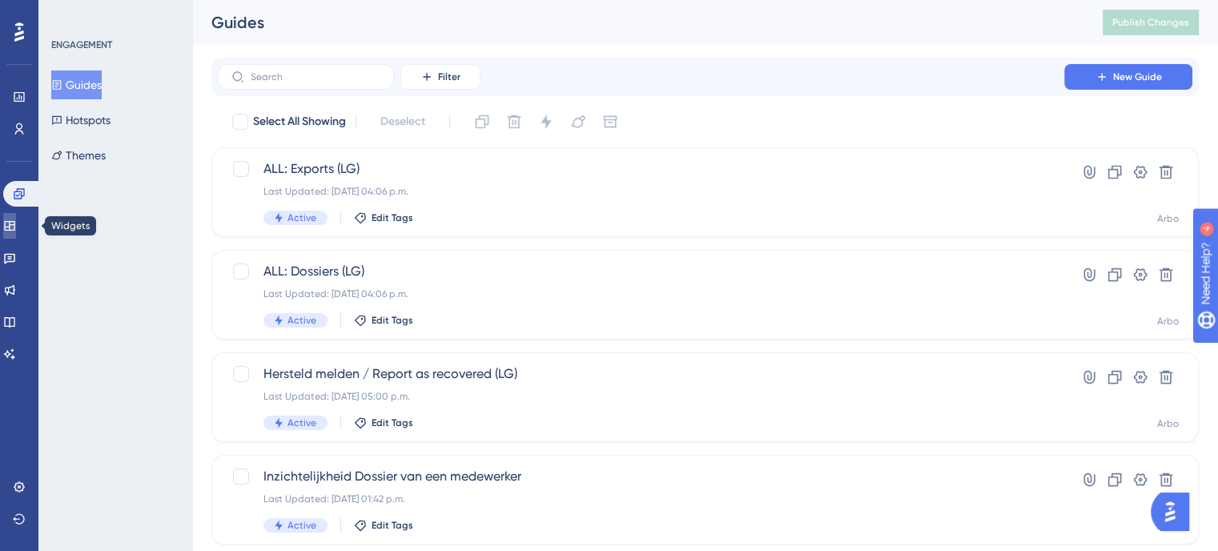
click at [14, 222] on icon at bounding box center [9, 226] width 10 height 10
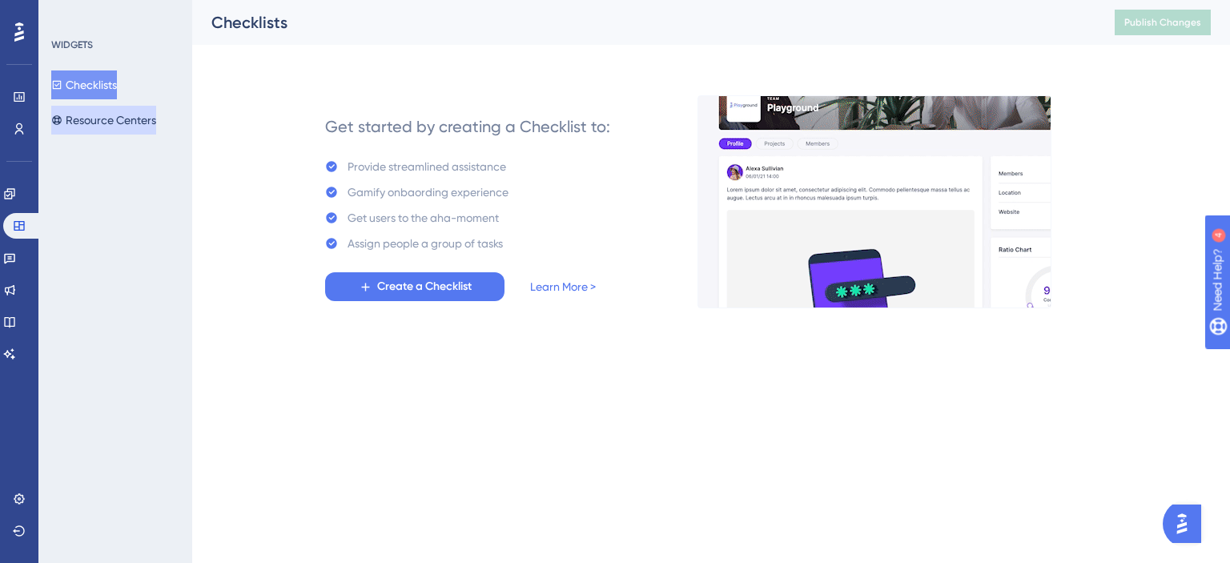
click at [109, 123] on button "Resource Centers" at bounding box center [103, 120] width 105 height 29
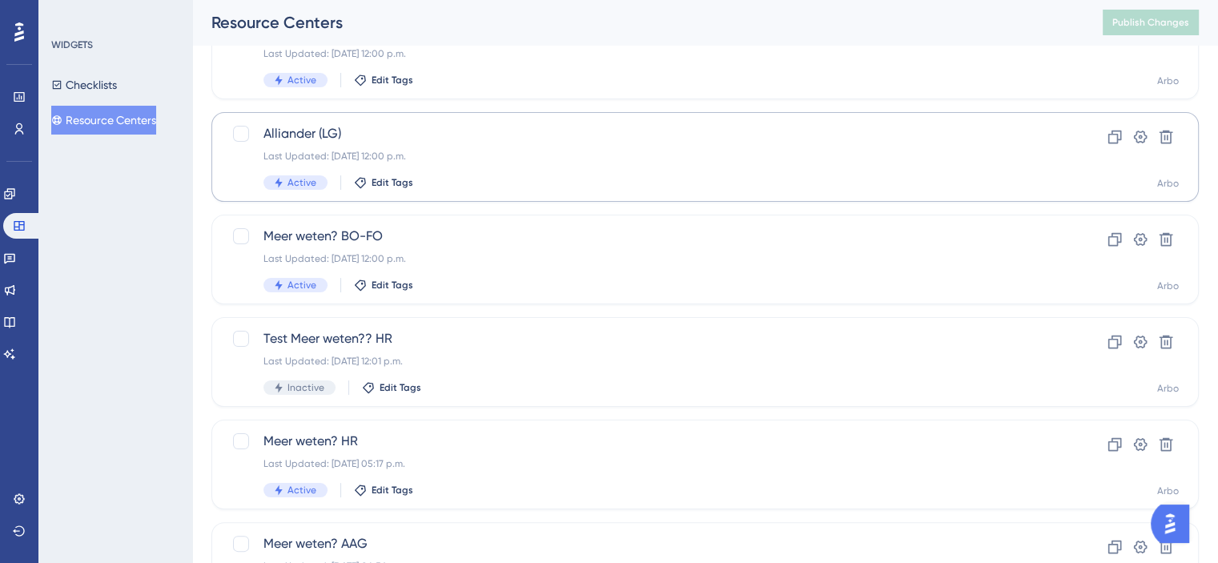
scroll to position [400, 0]
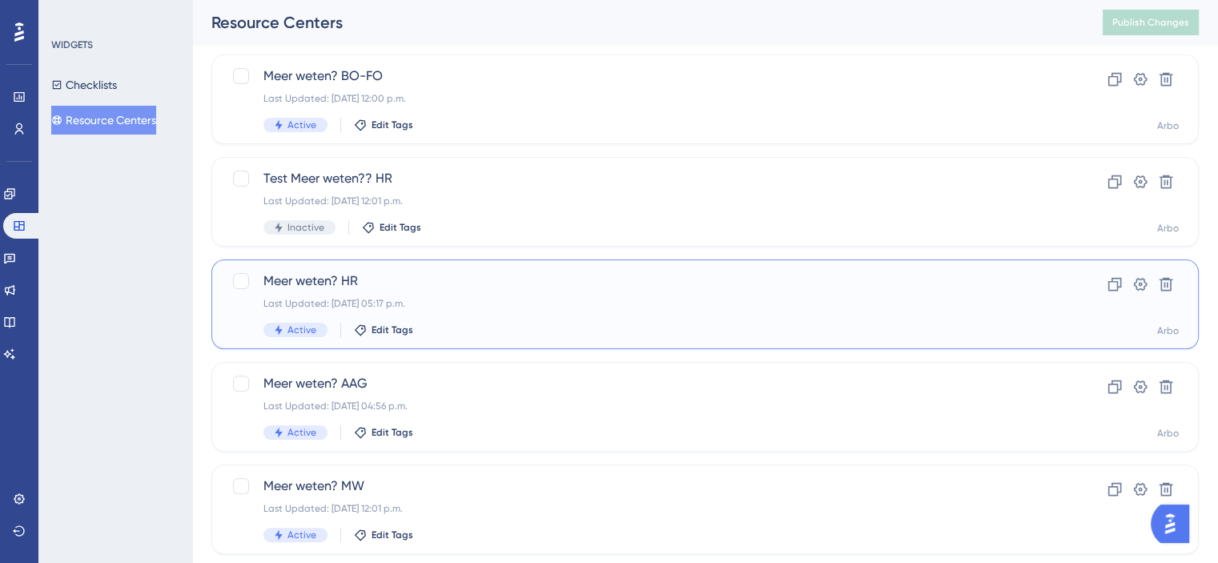
click at [381, 283] on span "Meer weten? HR" at bounding box center [640, 280] width 755 height 19
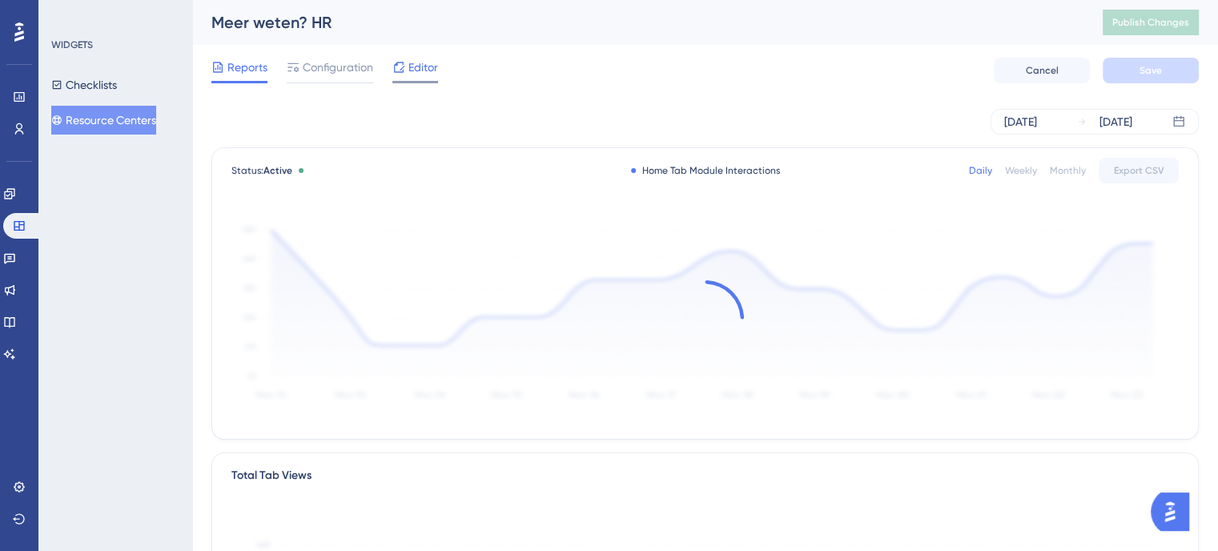
click at [423, 65] on span "Editor" at bounding box center [423, 67] width 30 height 19
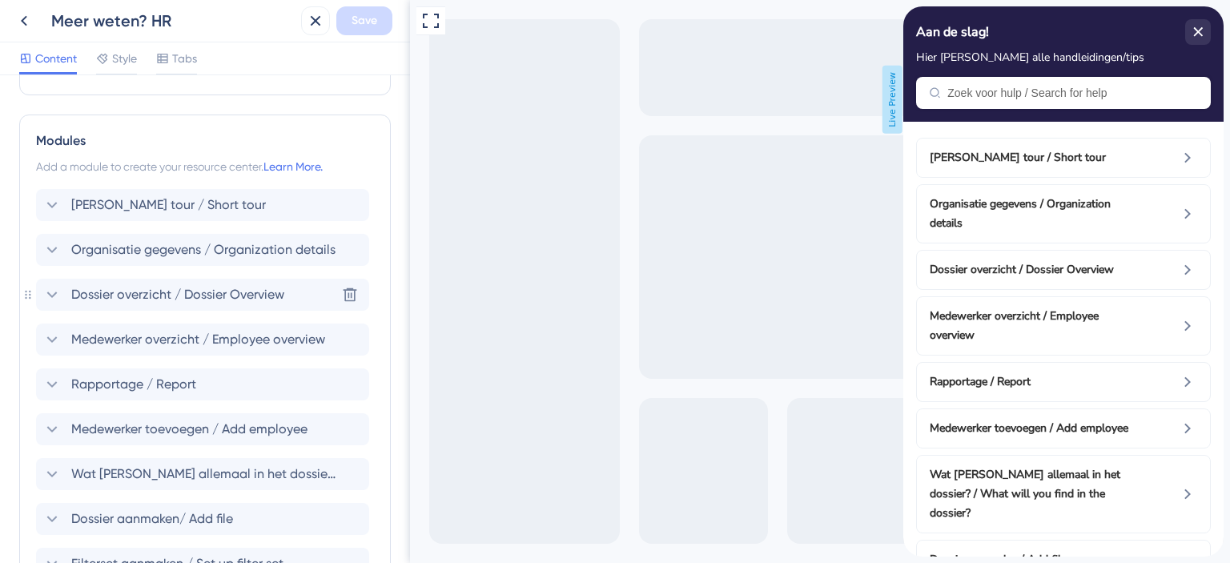
scroll to position [636, 0]
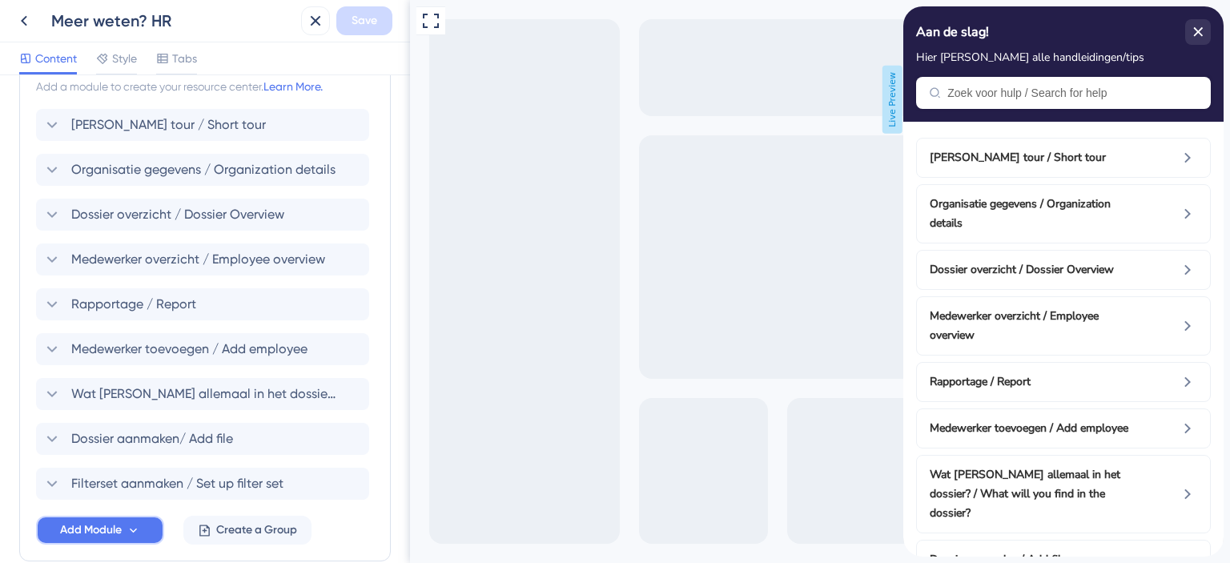
click at [111, 523] on span "Add Module" at bounding box center [91, 529] width 62 height 19
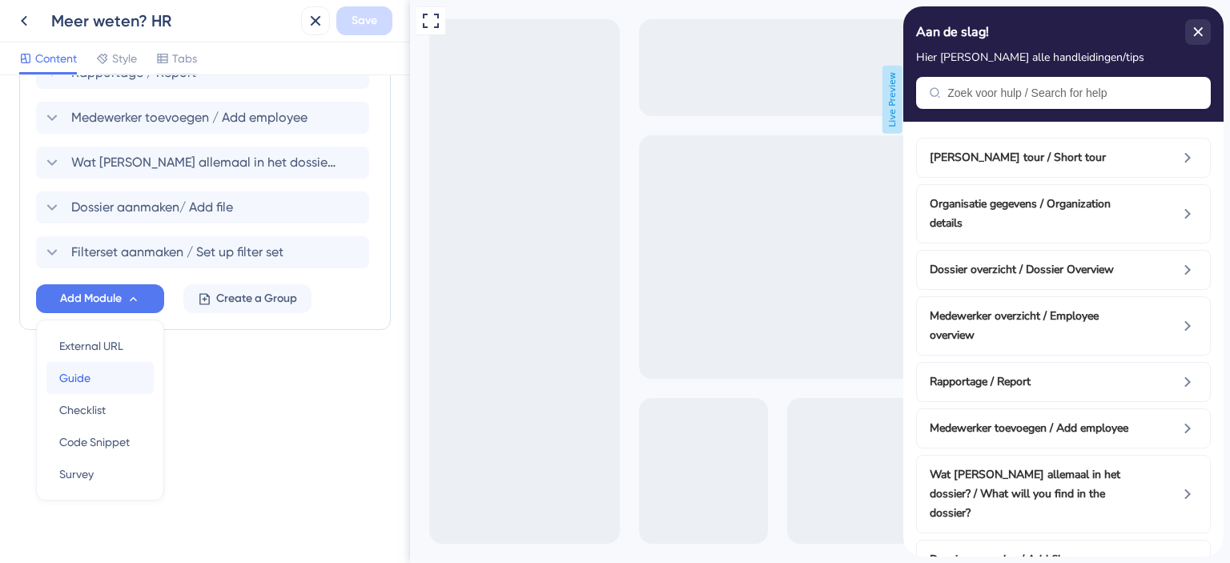
click at [97, 376] on div "Guide Guide" at bounding box center [100, 378] width 82 height 32
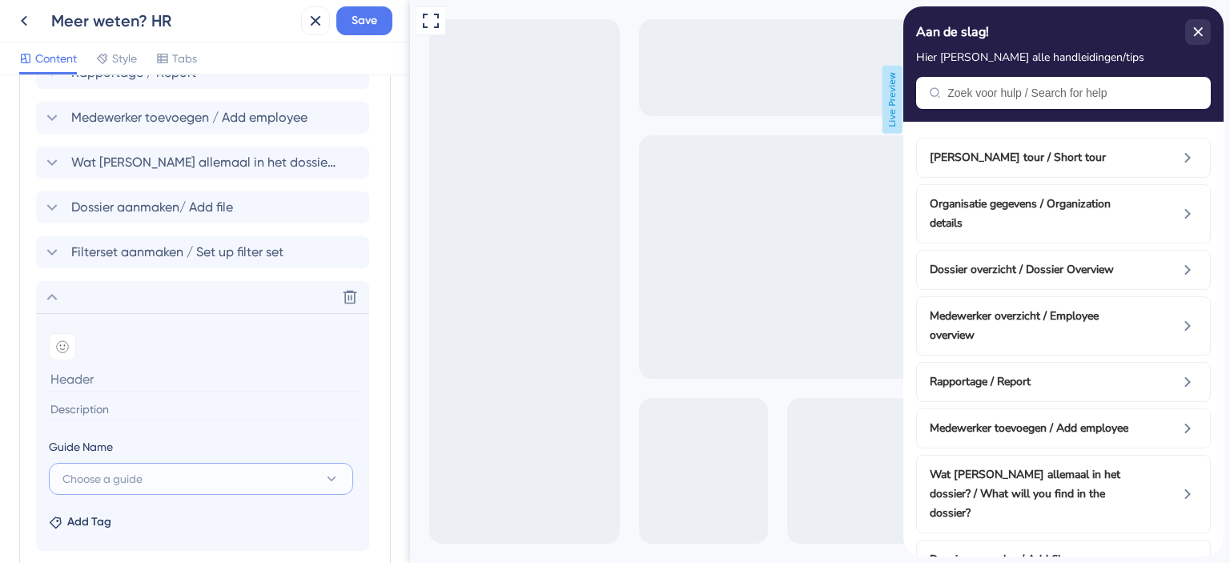
click at [154, 470] on button "Choose a guide" at bounding box center [201, 479] width 304 height 32
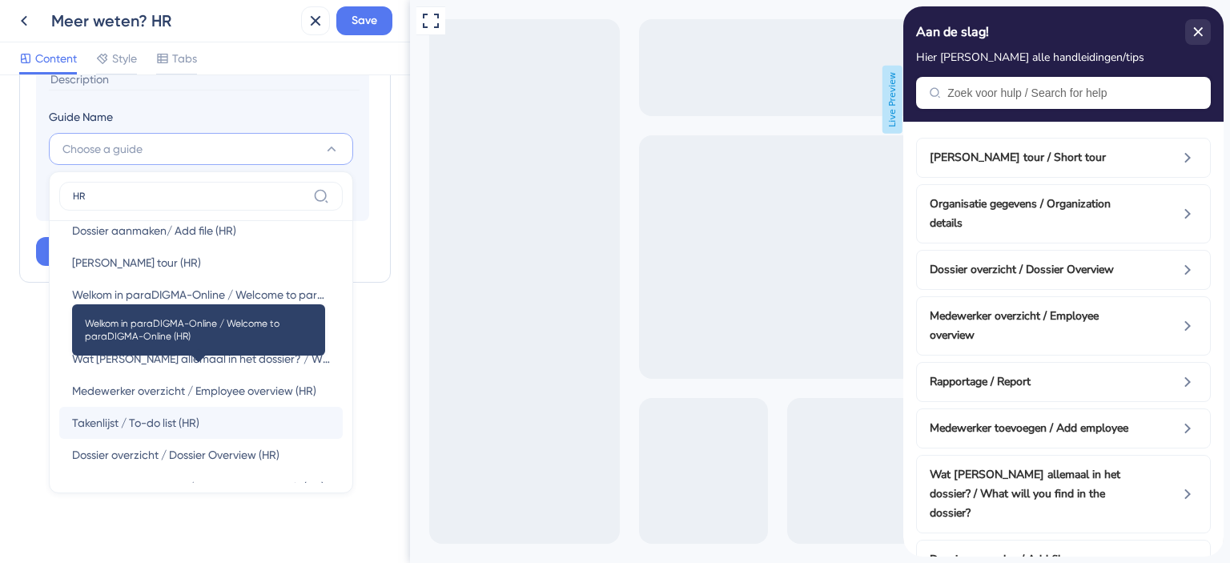
scroll to position [109, 0]
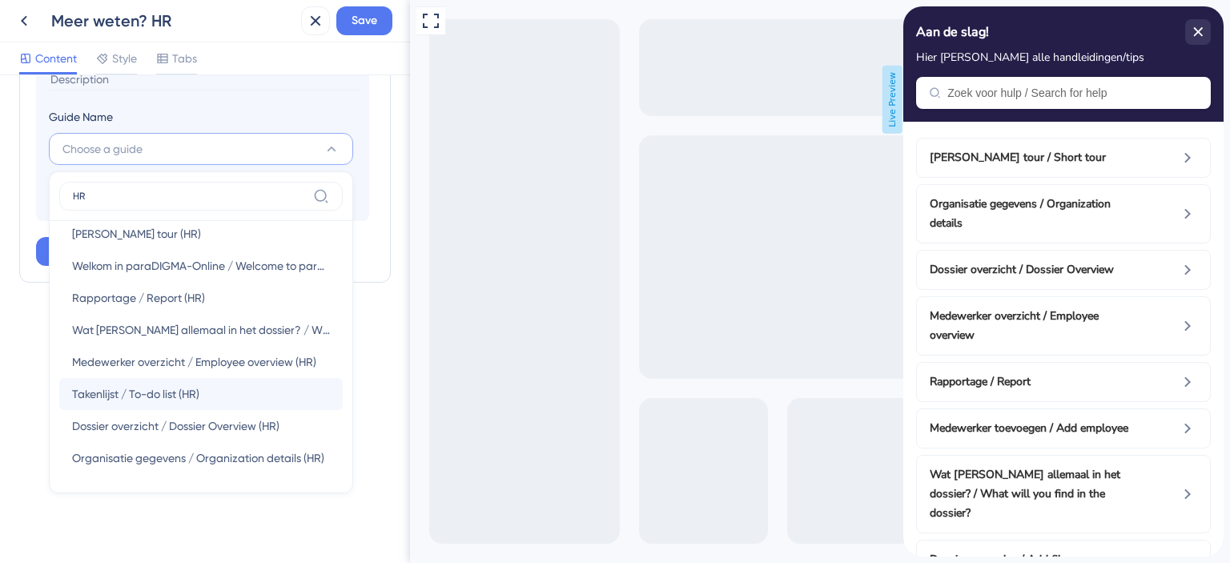
type input "HR"
click at [171, 384] on span "Takenlijst / To-do list (HR)" at bounding box center [135, 393] width 127 height 19
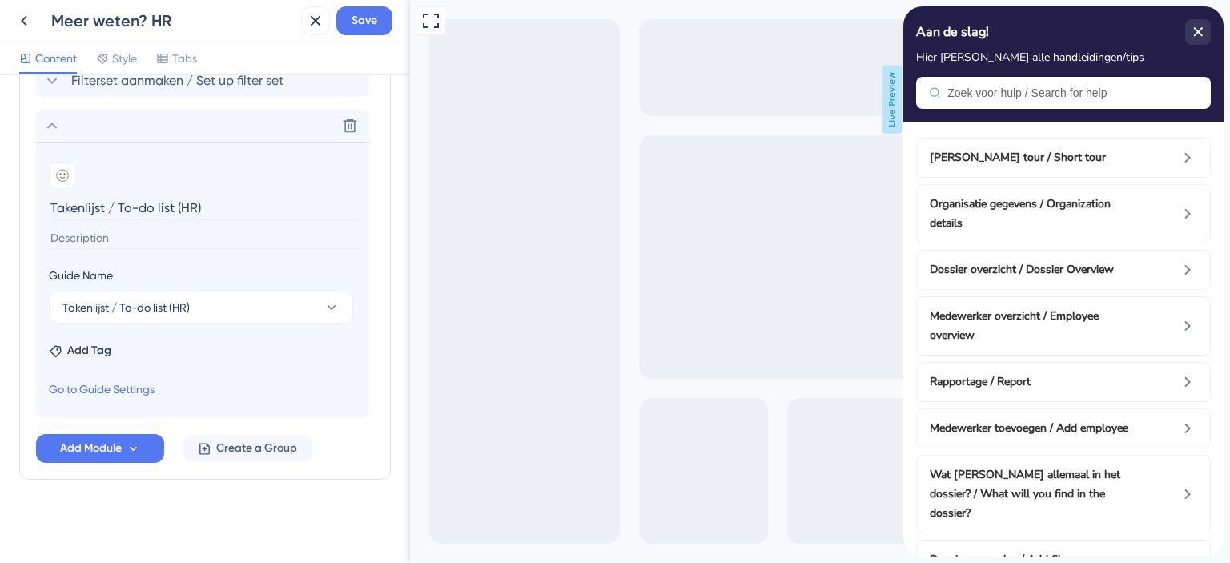
scroll to position [1037, 0]
click at [201, 212] on input "Takenlijst / To-do list (HR)" at bounding box center [204, 209] width 311 height 25
type input "Takenlijst / To-do list"
click at [106, 443] on span "Add Module" at bounding box center [91, 449] width 62 height 19
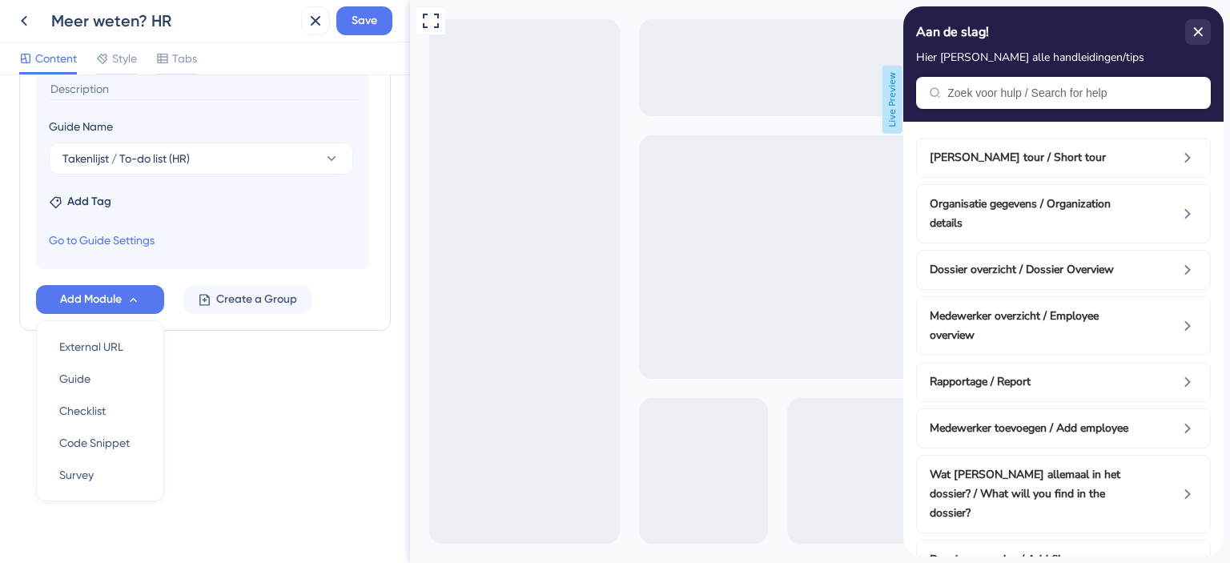
scroll to position [948, 0]
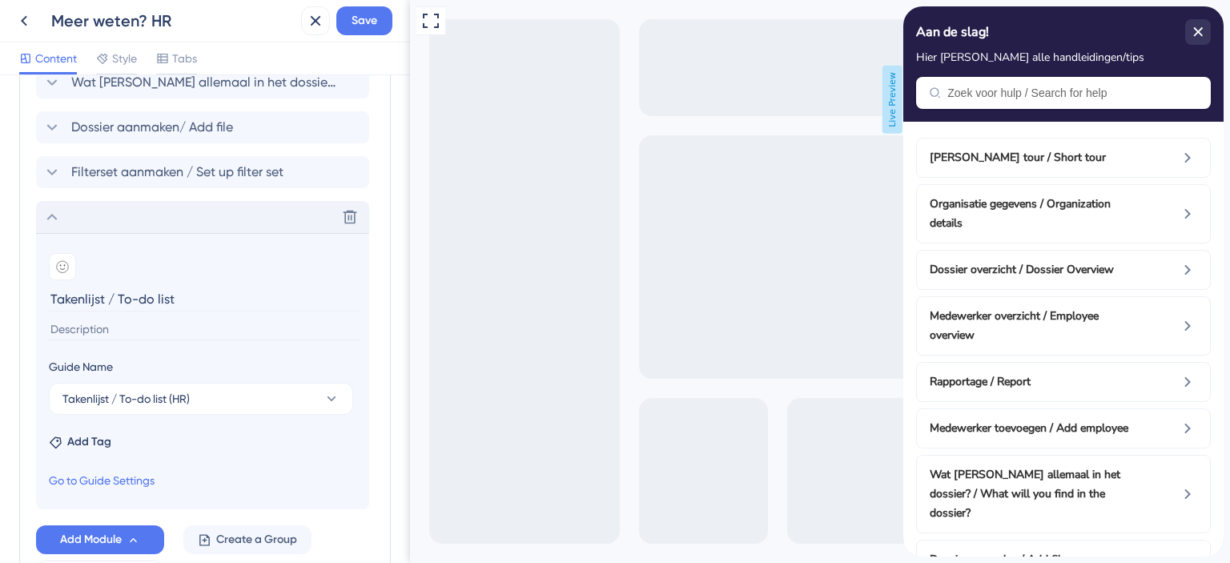
click at [42, 211] on div "Delete" at bounding box center [202, 217] width 333 height 32
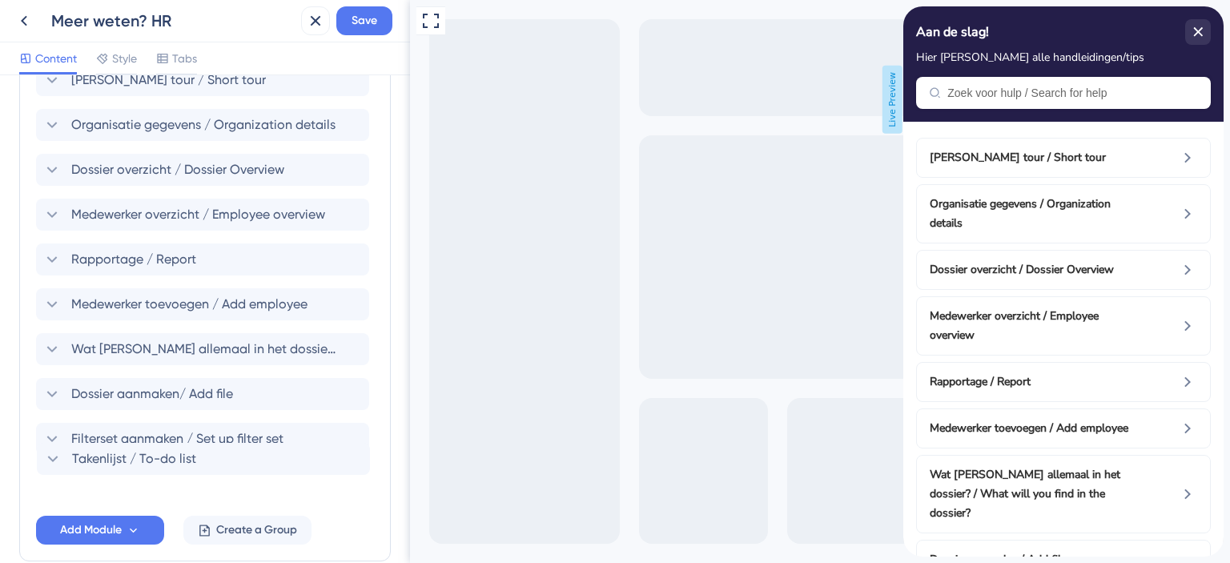
scroll to position [684, 0]
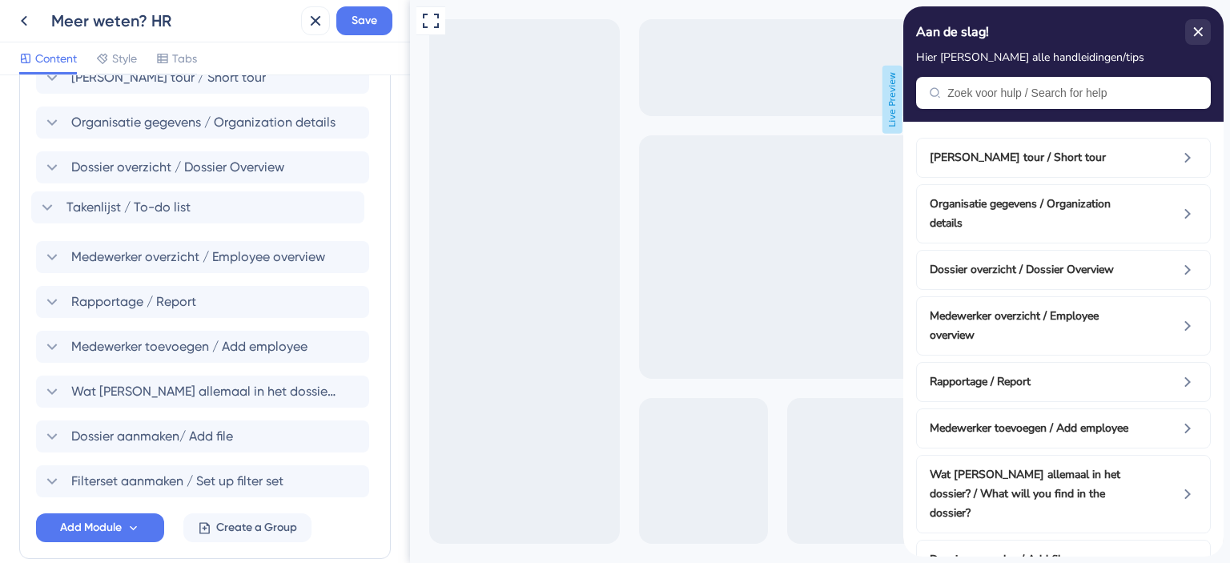
drag, startPoint x: 59, startPoint y: 476, endPoint x: 54, endPoint y: 192, distance: 284.2
click at [54, 192] on div "Korte tour / Short tour Organisatie gegevens / Organization details Dossier ove…" at bounding box center [205, 279] width 338 height 435
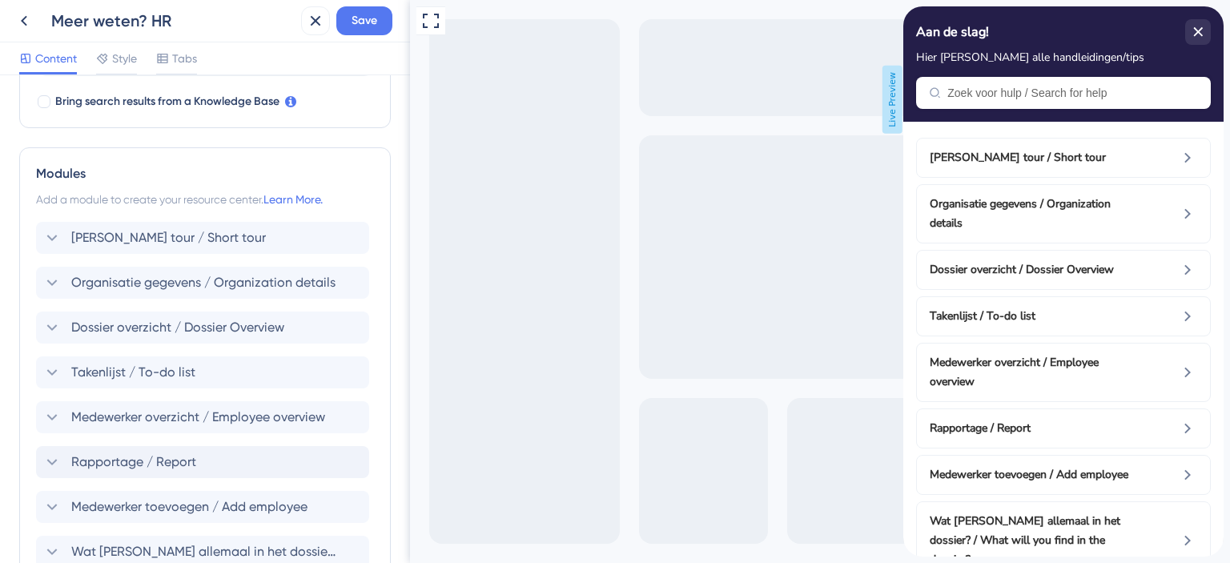
scroll to position [604, 0]
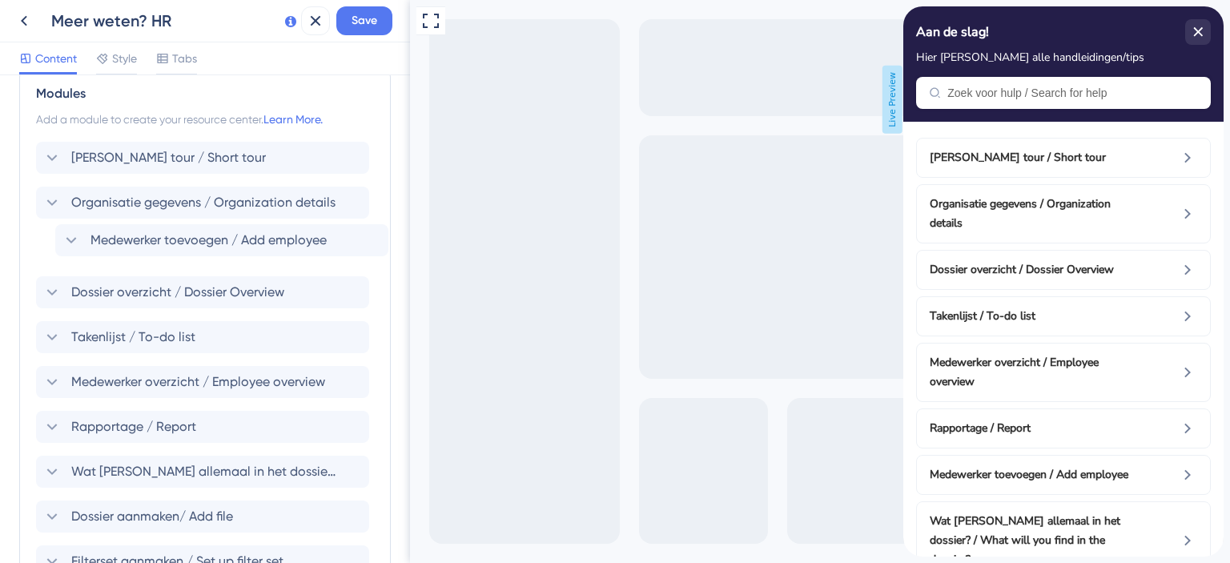
drag, startPoint x: 43, startPoint y: 426, endPoint x: 62, endPoint y: 230, distance: 197.0
click at [62, 230] on div "Korte tour / Short tour Organisatie gegevens / Organization details Dossier ove…" at bounding box center [205, 359] width 338 height 435
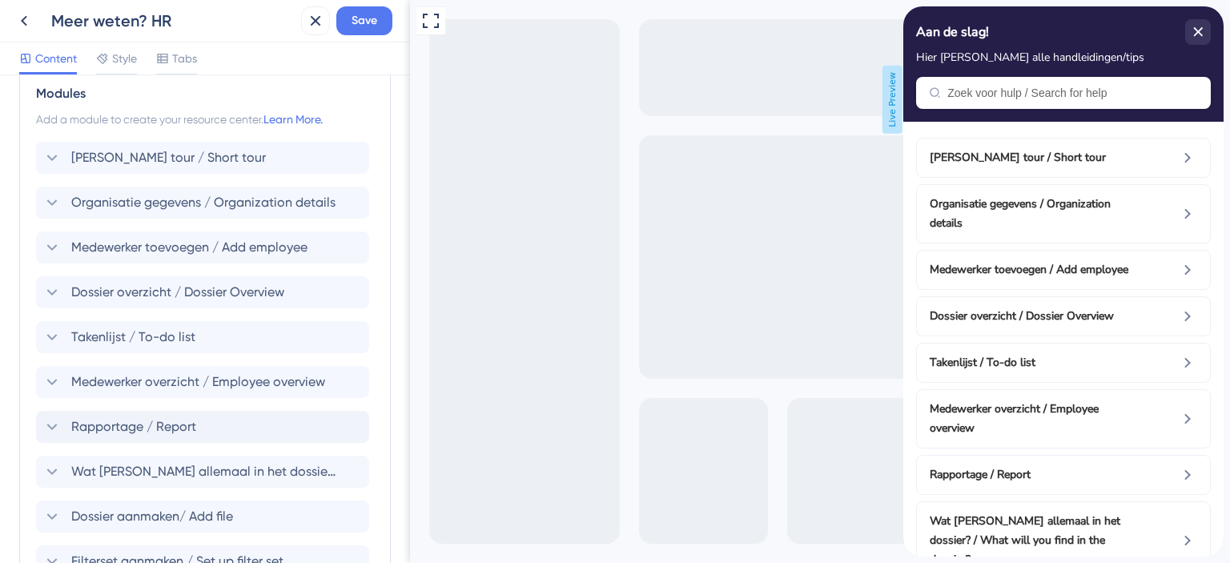
scroll to position [684, 0]
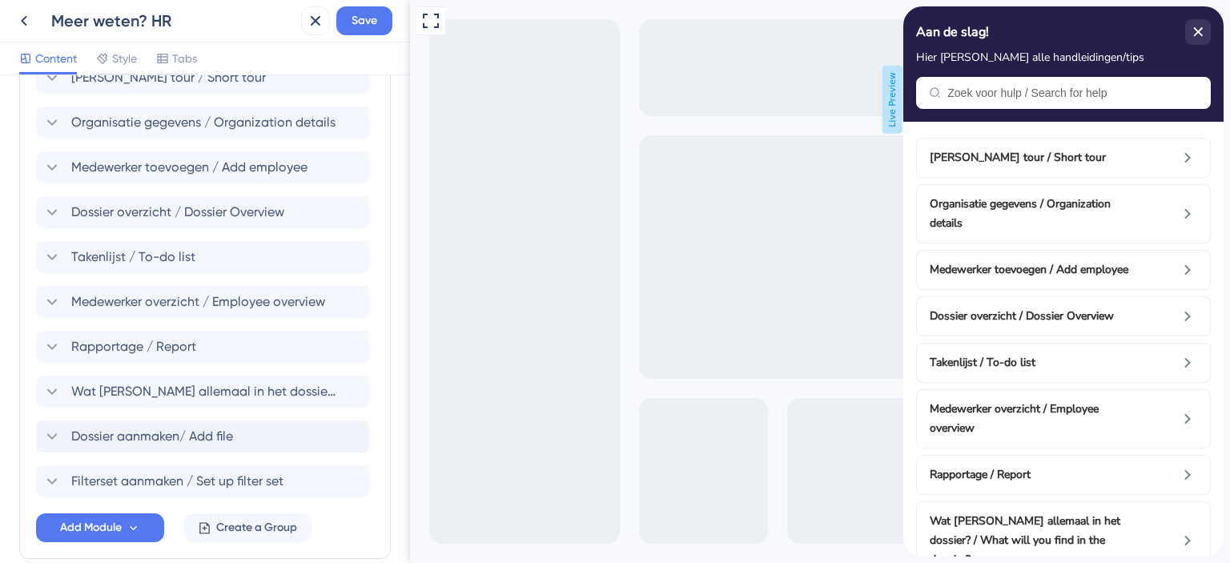
drag, startPoint x: 30, startPoint y: 433, endPoint x: 55, endPoint y: 428, distance: 25.3
click at [55, 428] on div "Modules Add a module to create your resource center. Learn More. Korte tour / S…" at bounding box center [204, 273] width 371 height 572
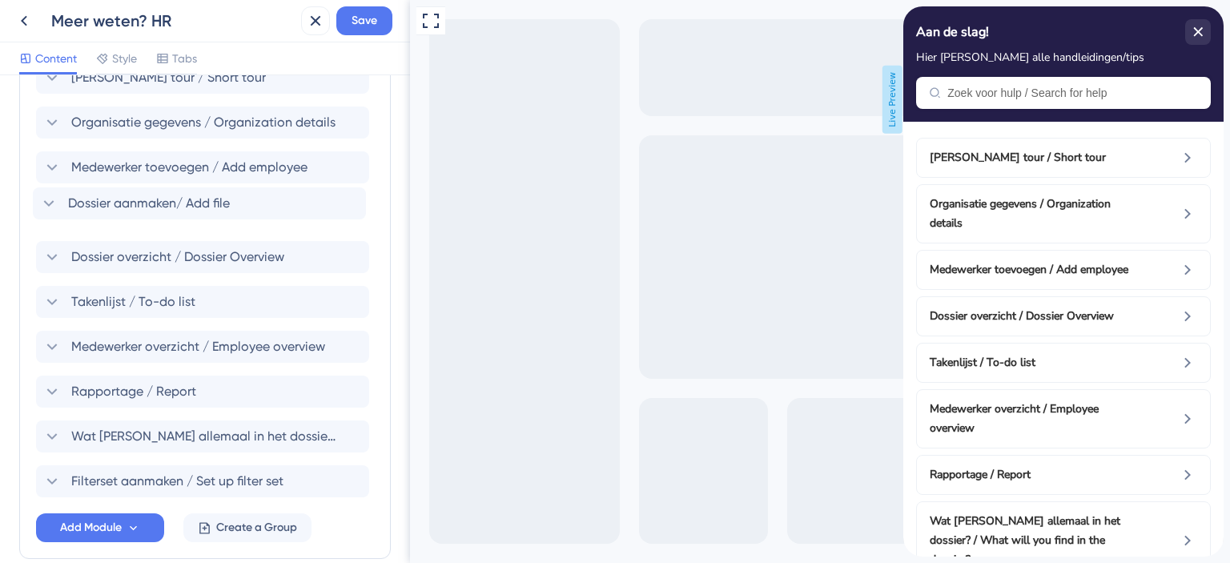
drag, startPoint x: 63, startPoint y: 427, endPoint x: 60, endPoint y: 189, distance: 237.8
click at [60, 189] on div "Korte tour / Short tour Organisatie gegevens / Organization details Medewerker …" at bounding box center [205, 279] width 338 height 435
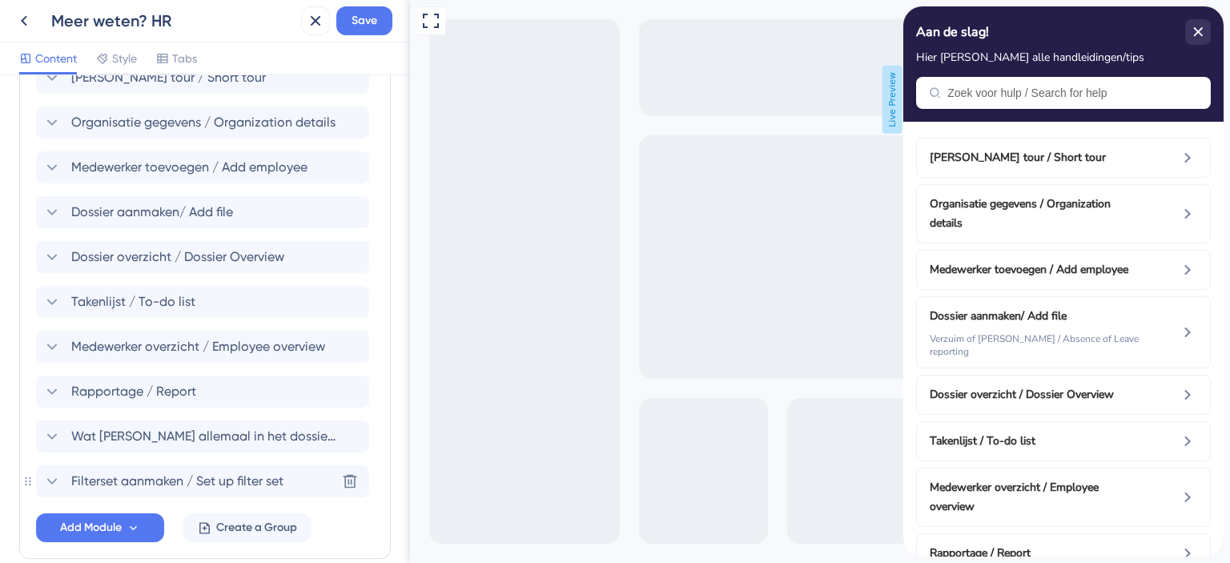
scroll to position [685, 0]
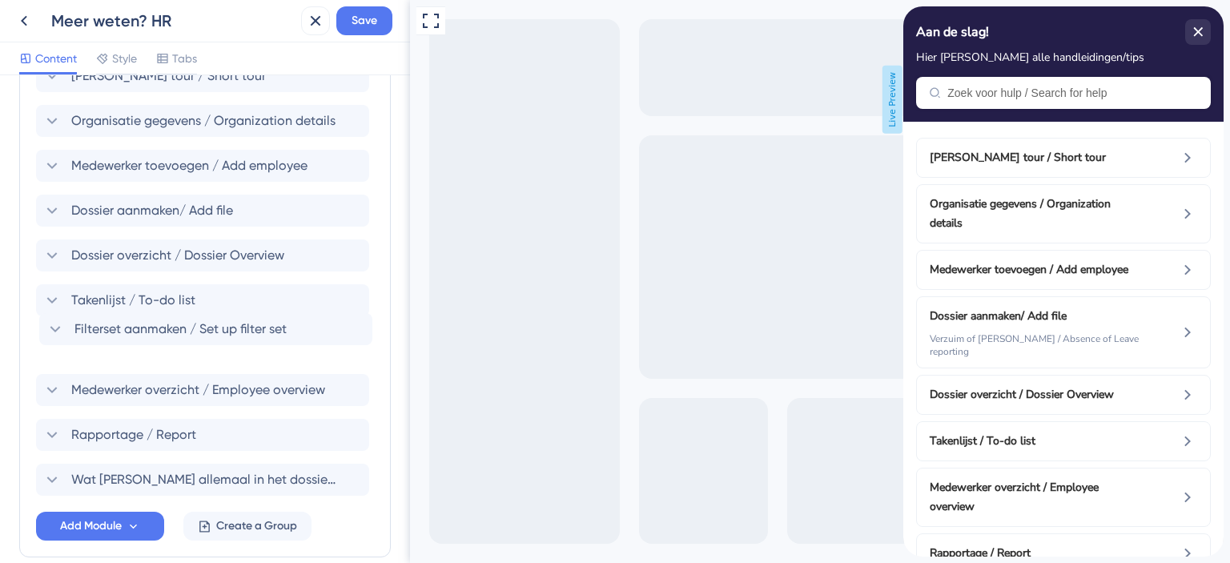
drag, startPoint x: 48, startPoint y: 476, endPoint x: 54, endPoint y: 313, distance: 163.4
click at [54, 313] on div "Korte tour / Short tour Organisatie gegevens / Organization details Medewerker …" at bounding box center [205, 277] width 338 height 435
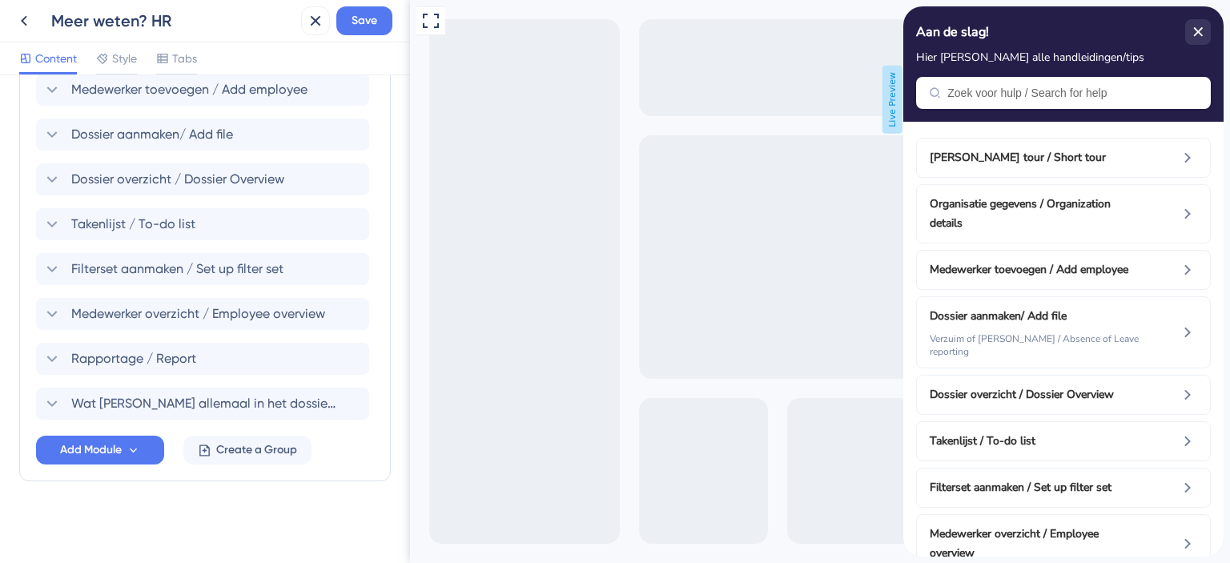
scroll to position [681, 0]
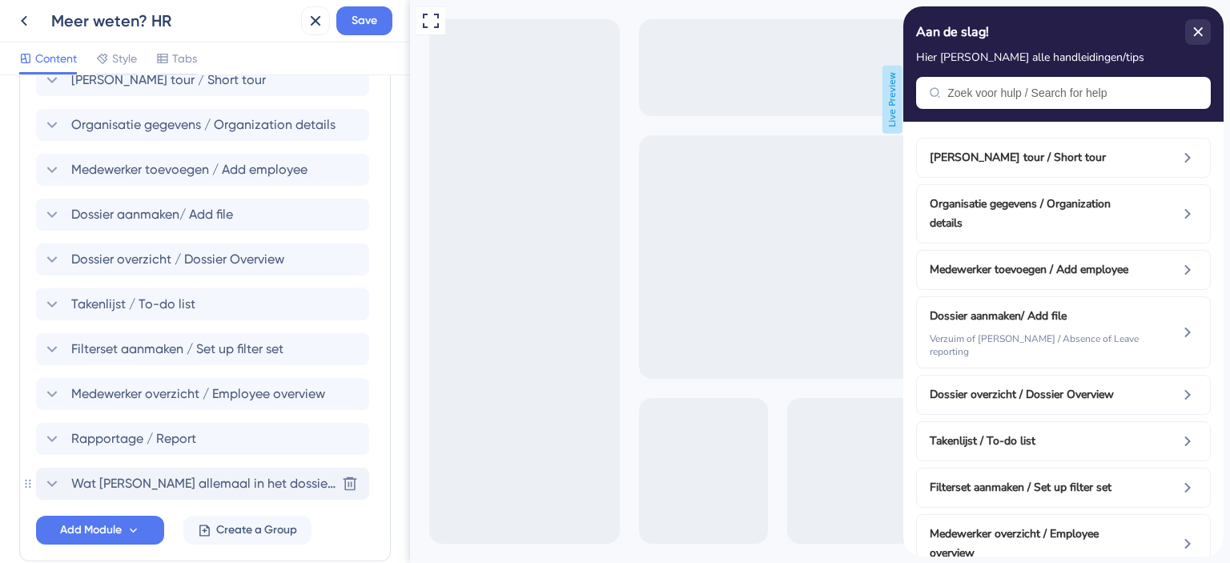
click at [237, 478] on span "Wat vind je allemaal in het dossier? / What will you find in the dossier?" at bounding box center [203, 483] width 264 height 19
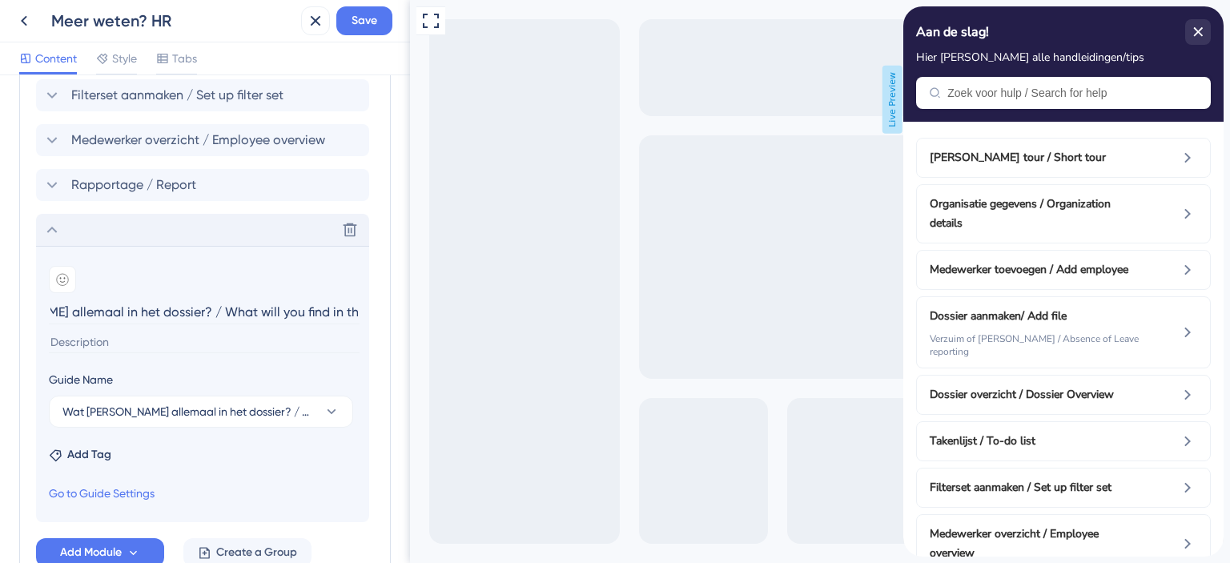
scroll to position [0, 0]
drag, startPoint x: 152, startPoint y: 306, endPoint x: -10, endPoint y: 304, distance: 161.7
click at [0, 0] on html "Meer weten? HR Save Content Style Tabs Resource Center Header Title Aan de slag…" at bounding box center [615, 0] width 1230 height 0
drag, startPoint x: 169, startPoint y: 311, endPoint x: 48, endPoint y: 311, distance: 120.9
click at [48, 311] on section "Add emoji Medewerkersdossier / What will you find in the dossier? Guide Name Wa…" at bounding box center [202, 384] width 333 height 276
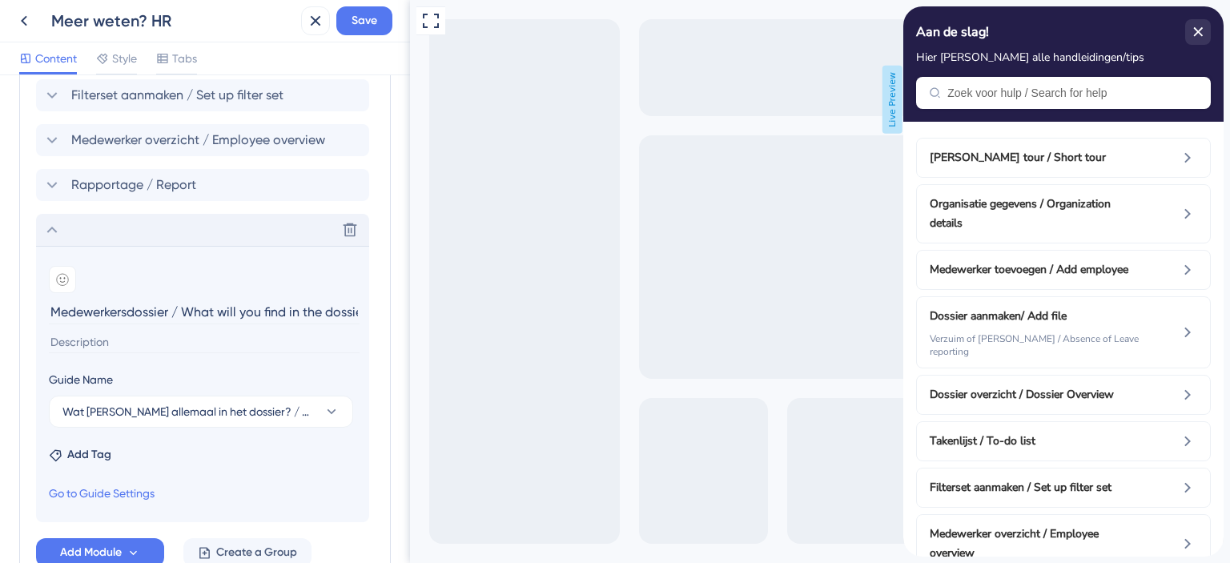
drag, startPoint x: 323, startPoint y: 310, endPoint x: 343, endPoint y: 310, distance: 19.2
click at [323, 310] on input "Medewerkersdossier / What will you find in the dossier?" at bounding box center [204, 311] width 311 height 25
drag, startPoint x: 355, startPoint y: 310, endPoint x: 275, endPoint y: 308, distance: 80.1
click at [275, 308] on input "Medewerkersdossier / What will you find in the dossier?" at bounding box center [204, 311] width 311 height 25
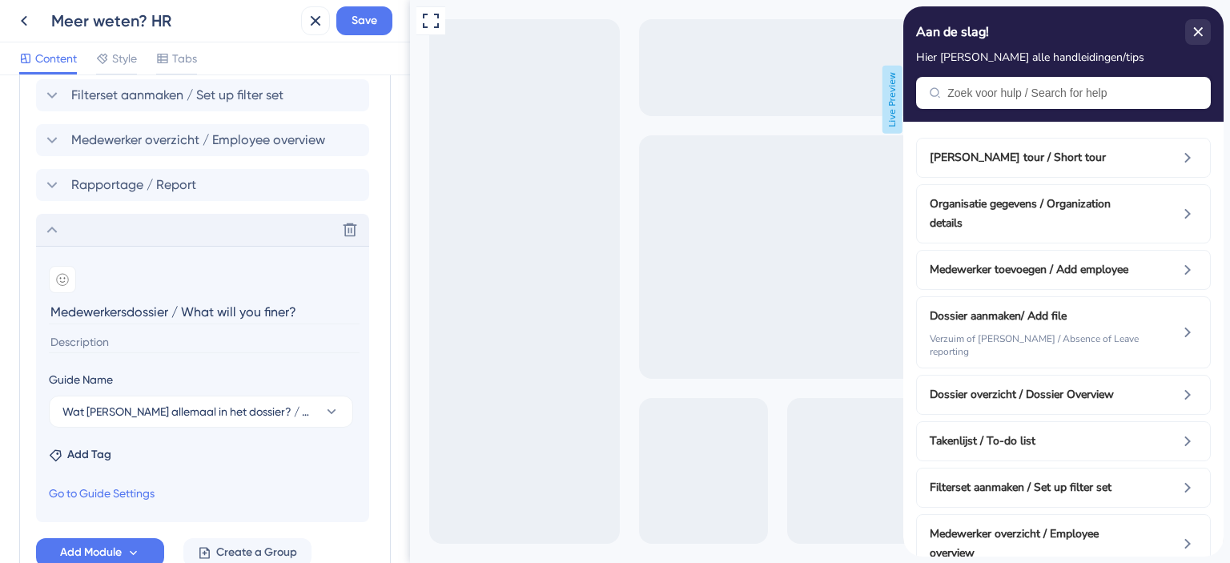
scroll to position [0, 0]
drag, startPoint x: 295, startPoint y: 313, endPoint x: 186, endPoint y: 303, distance: 110.1
click at [186, 303] on input "Medewerkersdossier / What will you finer?" at bounding box center [204, 311] width 311 height 25
paste input "Employee file"
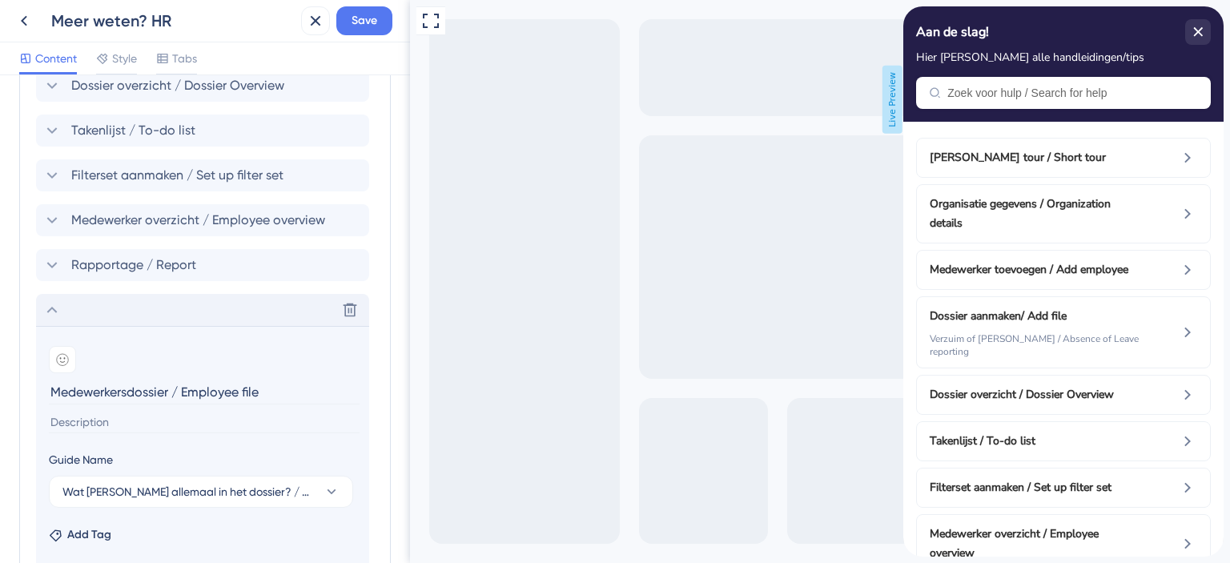
type input "Medewerkersdossier / Employee file"
click at [58, 312] on icon at bounding box center [51, 309] width 19 height 19
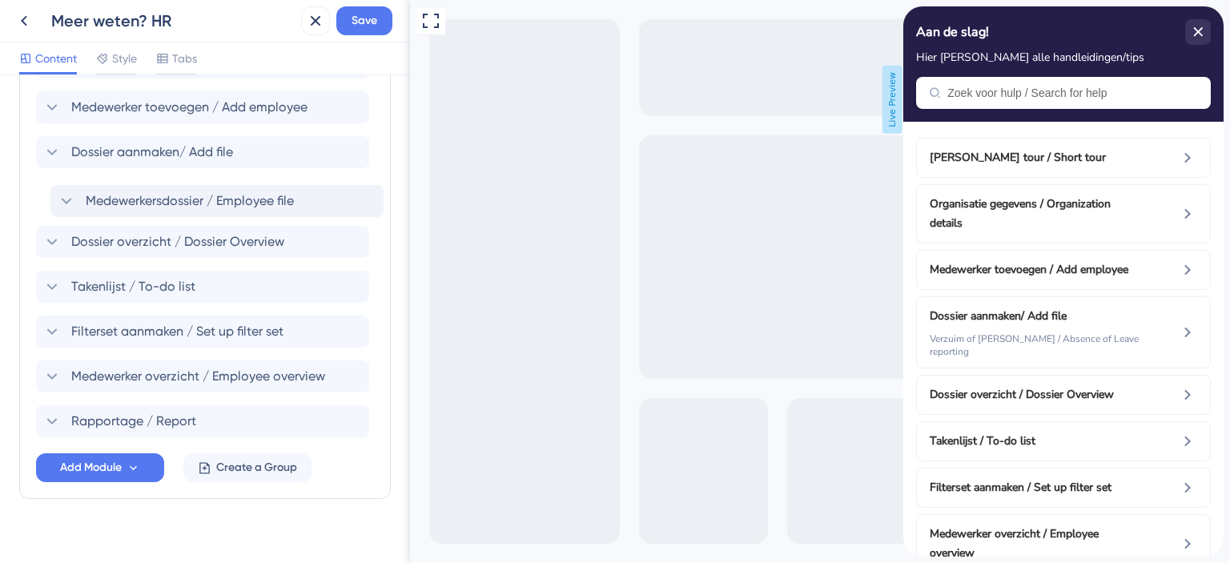
scroll to position [741, 0]
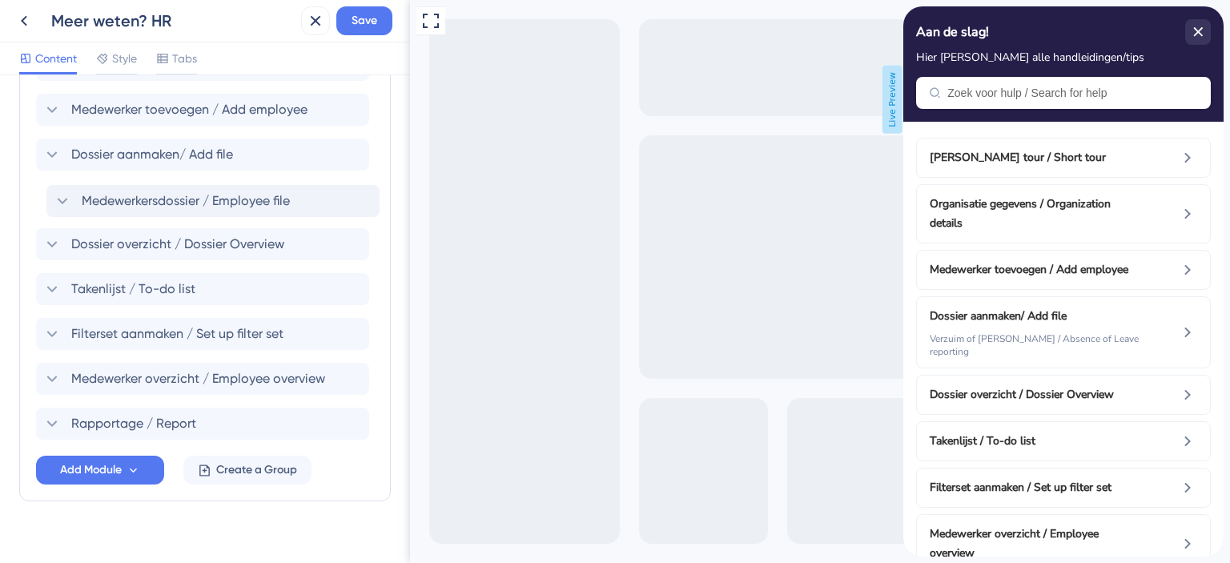
drag, startPoint x: 29, startPoint y: 400, endPoint x: 39, endPoint y: 191, distance: 210.0
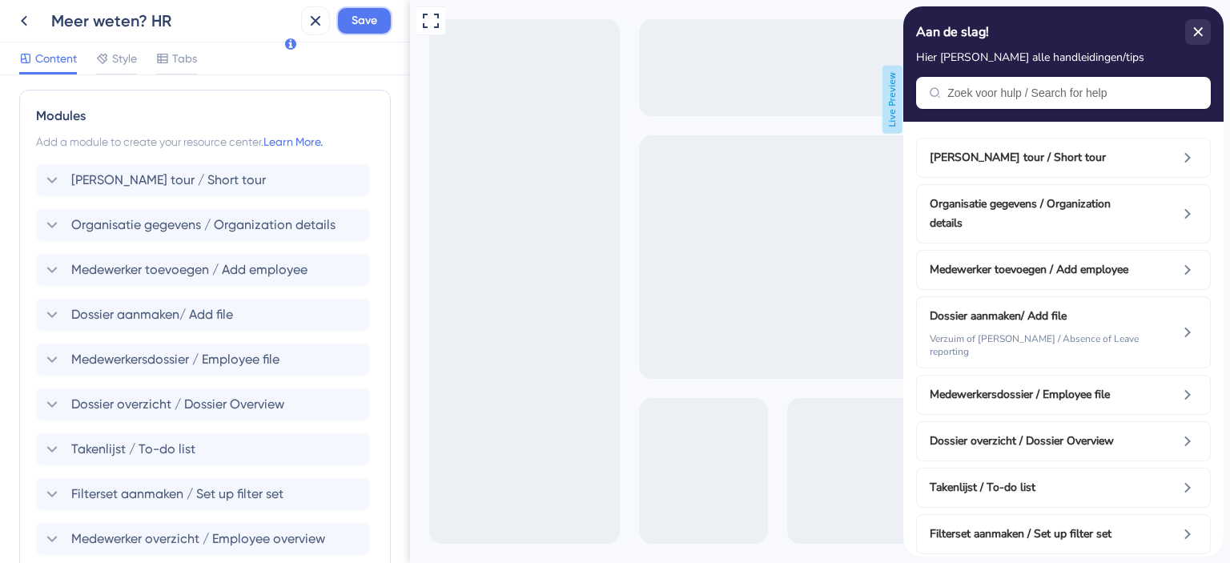
click at [355, 25] on span "Save" at bounding box center [364, 20] width 26 height 19
click at [180, 313] on span "Dossier aanmaken/ Add file" at bounding box center [152, 314] width 162 height 19
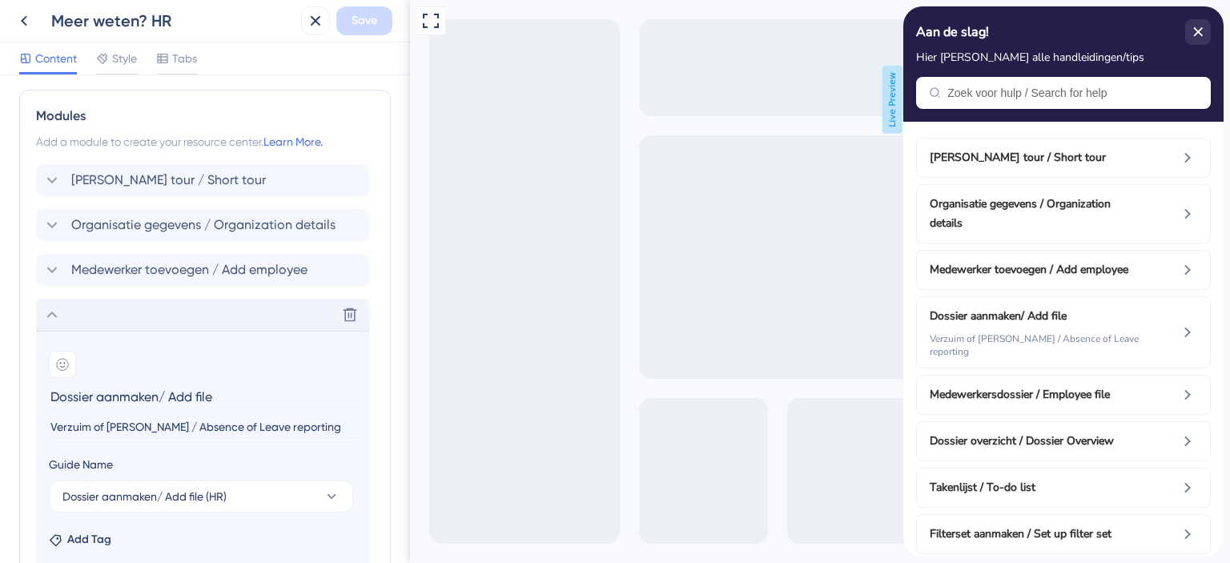
scroll to position [661, 0]
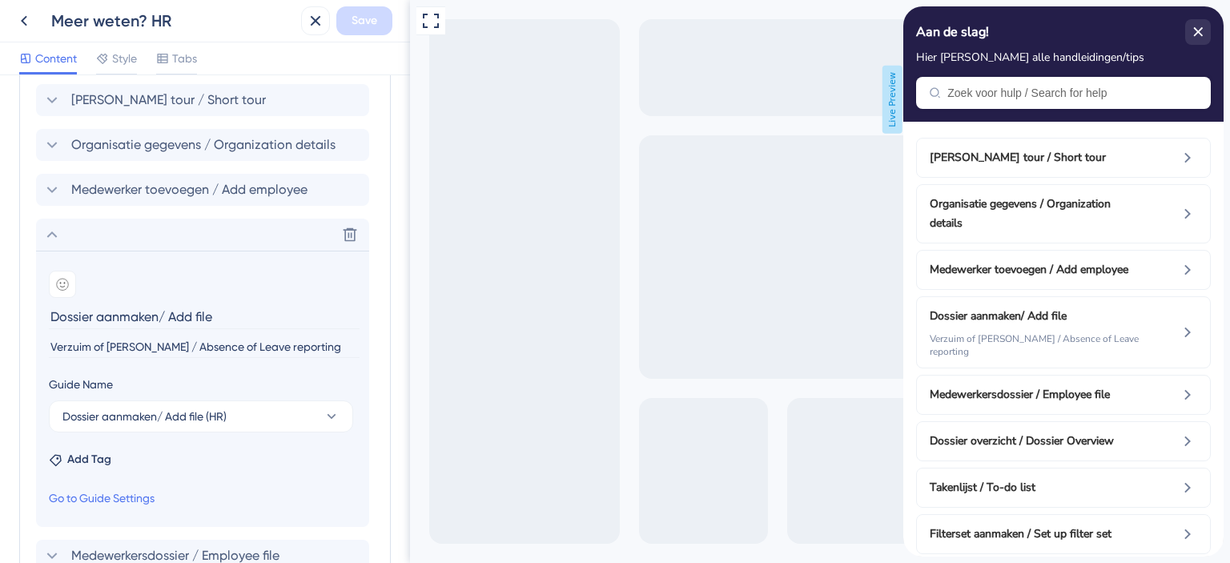
click at [159, 308] on input "Dossier aanmaken/ Add file" at bounding box center [204, 316] width 311 height 25
type input "Dossier aanmaken / Add file"
click at [353, 25] on span "Save" at bounding box center [364, 20] width 26 height 19
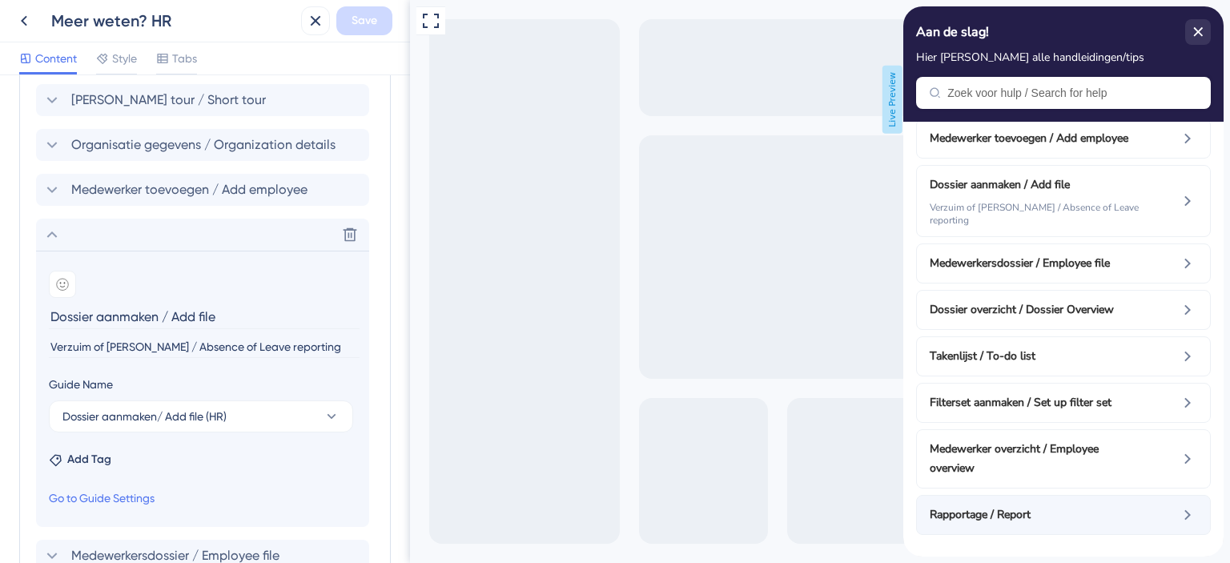
scroll to position [0, 0]
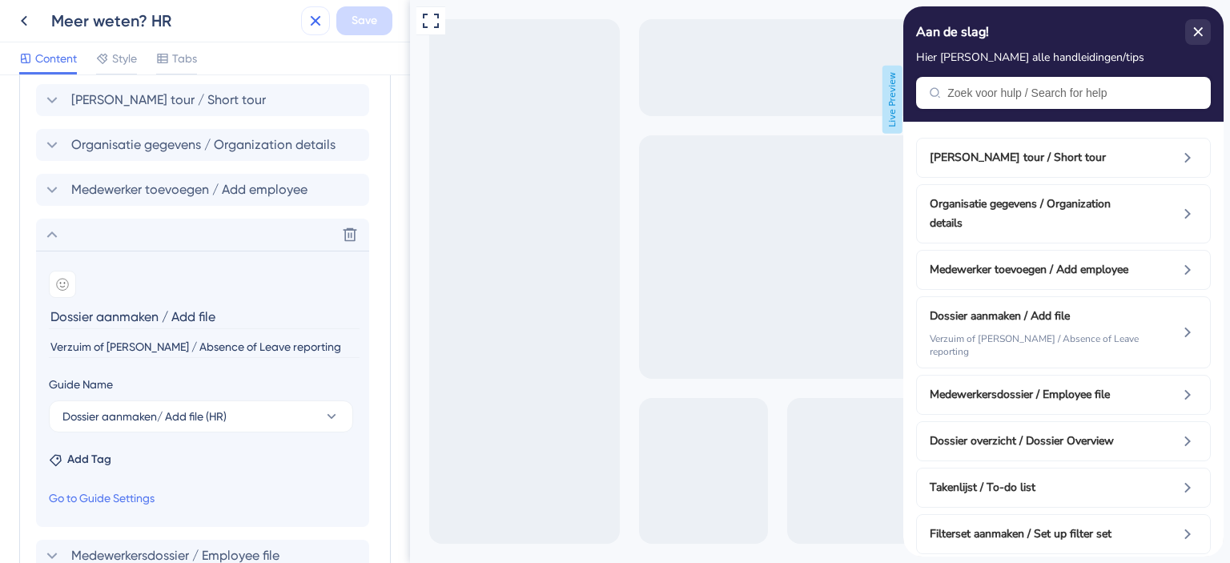
click at [314, 21] on icon at bounding box center [315, 20] width 19 height 19
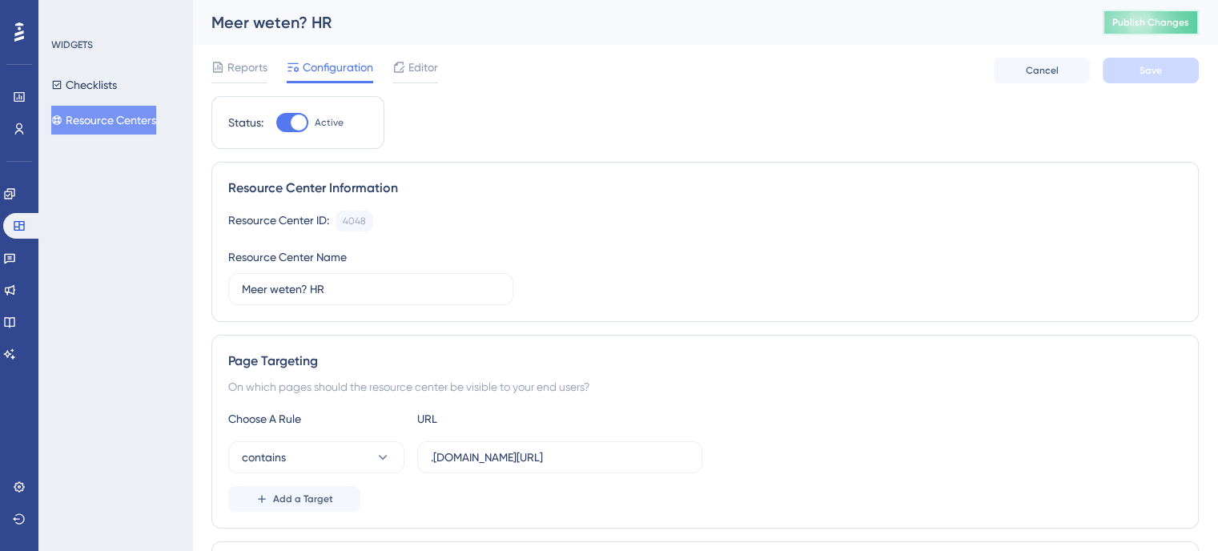
click at [1146, 25] on span "Publish Changes" at bounding box center [1150, 22] width 77 height 13
click at [144, 119] on button "Resource Centers" at bounding box center [103, 120] width 105 height 29
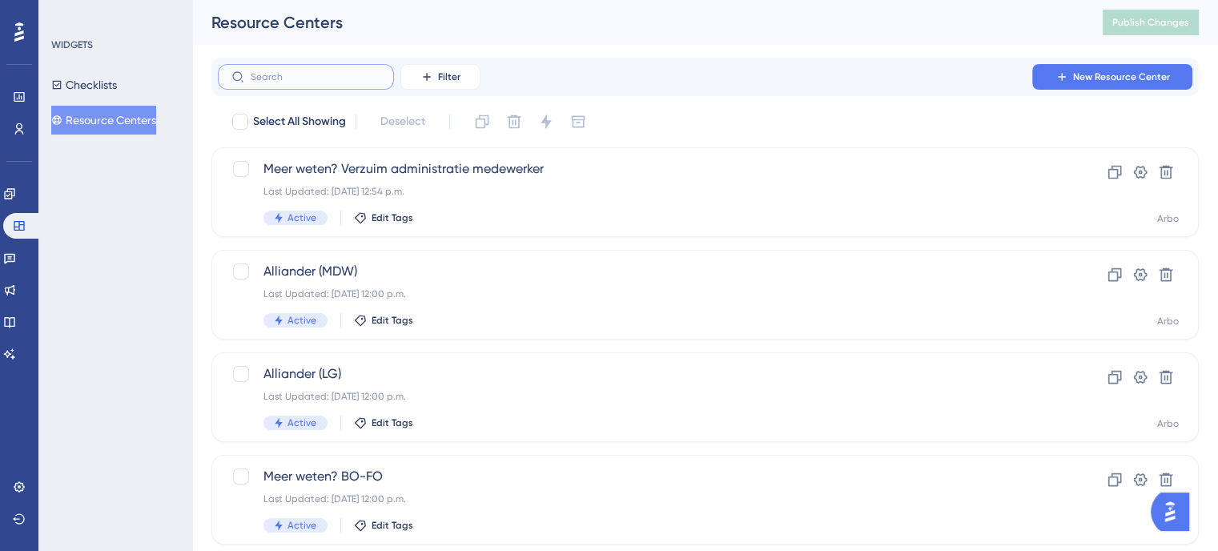
click at [299, 82] on input "text" at bounding box center [316, 76] width 130 height 11
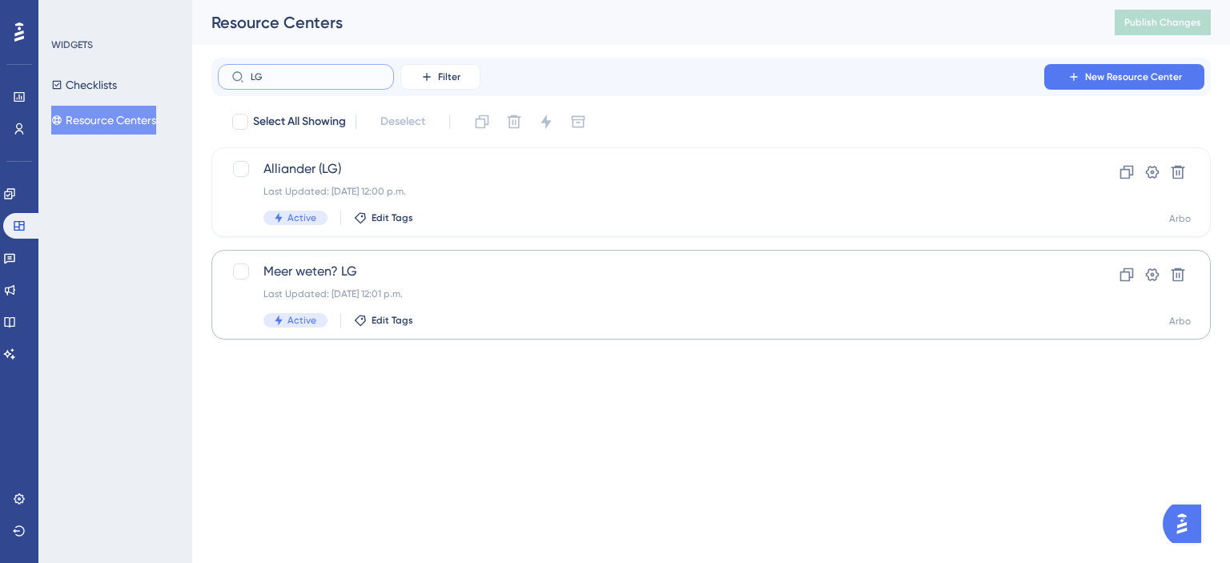
type input "LG"
click at [351, 262] on span "Meer weten? LG" at bounding box center [646, 271] width 767 height 19
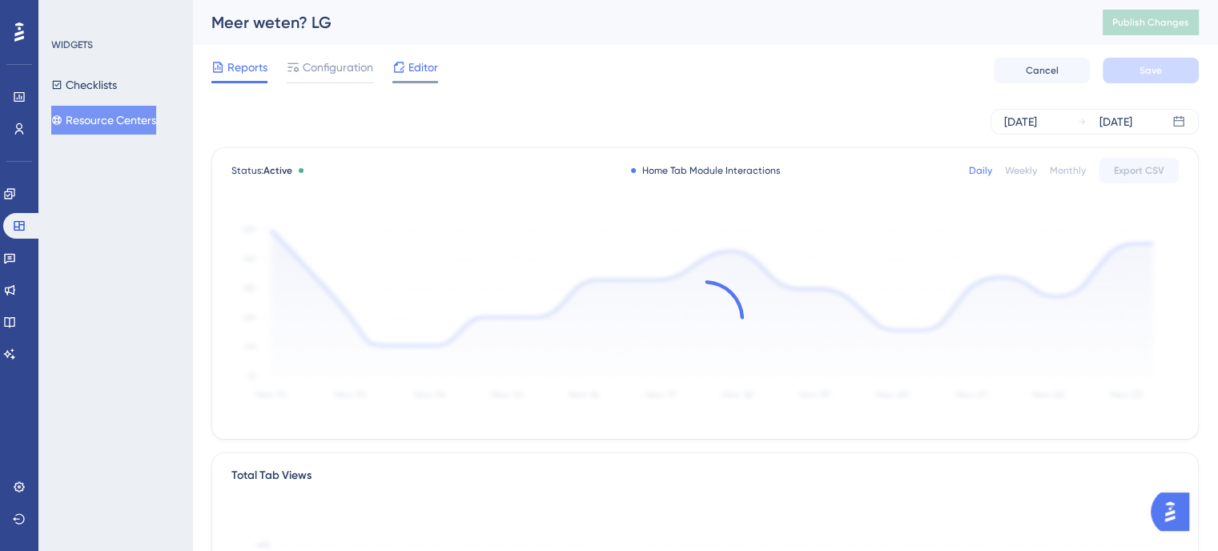
click at [421, 71] on span "Editor" at bounding box center [423, 67] width 30 height 19
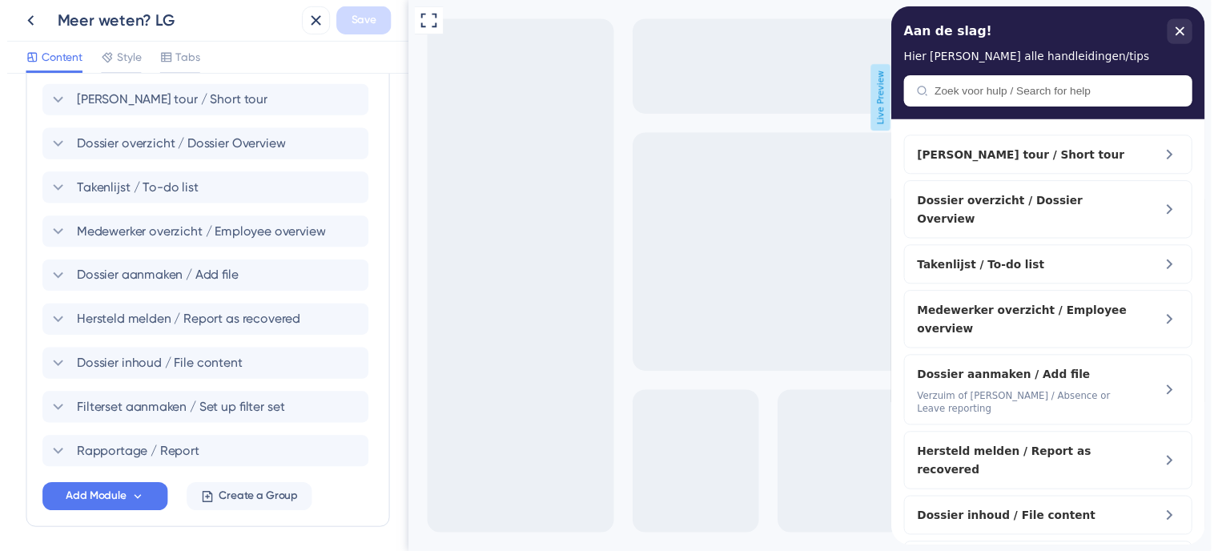
scroll to position [683, 0]
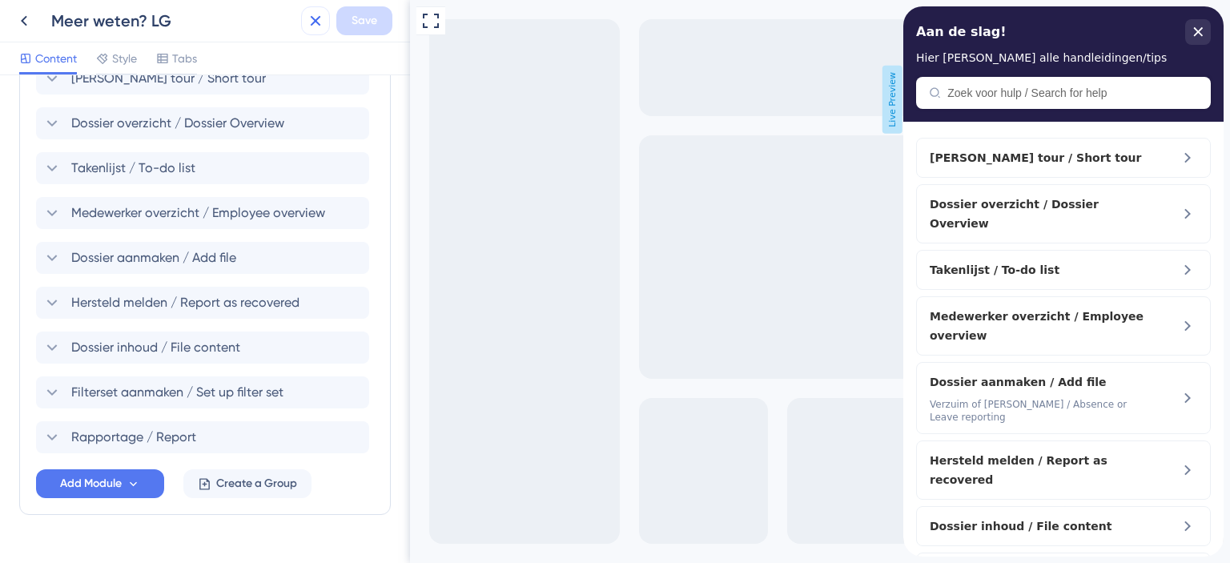
click at [317, 17] on icon at bounding box center [315, 20] width 19 height 19
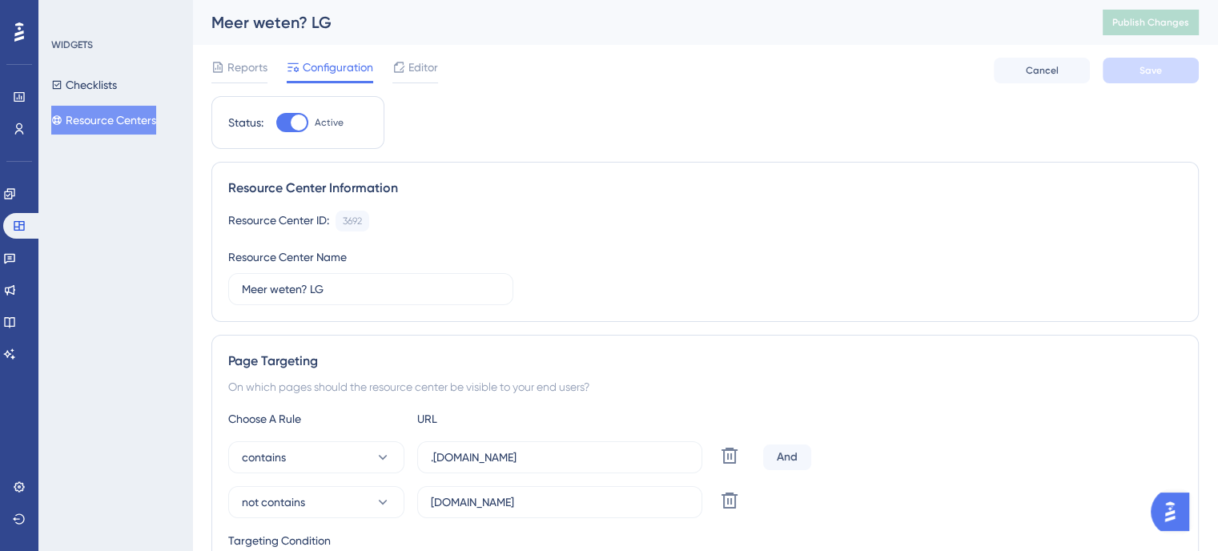
click at [111, 122] on button "Resource Centers" at bounding box center [103, 120] width 105 height 29
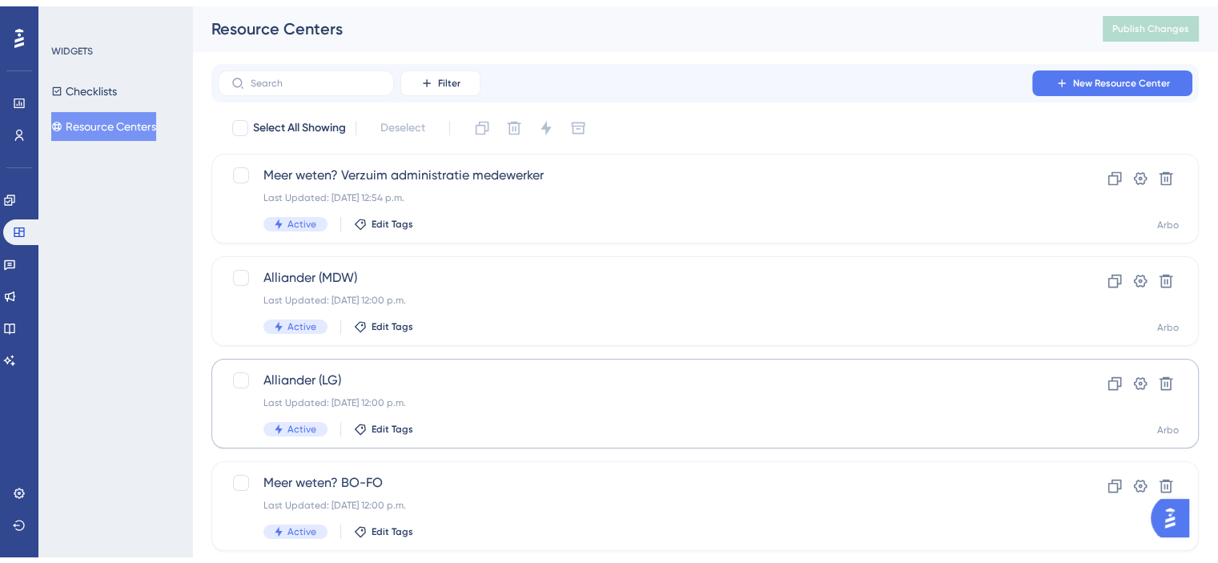
scroll to position [400, 0]
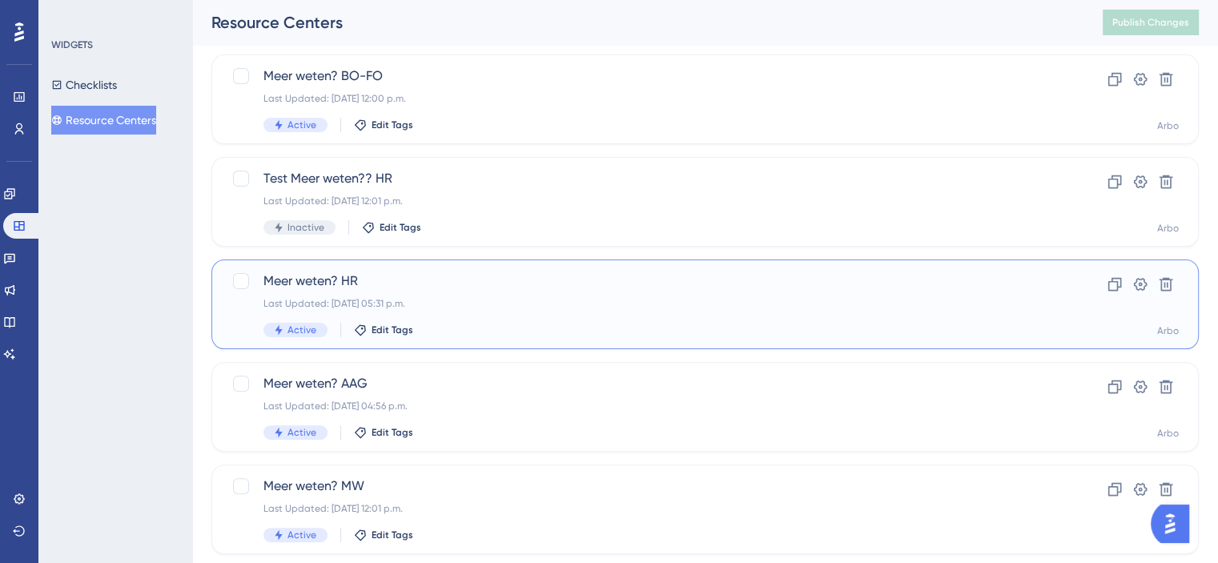
click at [359, 280] on span "Meer weten? HR" at bounding box center [640, 280] width 755 height 19
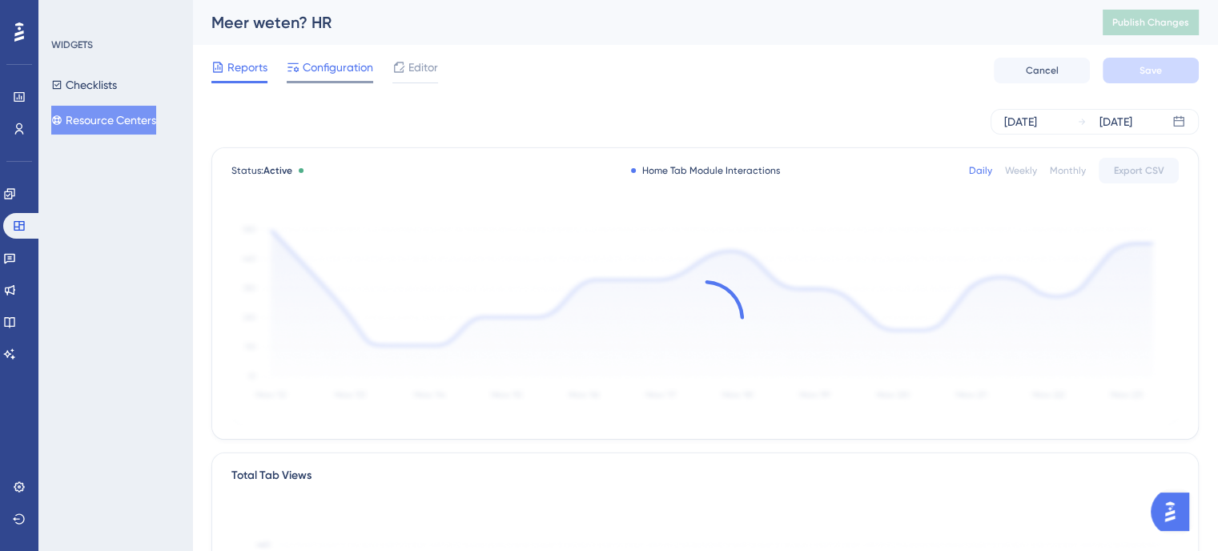
click at [343, 65] on span "Configuration" at bounding box center [338, 67] width 70 height 19
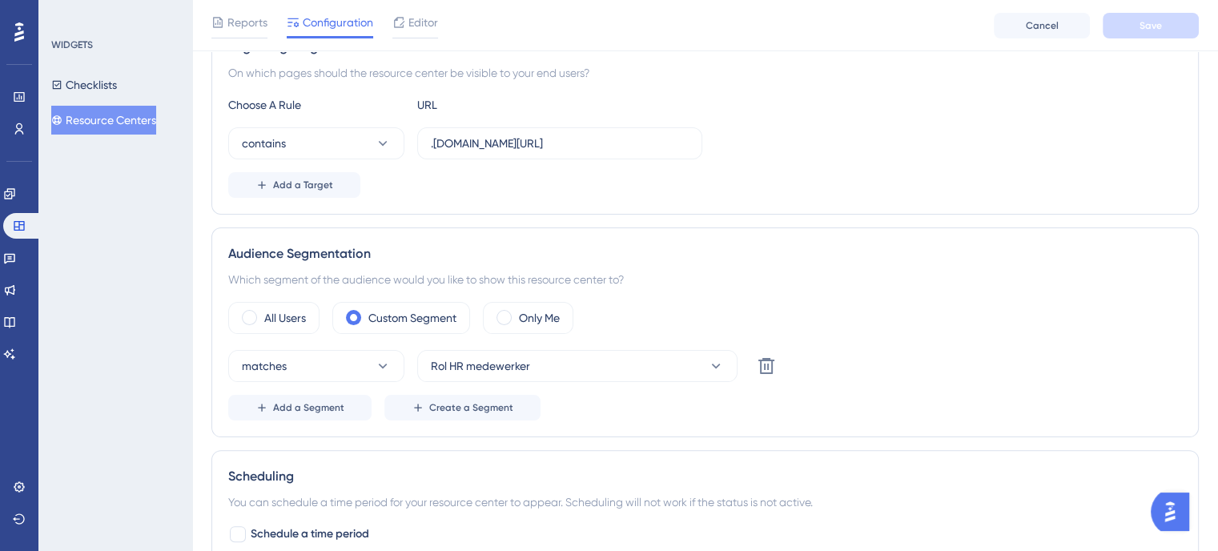
scroll to position [240, 0]
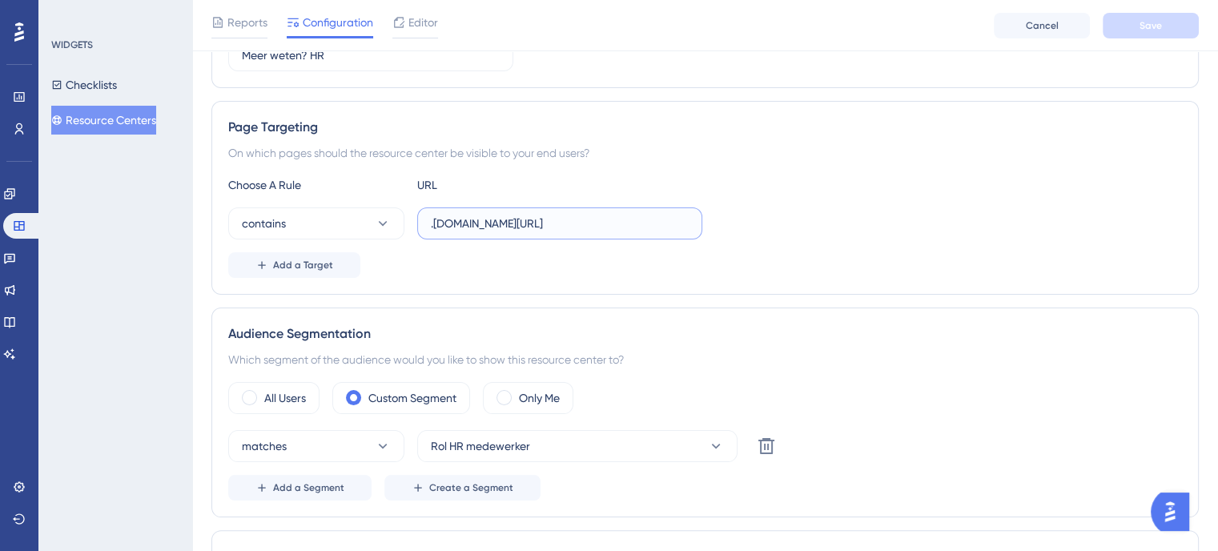
click at [431, 225] on input ".dearbodienst.newdays.nl/" at bounding box center [560, 224] width 258 height 18
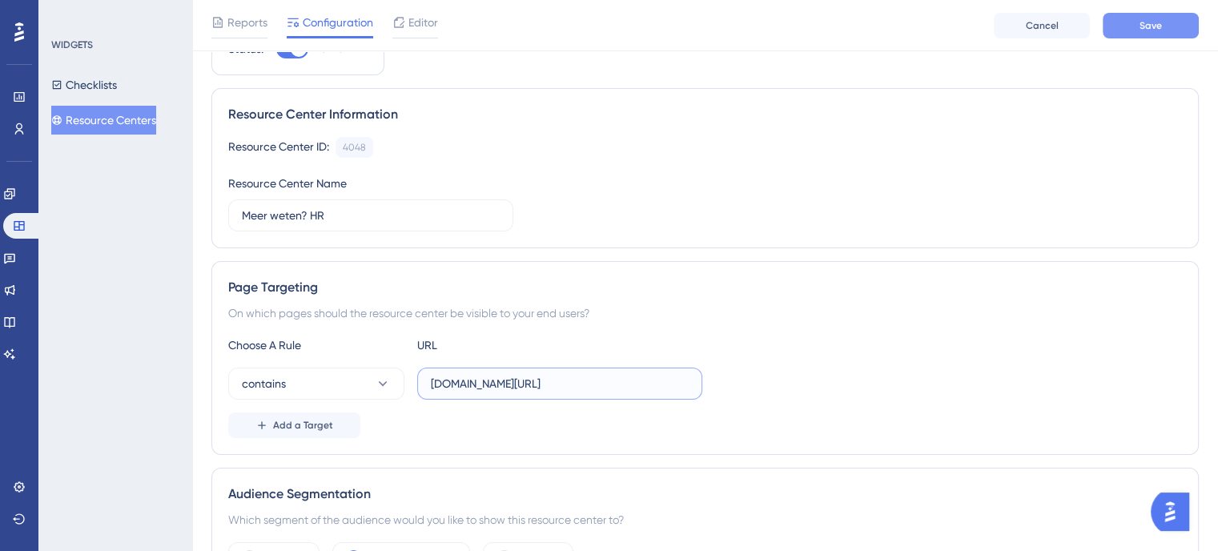
type input "dearbodienst.newdays.nl/"
click at [1153, 31] on button "Save" at bounding box center [1150, 26] width 96 height 26
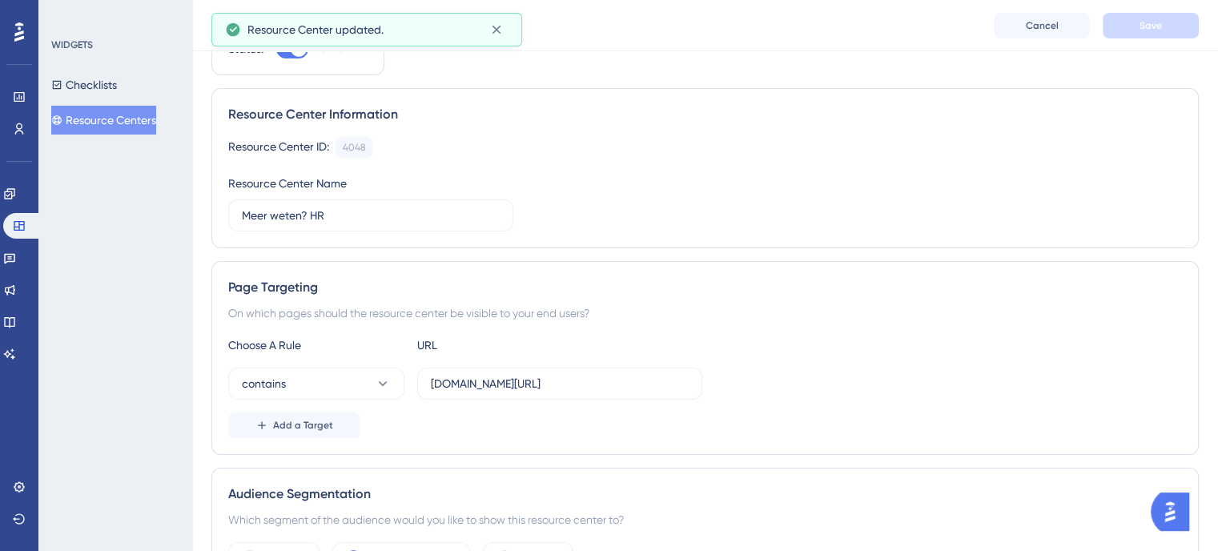
scroll to position [0, 0]
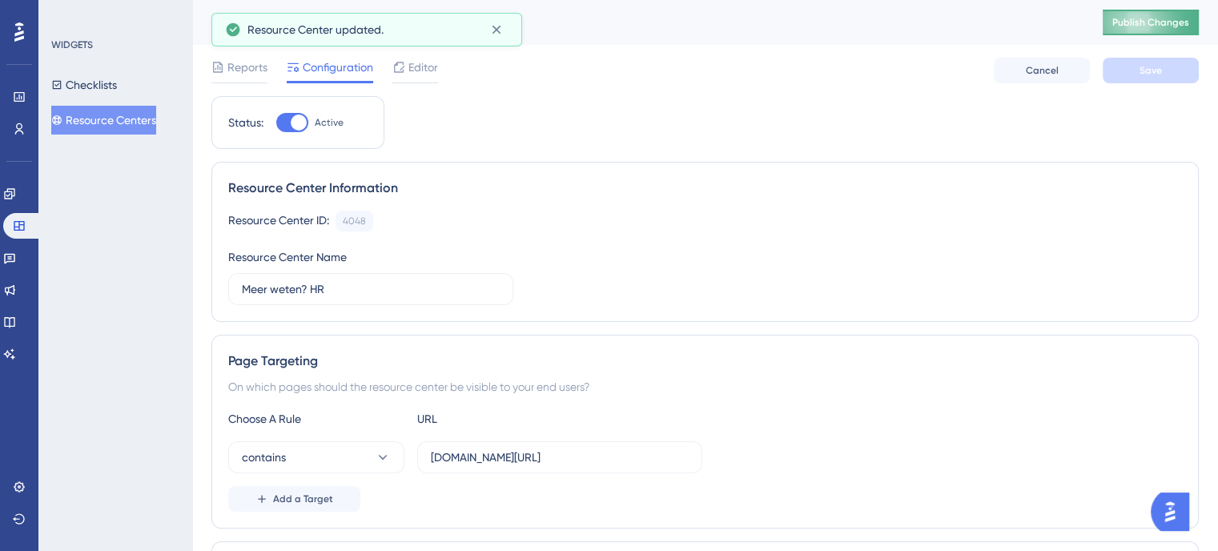
click at [1157, 22] on span "Publish Changes" at bounding box center [1150, 22] width 77 height 13
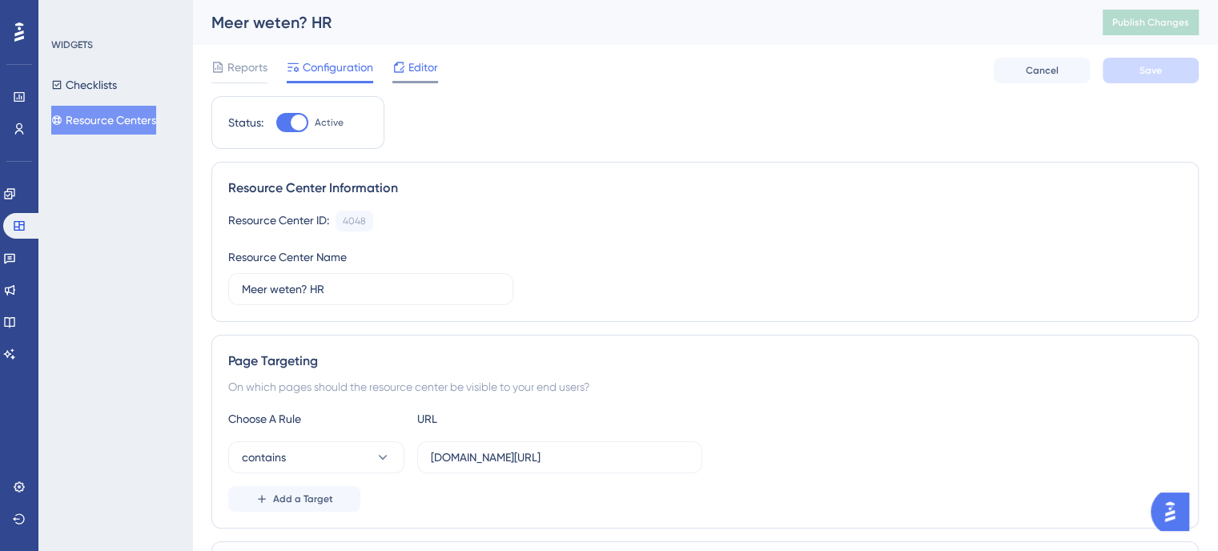
click at [435, 70] on span "Editor" at bounding box center [423, 67] width 30 height 19
